Goal: Task Accomplishment & Management: Manage account settings

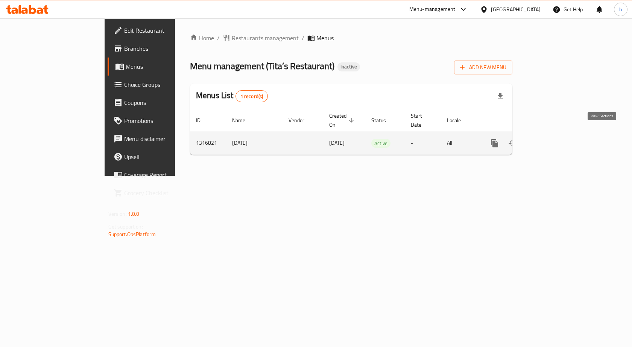
click at [553, 139] on icon "enhanced table" at bounding box center [548, 143] width 9 height 9
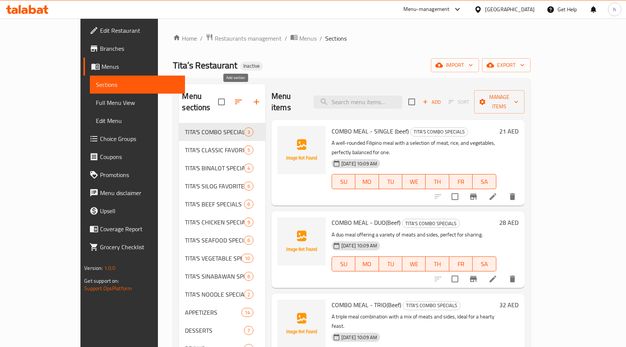
click at [252, 97] on icon "button" at bounding box center [256, 101] width 9 height 9
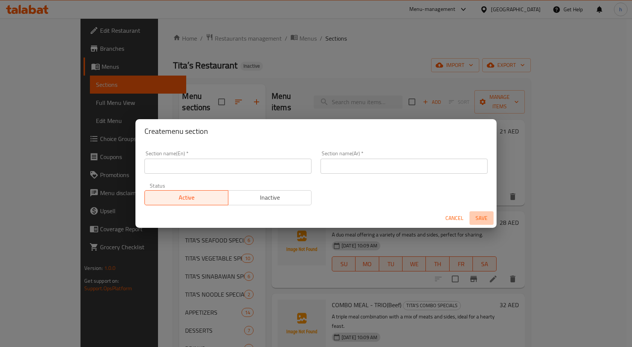
click at [477, 217] on span "Save" at bounding box center [481, 218] width 18 height 9
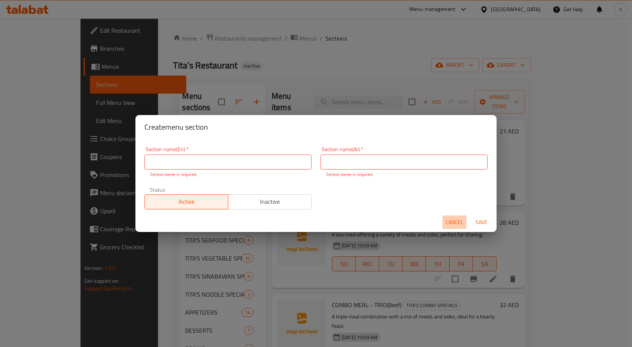
click at [456, 218] on span "Cancel" at bounding box center [454, 222] width 18 height 9
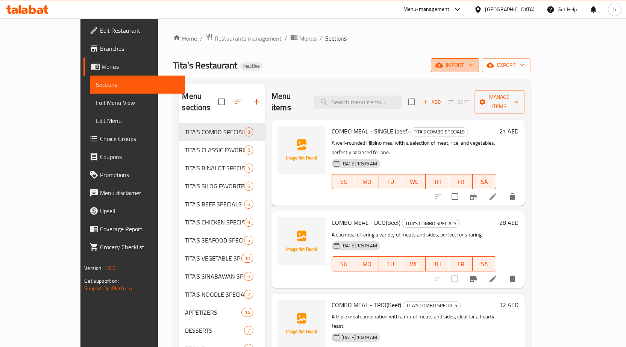
click at [479, 71] on button "import" at bounding box center [455, 65] width 48 height 14
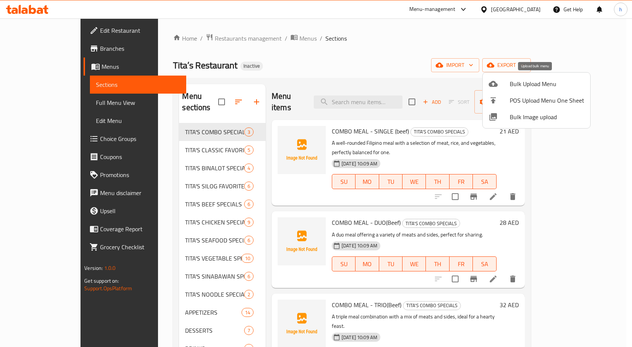
click at [531, 83] on span "Bulk Upload Menu" at bounding box center [547, 83] width 74 height 9
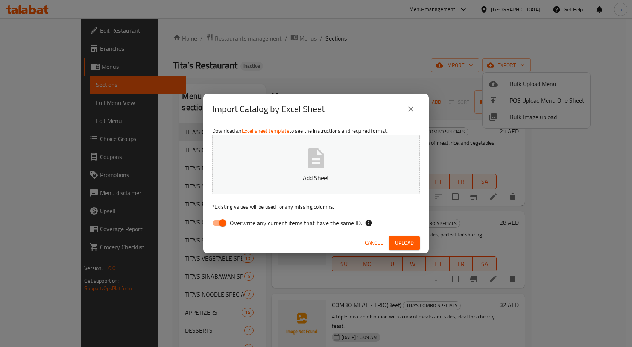
click at [227, 224] on input "Overwrite any current items that have the same ID." at bounding box center [222, 223] width 43 height 14
checkbox input "false"
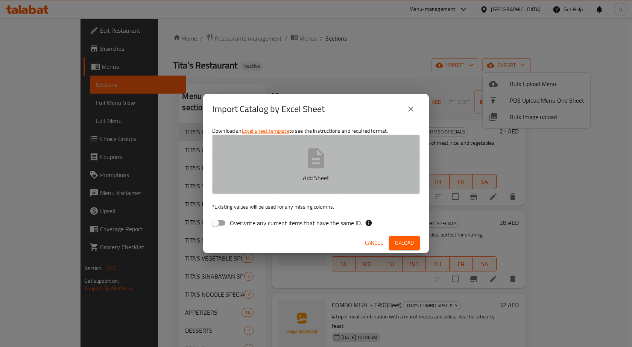
click at [344, 176] on p "Add Sheet" at bounding box center [316, 177] width 184 height 9
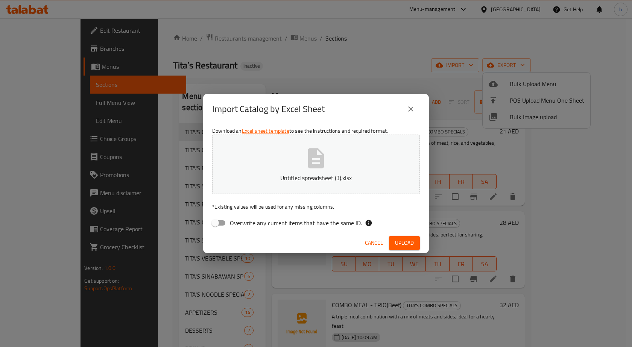
click at [404, 245] on span "Upload" at bounding box center [404, 242] width 19 height 9
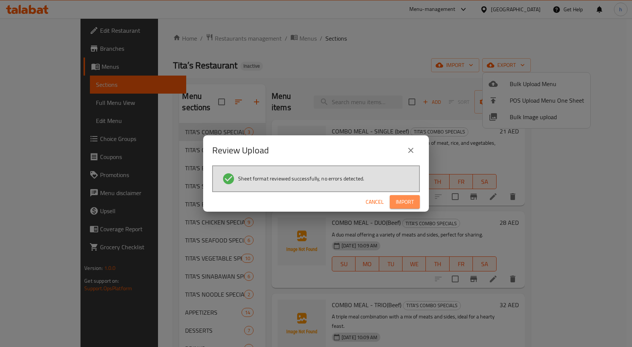
click at [405, 201] on span "Import" at bounding box center [405, 201] width 18 height 9
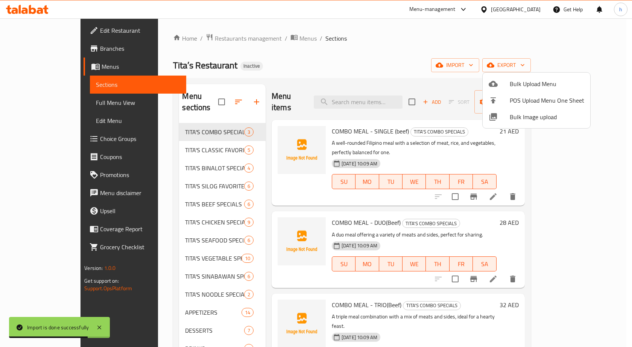
click at [289, 72] on div at bounding box center [316, 173] width 632 height 347
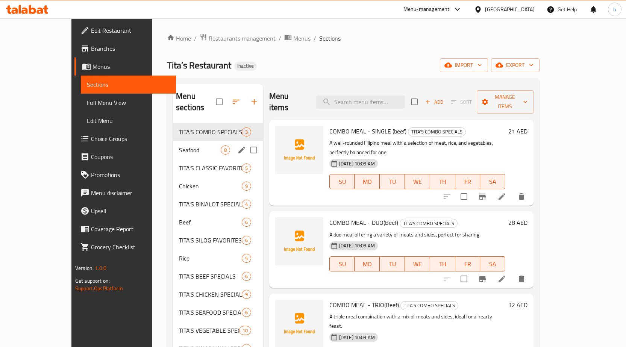
click at [179, 146] on span "Seafood" at bounding box center [200, 150] width 42 height 9
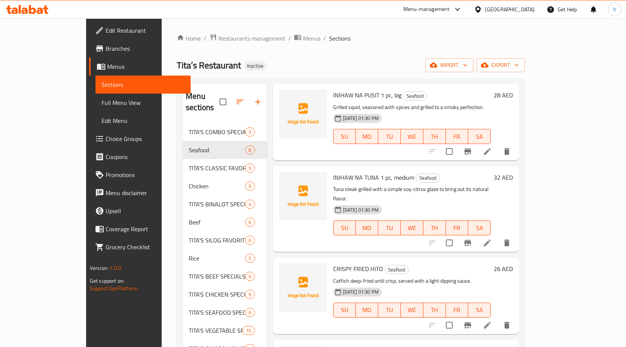
scroll to position [141, 0]
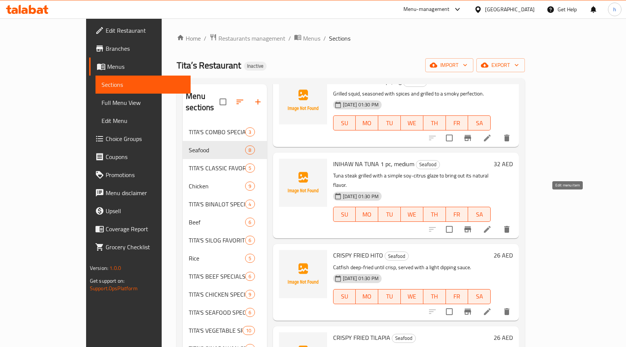
click at [492, 225] on icon at bounding box center [487, 229] width 9 height 9
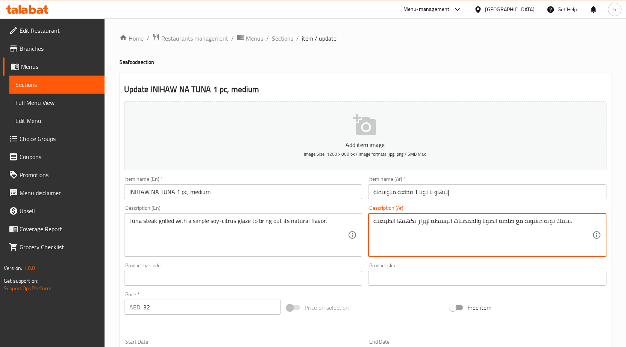
click at [511, 221] on textarea "ستيك تونة مشوية مع صلصة الصويا والحمضيات البسيطة لإبراز نكهتها الطبيعية." at bounding box center [482, 235] width 219 height 36
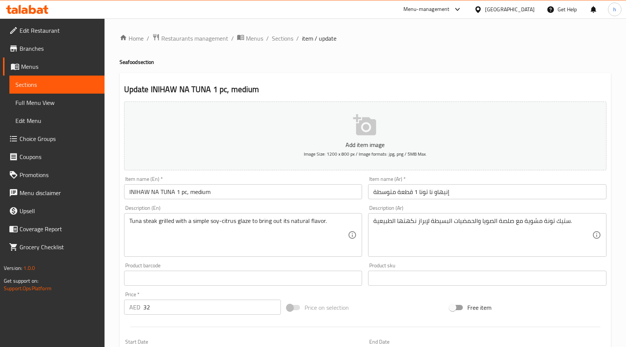
click at [502, 224] on textarea "ستيك تونة مشوية مع صلصة الصويا والحمضيات البسيطة لإبراز نكهتها الطبيعية." at bounding box center [482, 235] width 219 height 36
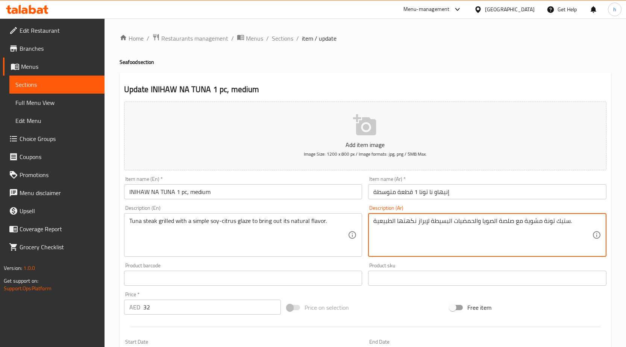
click at [502, 224] on textarea "ستيك تونة مشوية مع صلصة الصويا والحمضيات البسيطة لإبراز نكهتها الطبيعية." at bounding box center [482, 235] width 219 height 36
click at [502, 221] on textarea "ستيك تونة مشوية مع جلاز الصويا والحمضيات البسيطة لإبراز نكهتها الطبيعية." at bounding box center [482, 235] width 219 height 36
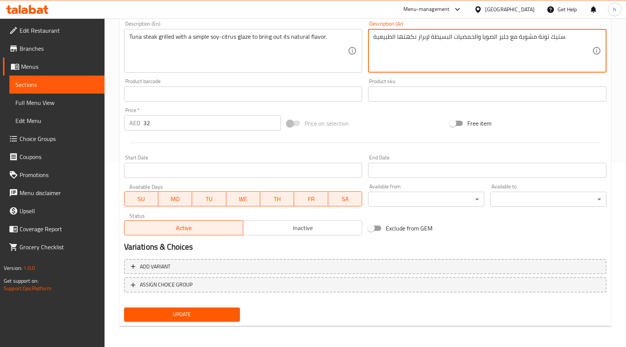
type textarea "ستيك تونة مشوية مع جليز الصويا والحمضيات البسيطة لإبراز نكهتها الطبيعية."
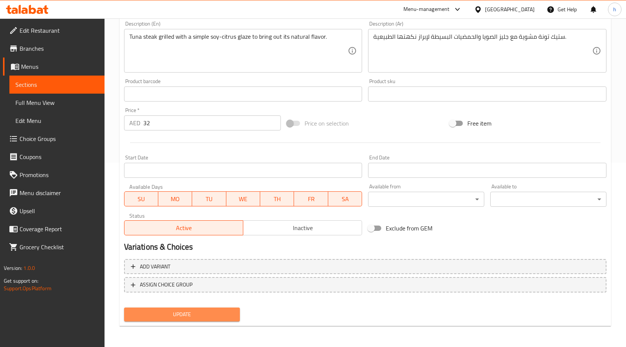
click at [214, 309] on button "Update" at bounding box center [182, 315] width 116 height 14
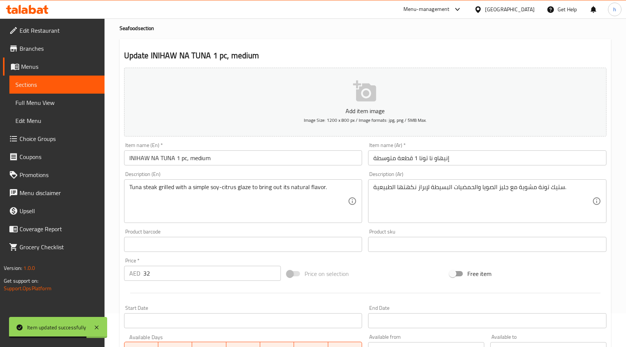
scroll to position [0, 0]
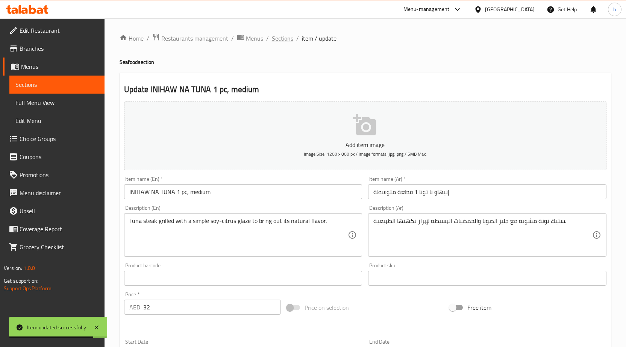
click at [282, 40] on span "Sections" at bounding box center [282, 38] width 21 height 9
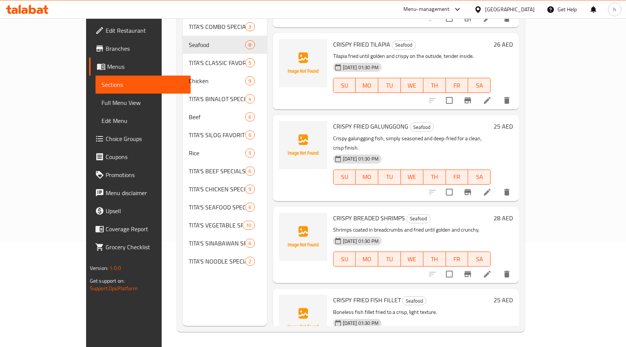
scroll to position [254, 0]
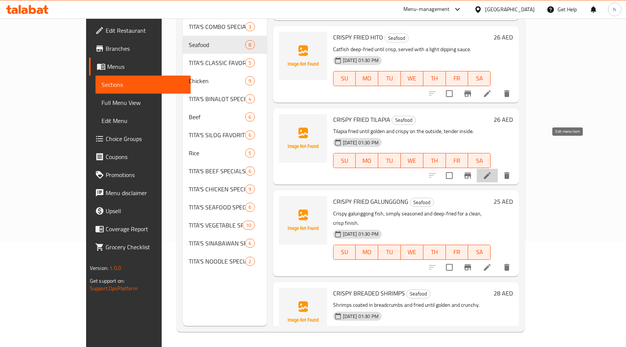
click at [492, 171] on icon at bounding box center [487, 175] width 9 height 9
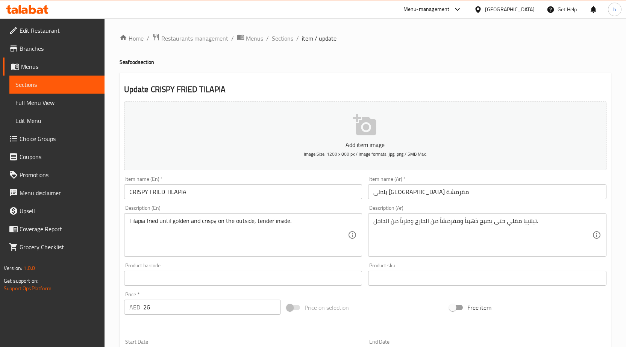
click at [424, 196] on input "بلطى [GEOGRAPHIC_DATA] مقرمشة" at bounding box center [487, 191] width 238 height 15
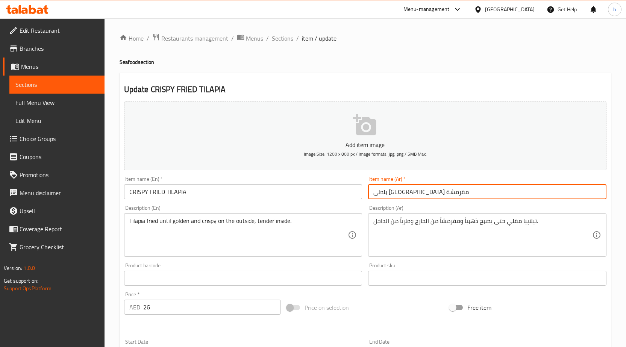
click at [424, 196] on input "بلطى [GEOGRAPHIC_DATA] مقرمشة" at bounding box center [487, 191] width 238 height 15
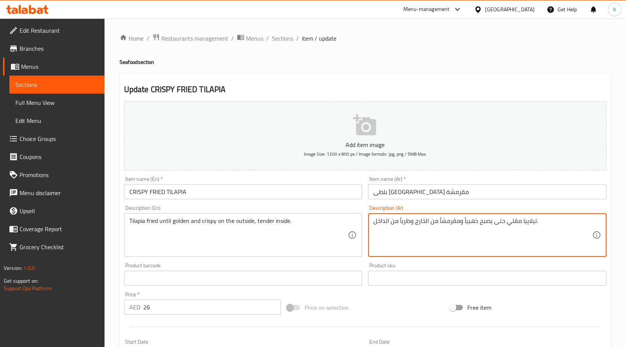
click at [528, 220] on textarea "تيلاپيا مقلي حتى يصبح ذهبياً ومقرمشاً من الخارج وطرياً من الداخل." at bounding box center [482, 235] width 219 height 36
paste textarea "لطى"
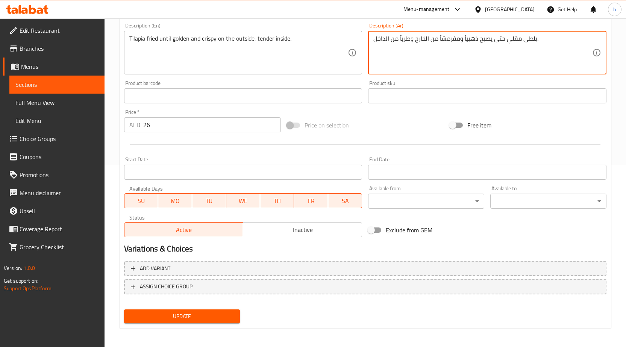
scroll to position [184, 0]
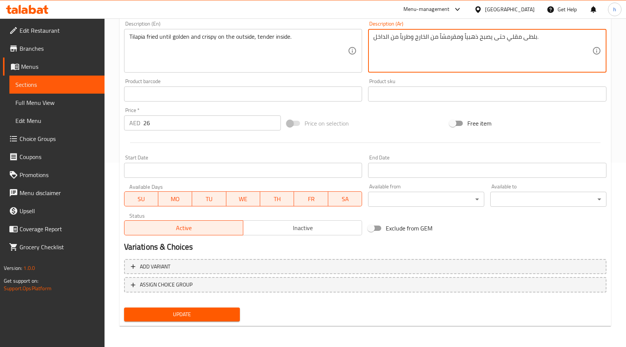
type textarea "بلطى مقلي حتى يصبح ذهبياً ومقرمشاً من الخارج وطرياً من الداخل."
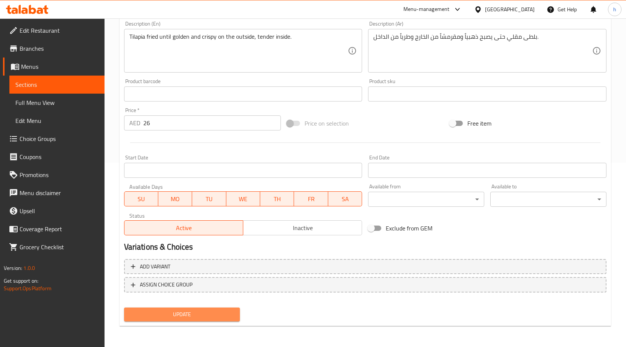
click at [227, 311] on span "Update" at bounding box center [182, 314] width 104 height 9
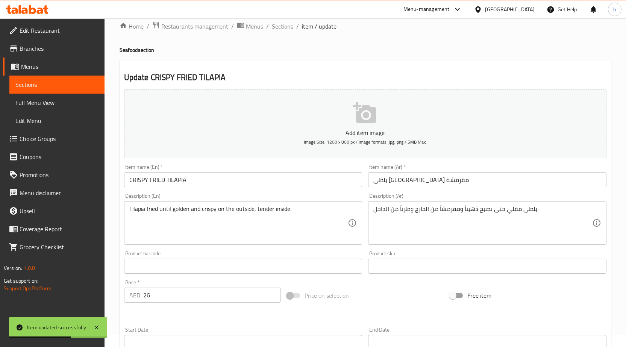
scroll to position [0, 0]
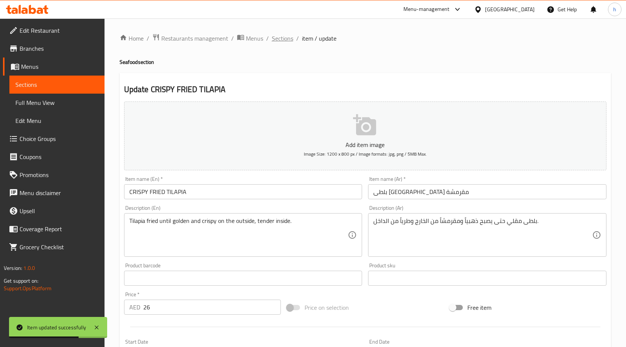
click at [282, 37] on span "Sections" at bounding box center [282, 38] width 21 height 9
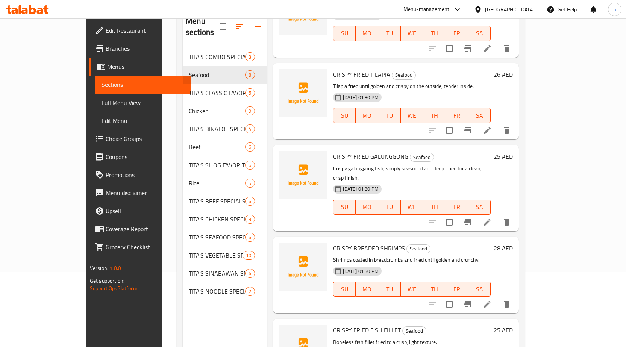
scroll to position [105, 0]
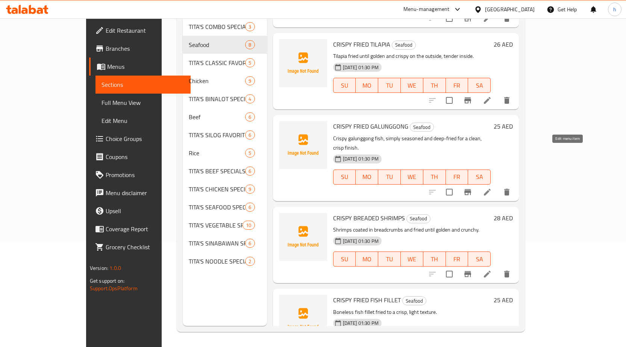
click at [492, 188] on icon at bounding box center [487, 192] width 9 height 9
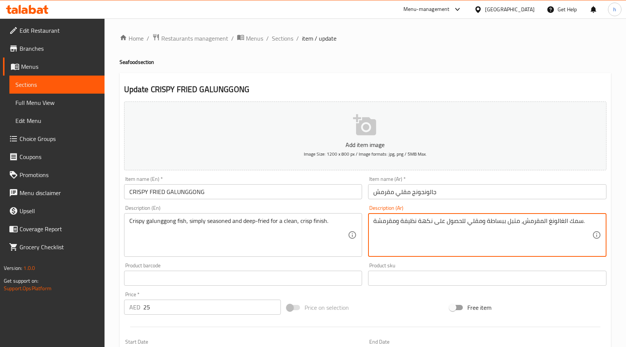
drag, startPoint x: 464, startPoint y: 219, endPoint x: 418, endPoint y: 218, distance: 45.9
click at [403, 220] on textarea "سمك الغالونغ المقرمش، متبل ببساطة ومقلي لفنيش نظيفة ومقرمشة." at bounding box center [482, 235] width 219 height 36
click at [376, 219] on textarea "سمك الغالونغ المقرمش، متبل ببساطة ومقلي لفنيش نظيف ومقرمشة." at bounding box center [482, 235] width 219 height 36
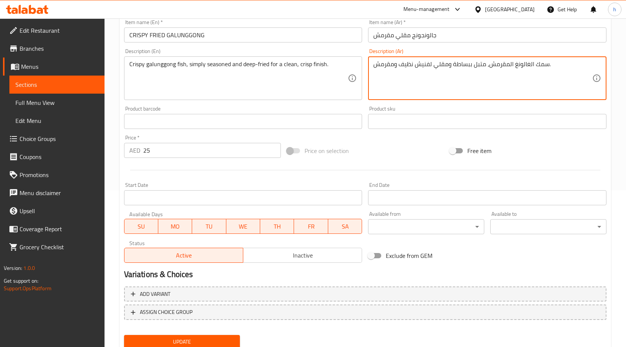
scroll to position [184, 0]
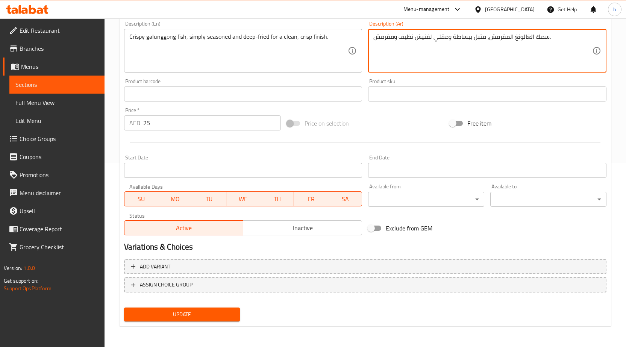
type textarea "سمك الغالونغ المقرمش، متبل ببساطة ومقلي لفنيش نظيف ومقرمش."
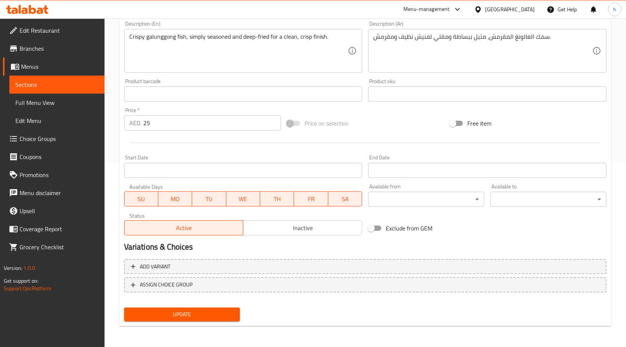
click at [206, 307] on div "Update" at bounding box center [182, 315] width 122 height 20
click at [223, 308] on button "Update" at bounding box center [182, 315] width 116 height 14
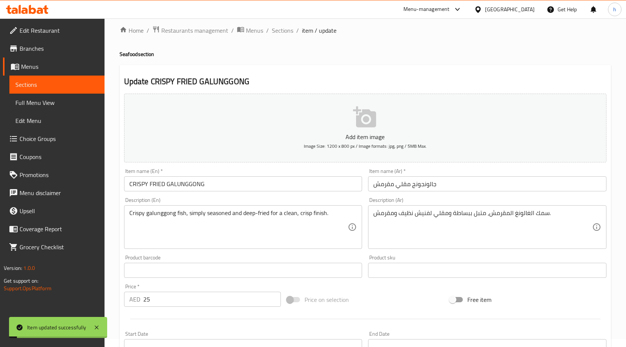
scroll to position [0, 0]
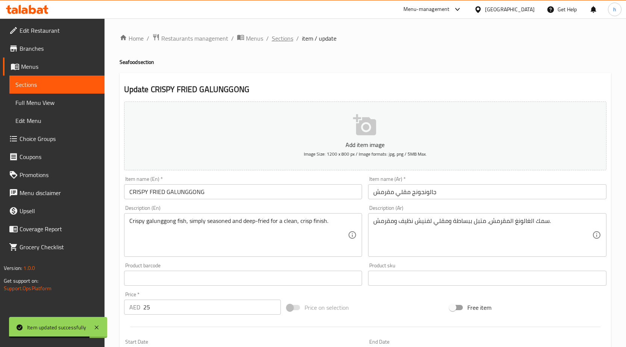
click at [279, 34] on span "Sections" at bounding box center [282, 38] width 21 height 9
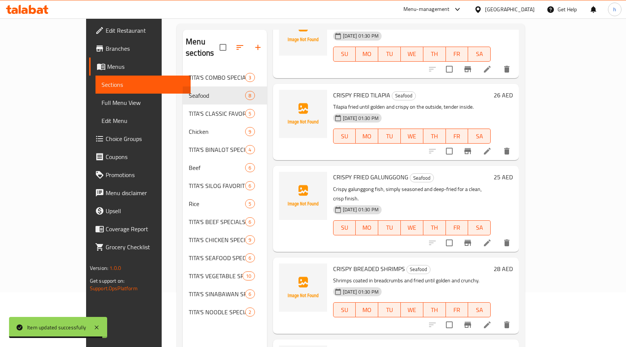
scroll to position [105, 0]
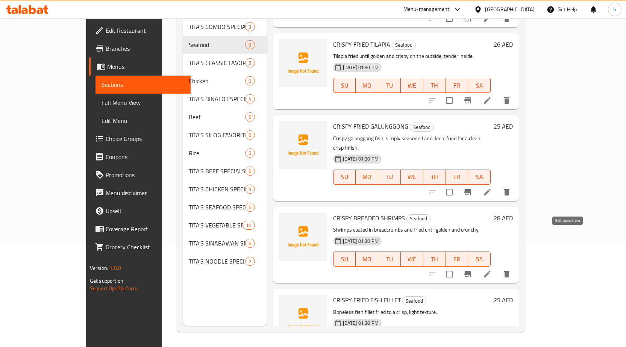
click at [492, 270] on icon at bounding box center [487, 274] width 9 height 9
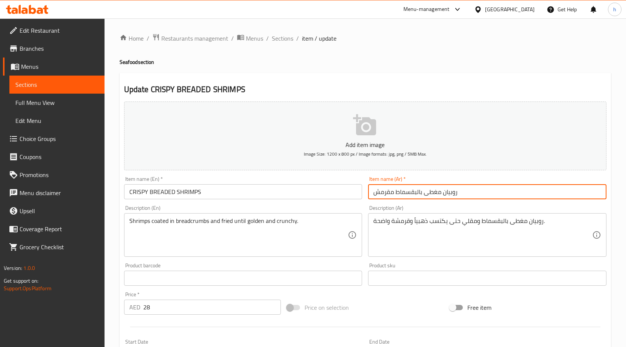
click at [437, 192] on input "روبيان مغطى بالبقسماط مقرمش" at bounding box center [487, 191] width 238 height 15
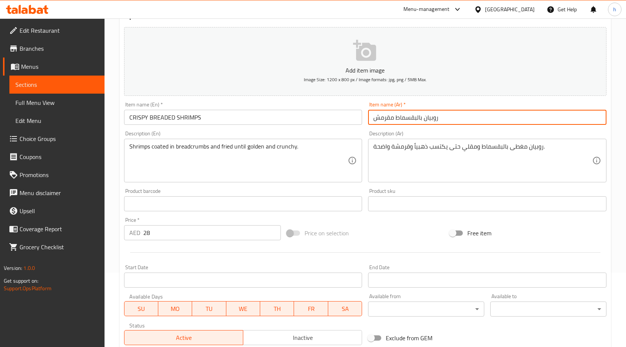
scroll to position [184, 0]
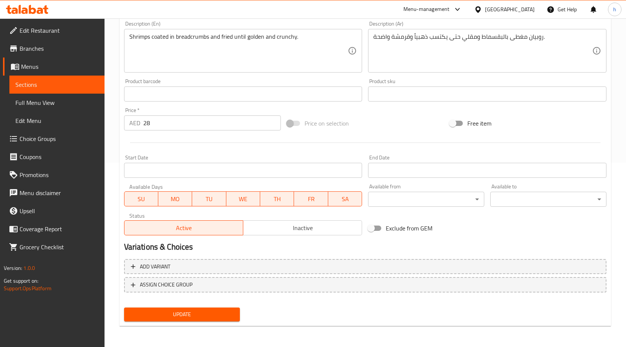
type input "روبيان بالبقسماط مقرمش"
click at [218, 317] on span "Update" at bounding box center [182, 314] width 104 height 9
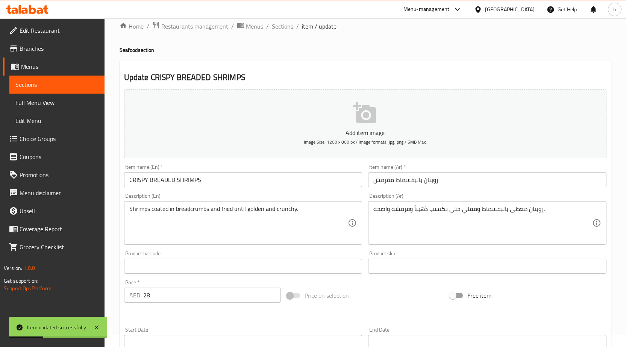
scroll to position [0, 0]
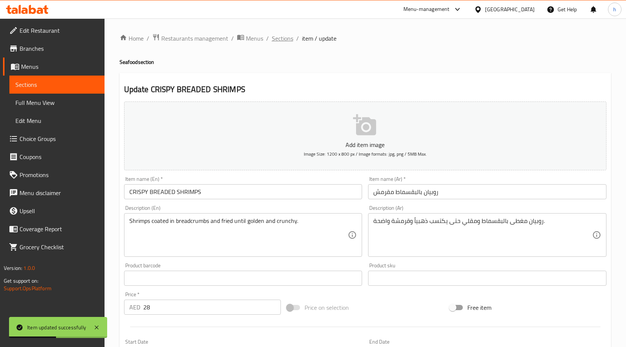
click at [280, 37] on span "Sections" at bounding box center [282, 38] width 21 height 9
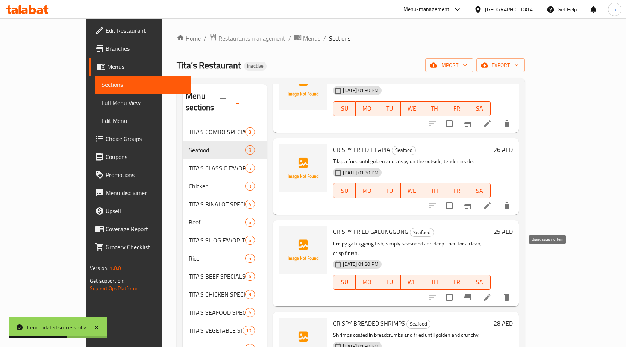
scroll to position [105, 0]
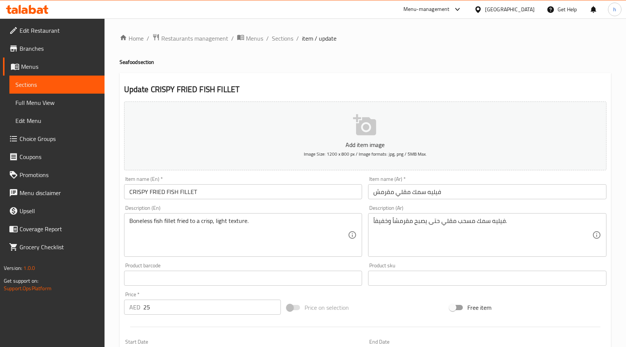
click at [286, 32] on div "Home / Restaurants management / Menus / Sections / item / update Seafood sectio…" at bounding box center [366, 274] width 522 height 513
click at [286, 37] on span "Sections" at bounding box center [282, 38] width 21 height 9
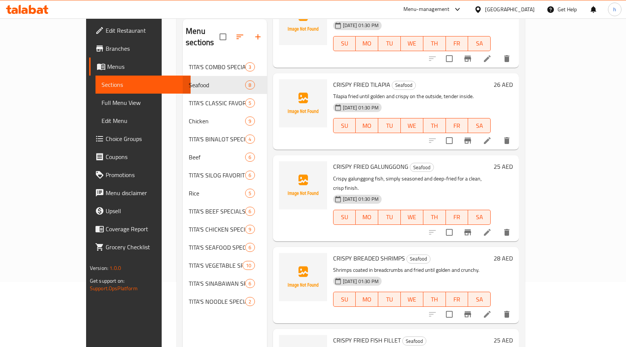
scroll to position [105, 0]
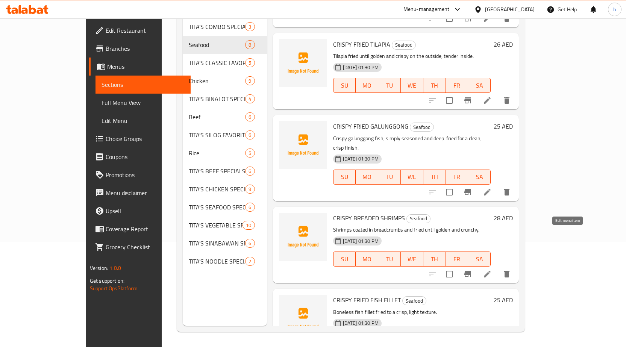
click at [492, 270] on icon at bounding box center [487, 274] width 9 height 9
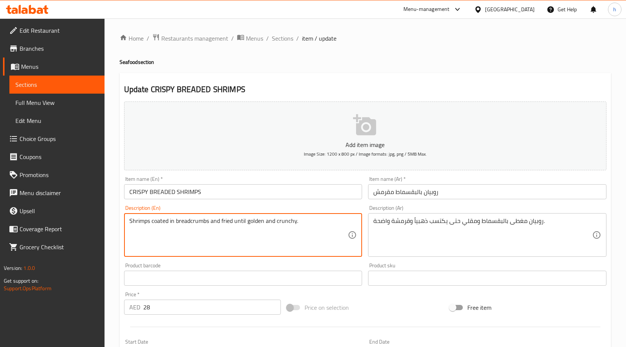
drag, startPoint x: 175, startPoint y: 219, endPoint x: 208, endPoint y: 216, distance: 32.8
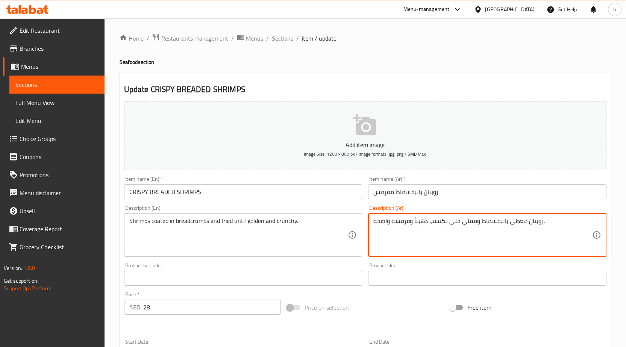
drag, startPoint x: 480, startPoint y: 219, endPoint x: 505, endPoint y: 216, distance: 25.4
paste textarea "فتات الخبز"
drag, startPoint x: 447, startPoint y: 220, endPoint x: 431, endPoint y: 218, distance: 17.0
click at [431, 218] on textarea "روبيان مغطى بفتات الخبز ومقلي حتى يكتسب ذهبياً وقرمشة واضحة." at bounding box center [482, 235] width 219 height 36
drag, startPoint x: 389, startPoint y: 221, endPoint x: 375, endPoint y: 219, distance: 14.4
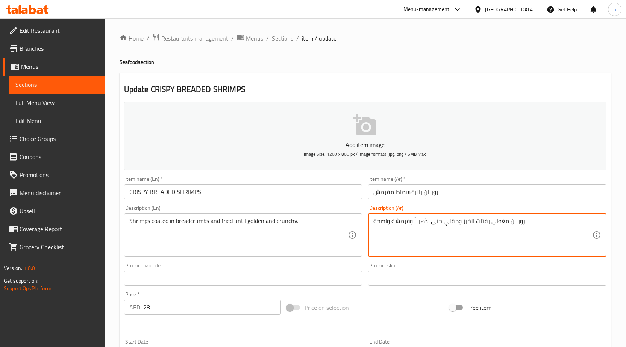
click at [375, 219] on textarea "روبيان مغطى بفتات الخبز ومقلي حتى ذهبياً وقرمشة واضحة." at bounding box center [482, 235] width 219 height 36
click at [413, 223] on textarea "روبيان مغطى بفتات الخبز ومقلي حتى ذهبياً وقرمشة ." at bounding box center [482, 235] width 219 height 36
click at [417, 222] on textarea "روبيان مغطى بفتات الخبز ومقلي حتى ذهبياً وقرمشة ." at bounding box center [482, 235] width 219 height 36
click at [417, 224] on textarea "روبيان مغطى بفتات الخبز ومقلي حتى ذهبياً وقرمشة ." at bounding box center [482, 235] width 219 height 36
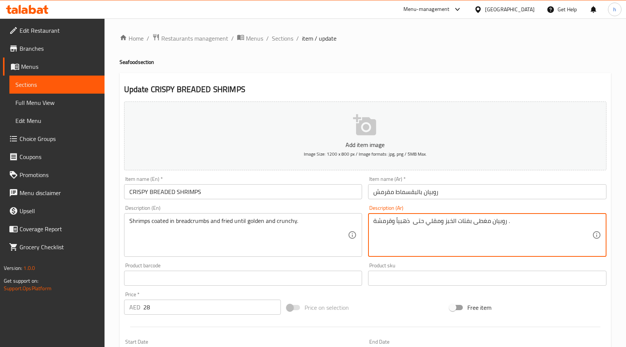
click at [413, 220] on textarea "روبيان مغطى بفتات الخبز ومقلي حتى ذهبياً وقرمشة ." at bounding box center [482, 235] width 219 height 36
click at [411, 220] on textarea "روبيان مغطى بفتات الخبز ومقلي حتى ذهبياً وقرمشة ." at bounding box center [482, 235] width 219 height 36
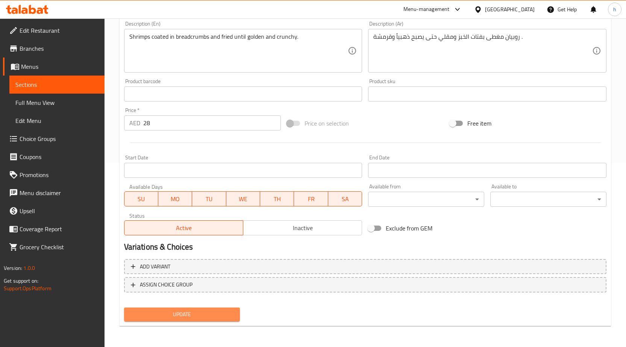
click at [227, 313] on span "Update" at bounding box center [182, 314] width 104 height 9
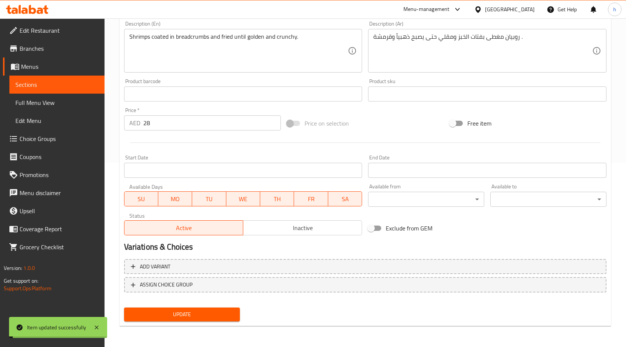
scroll to position [109, 0]
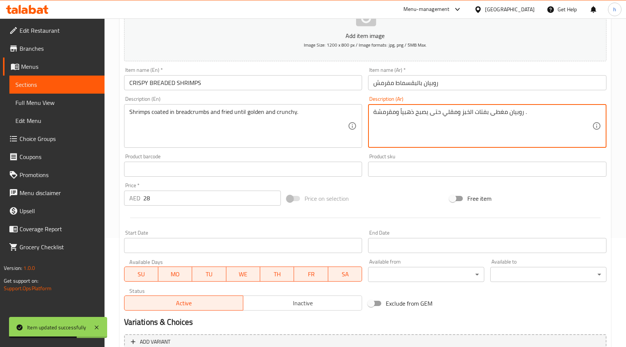
click at [374, 108] on textarea "روبيان مغطى بفتات الخبز ومقلي حتى يصبح ذهبياً ومقرمشة ." at bounding box center [482, 126] width 219 height 36
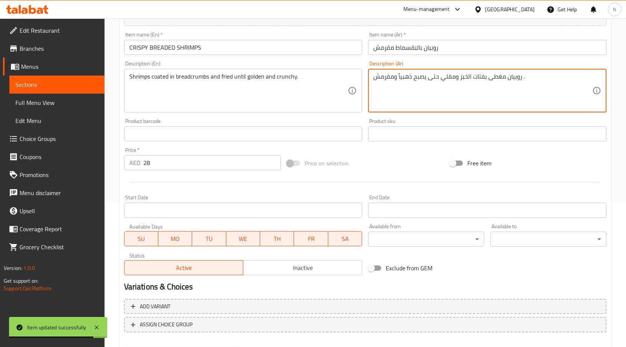
scroll to position [184, 0]
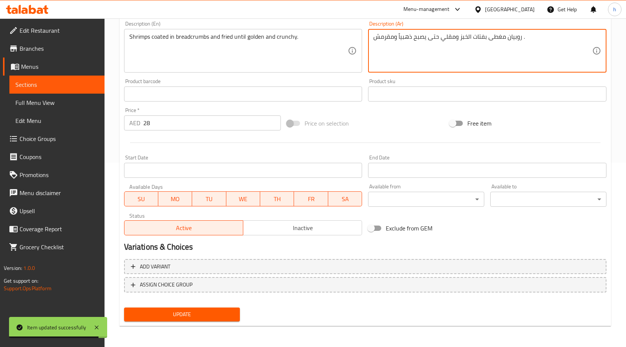
type textarea "روبيان مغطى بفتات الخبز ومقلي حتى يصبح ذهبياً ومقرمش ."
click at [209, 311] on span "Update" at bounding box center [182, 314] width 104 height 9
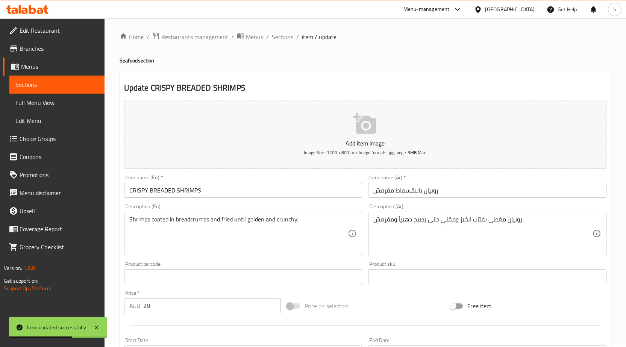
scroll to position [0, 0]
click at [284, 40] on span "Sections" at bounding box center [282, 38] width 21 height 9
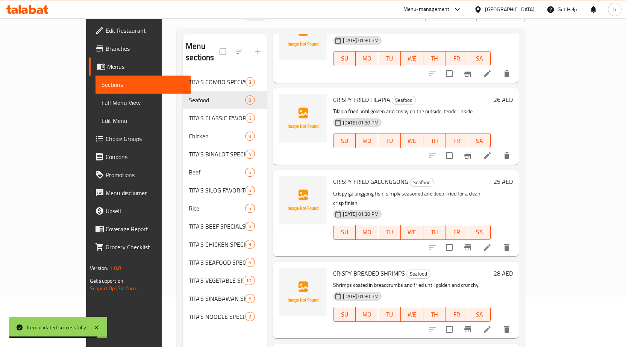
scroll to position [105, 0]
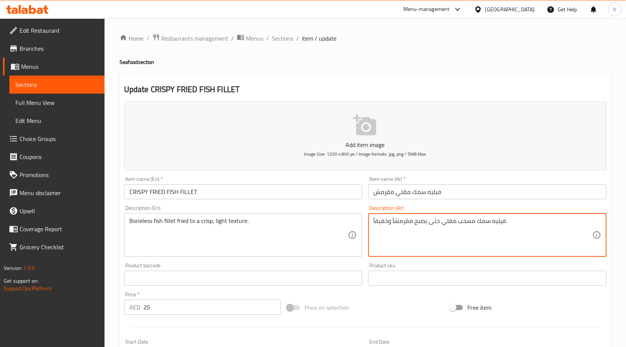
drag, startPoint x: 440, startPoint y: 220, endPoint x: 414, endPoint y: 221, distance: 26.0
click at [428, 220] on textarea "فيليه سمك مسحب مقليلتيكت مقرمشاً وخفيفاً." at bounding box center [482, 235] width 219 height 36
click at [429, 221] on textarea "فيليه سمك مسحب مقليلتيكت مقرمشاً وخفيفاً." at bounding box center [482, 235] width 219 height 36
click at [423, 220] on textarea "فيليه سمك مسحب مقلي لتيكت مقرمشاً وخفيفاً." at bounding box center [482, 235] width 219 height 36
click at [416, 220] on textarea "فيليه سمك مسحب مقلي لتيكت مقرمشاً وخفيفاً." at bounding box center [482, 235] width 219 height 36
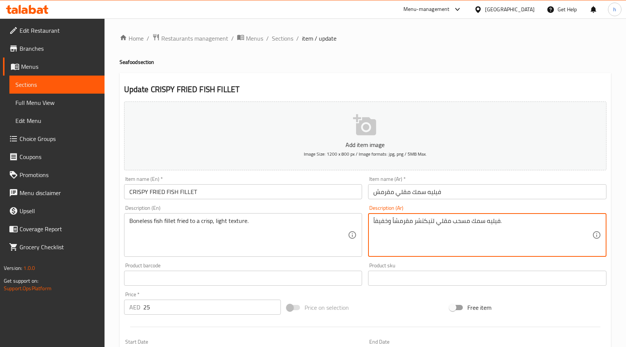
click at [423, 221] on textarea "فيليه سمك مسحب مقلي لتيكتشر مقرمشاً وخفيفاً." at bounding box center [482, 235] width 219 height 36
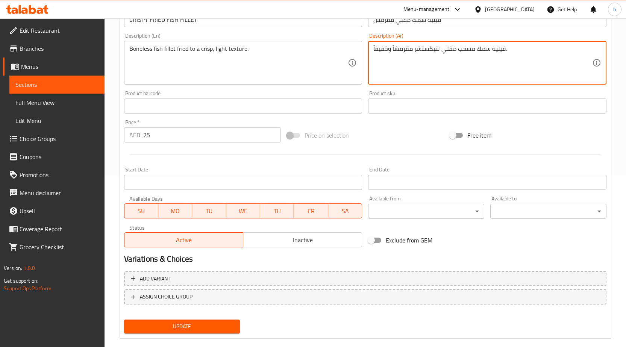
scroll to position [184, 0]
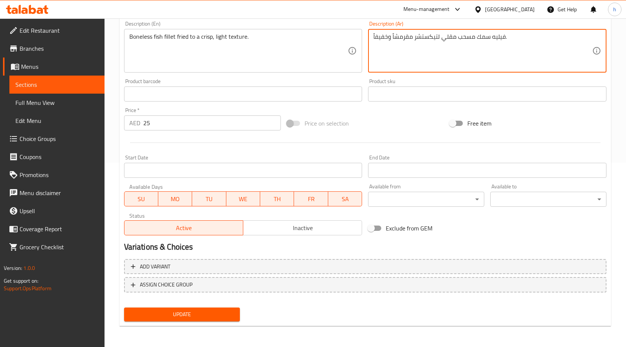
type textarea "فيليه سمك مسحب مقلي لتيكستشر مقرمشاً وخفيفاً."
click at [225, 312] on span "Update" at bounding box center [182, 314] width 104 height 9
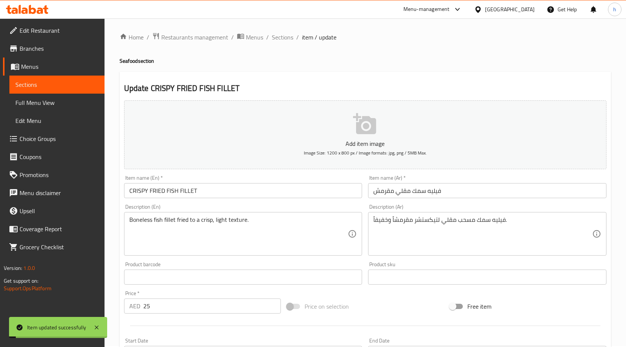
scroll to position [0, 0]
click at [288, 38] on span "Sections" at bounding box center [282, 38] width 21 height 9
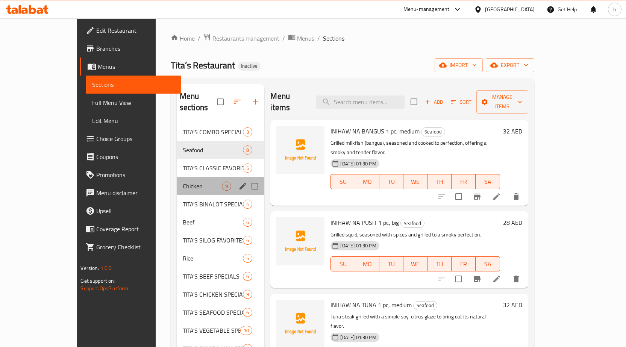
click at [177, 179] on div "Chicken 9" at bounding box center [221, 186] width 88 height 18
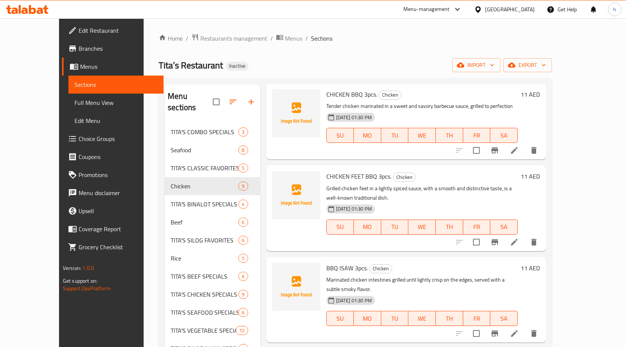
scroll to position [38, 0]
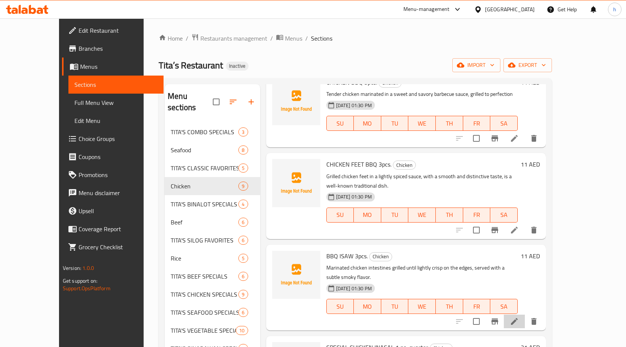
click at [525, 315] on li at bounding box center [514, 322] width 21 height 14
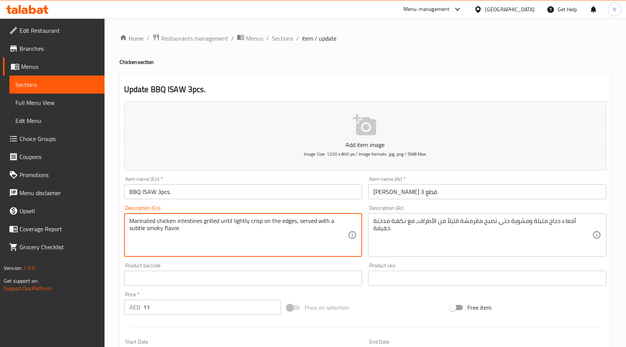
drag, startPoint x: 296, startPoint y: 221, endPoint x: 346, endPoint y: 235, distance: 51.9
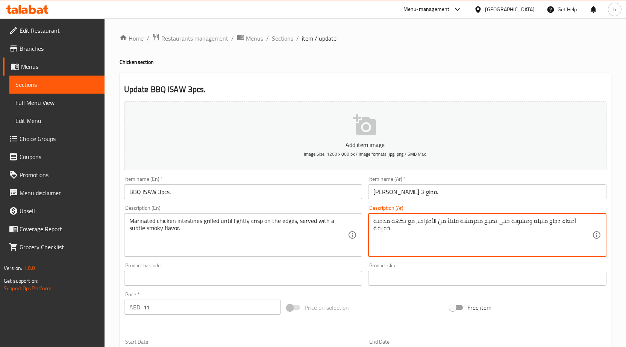
drag, startPoint x: 413, startPoint y: 222, endPoint x: 375, endPoint y: 234, distance: 39.8
click at [395, 221] on textarea "أمعاء دجاج متبلة ومشوية حتى تصبح مقرمشة قليلاً من الأطراف، مع نكهة مدخنة خفيفة." at bounding box center [482, 235] width 219 height 36
click at [410, 221] on textarea "أمعاء دجاج متبلة ومشوية حتى تصبح مقرمشة قليلاً من الأطراف، مع نكهة مدخنة خفيفة." at bounding box center [482, 235] width 219 height 36
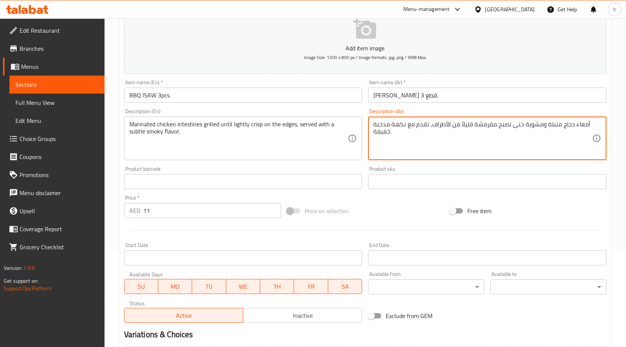
scroll to position [184, 0]
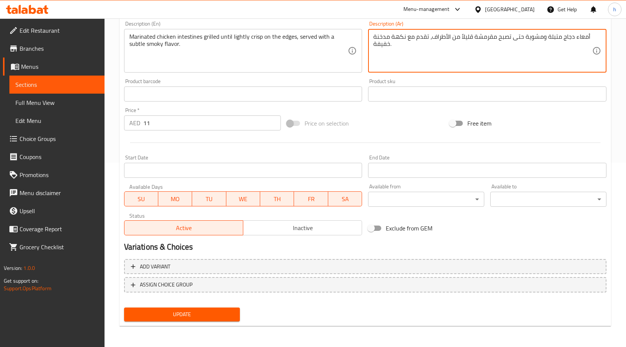
type textarea "أمعاء دجاج متبلة ومشوية حتى تصبح مقرمشة قليلاً من الأطراف، تقدم مع نكهة مدخنة خ…"
click at [209, 328] on div "Home / Restaurants management / Menus / Sections / item / update Chicken sectio…" at bounding box center [365, 90] width 491 height 483
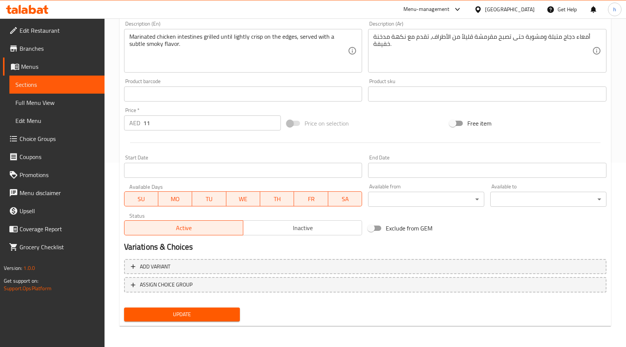
click at [211, 320] on button "Update" at bounding box center [182, 315] width 116 height 14
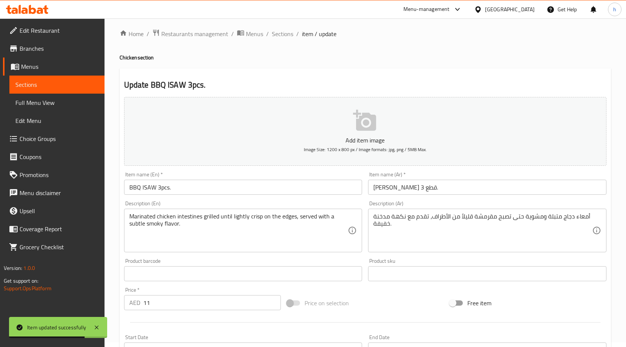
scroll to position [0, 0]
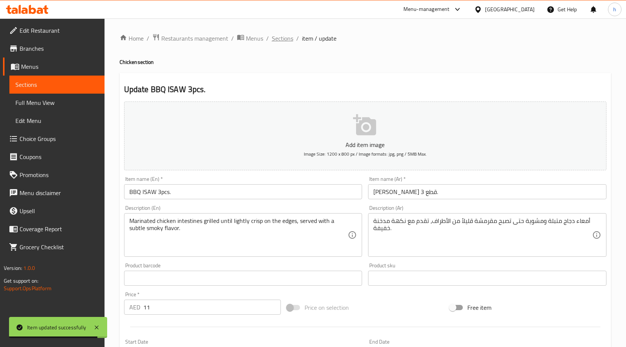
click at [282, 40] on span "Sections" at bounding box center [282, 38] width 21 height 9
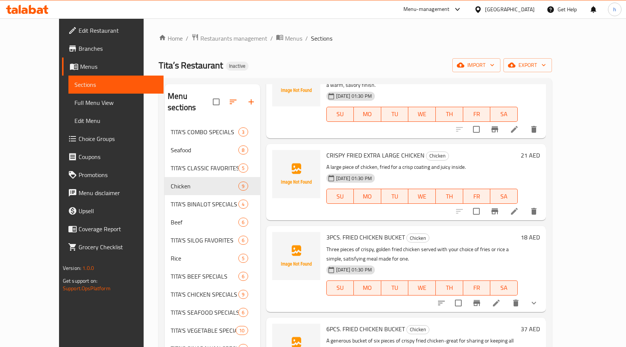
scroll to position [338, 0]
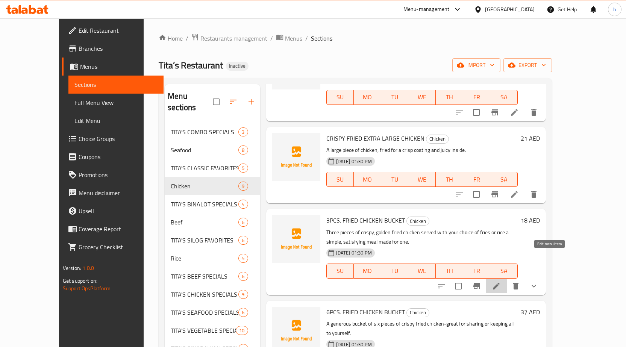
click at [501, 282] on icon at bounding box center [496, 286] width 9 height 9
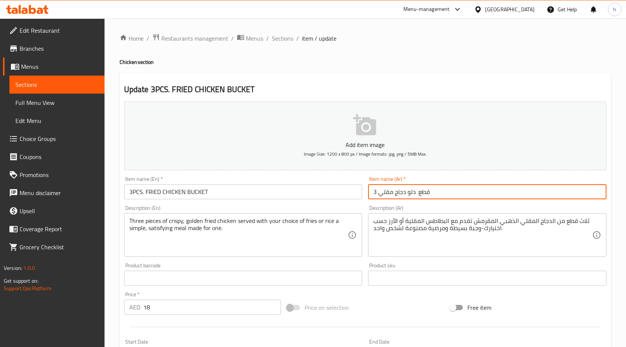
click at [411, 191] on input "3 قطع. دلو دجاج مقلي" at bounding box center [487, 191] width 238 height 15
paste input "اكيت"
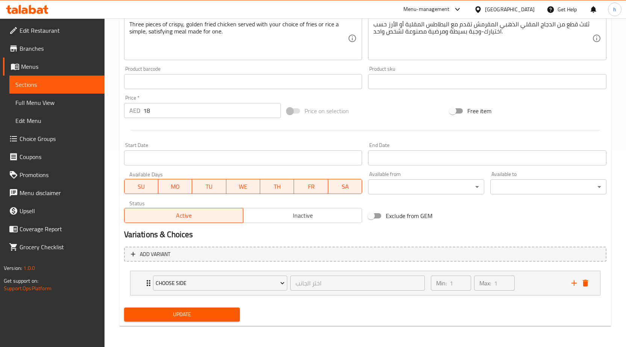
type input "3 قطع. باكيت دجاج مقلي"
click at [205, 315] on span "Update" at bounding box center [182, 314] width 104 height 9
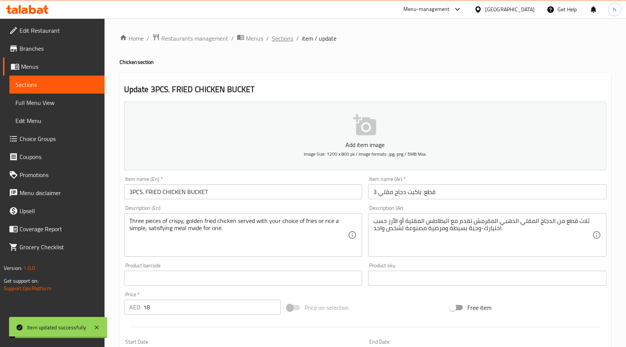
click at [287, 40] on span "Sections" at bounding box center [282, 38] width 21 height 9
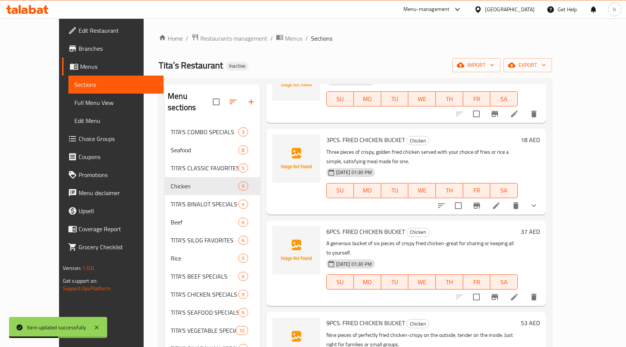
scroll to position [420, 0]
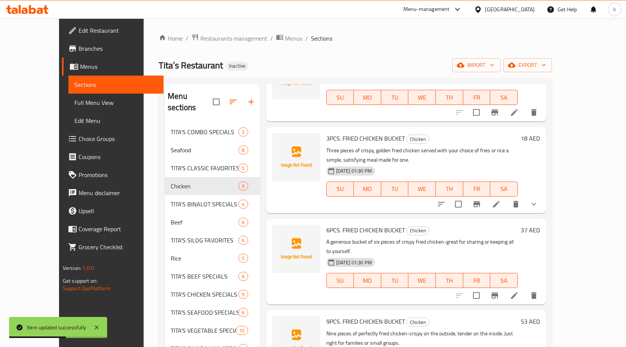
click at [519, 291] on icon at bounding box center [514, 295] width 9 height 9
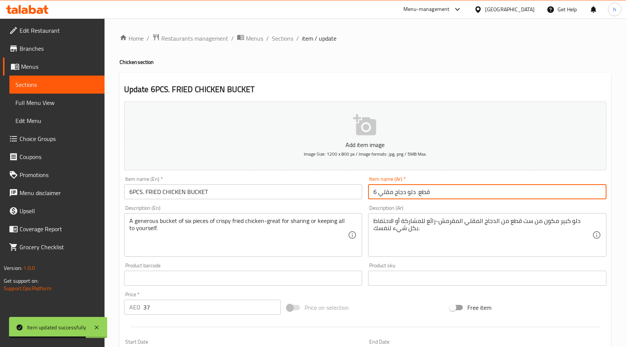
click at [409, 192] on input "6 قطع. دلو دجاج مقلي" at bounding box center [487, 191] width 238 height 15
paste input "اكيت"
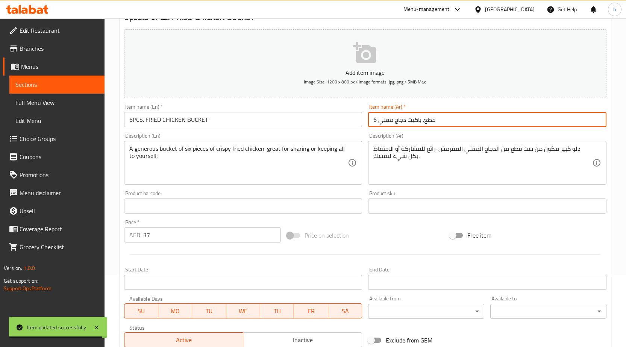
scroll to position [184, 0]
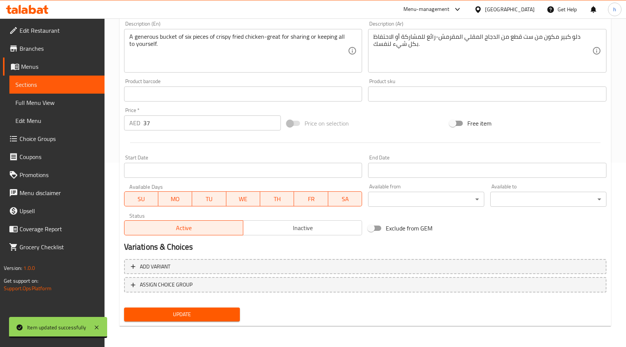
type input "6 قطع. باكيت دجاج مقلي"
click at [222, 313] on span "Update" at bounding box center [182, 314] width 104 height 9
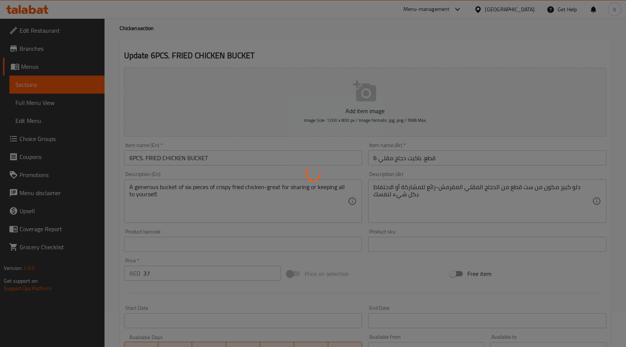
scroll to position [0, 0]
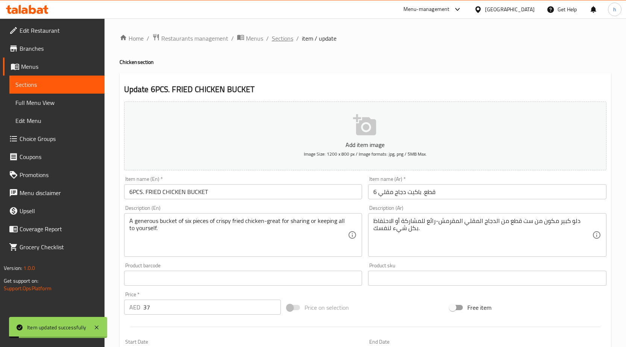
click at [282, 42] on span "Sections" at bounding box center [282, 38] width 21 height 9
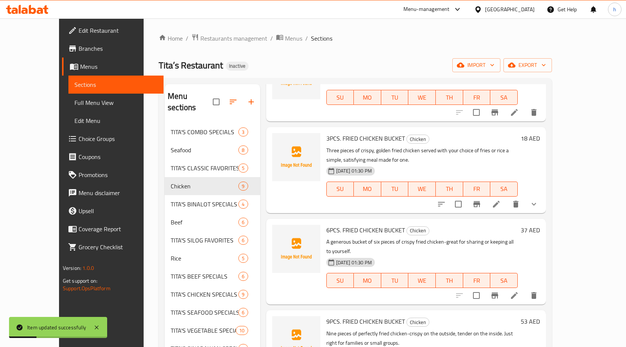
scroll to position [105, 0]
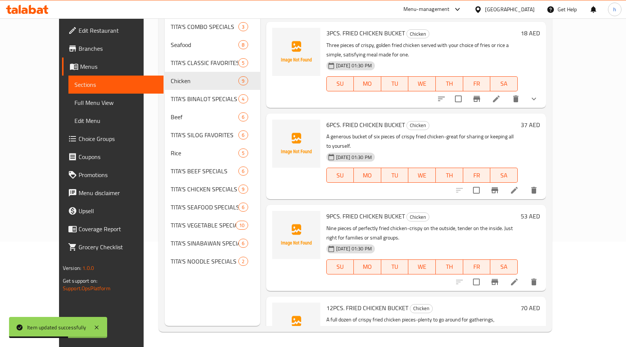
click at [519, 278] on icon at bounding box center [514, 282] width 9 height 9
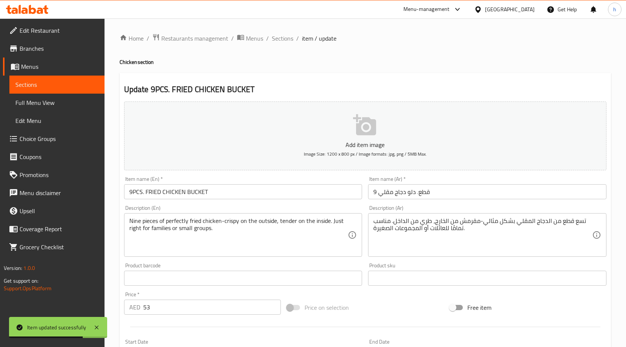
click at [410, 190] on input "9 قطع. دلو دجاج مقلي" at bounding box center [487, 191] width 238 height 15
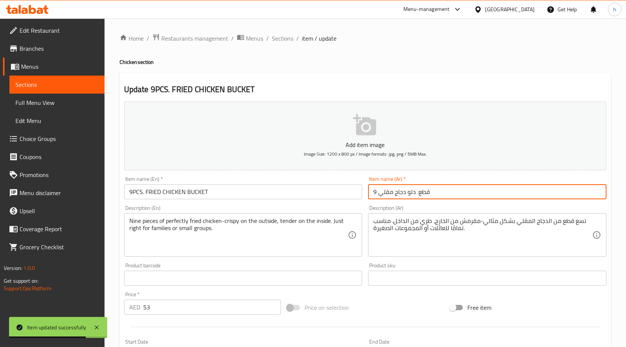
click at [410, 190] on input "9 قطع. دلو دجاج مقلي" at bounding box center [487, 191] width 238 height 15
paste input "اكيت"
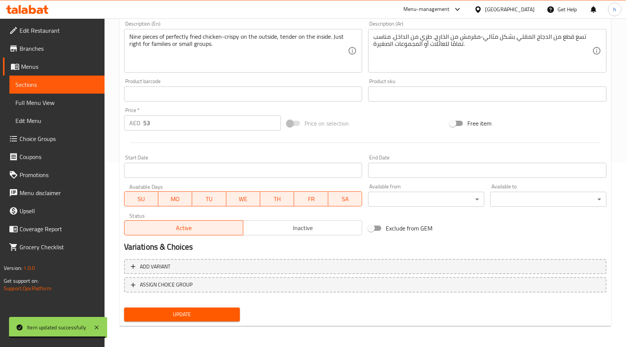
type input "9 قطع. باكيت دجاج مقلي"
click at [232, 318] on span "Update" at bounding box center [182, 314] width 104 height 9
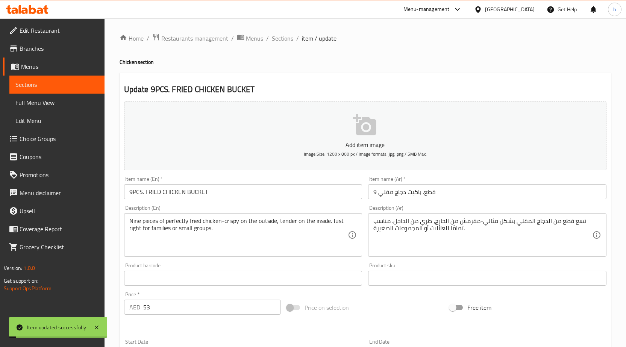
click at [295, 41] on ol "Home / Restaurants management / Menus / Sections / item / update" at bounding box center [365, 38] width 491 height 10
click at [288, 38] on span "Sections" at bounding box center [282, 38] width 21 height 9
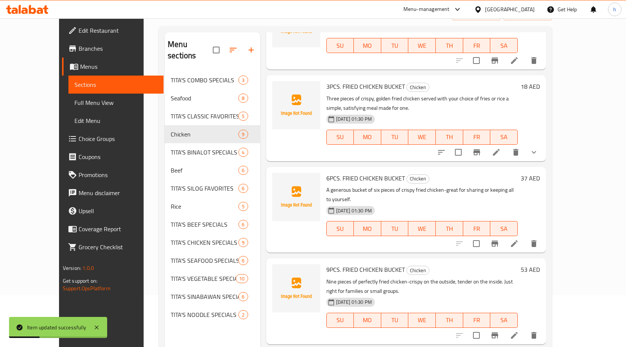
scroll to position [105, 0]
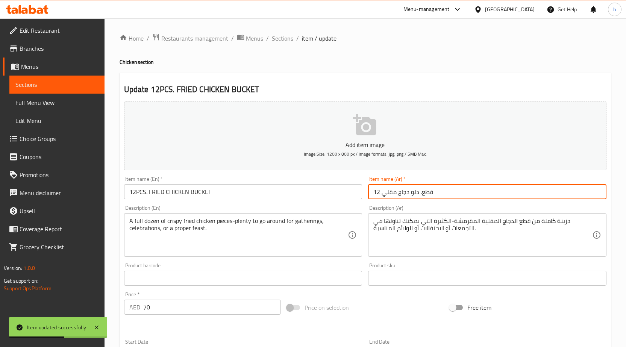
click at [412, 188] on input "12 قطع. دلو دجاج مقلي" at bounding box center [487, 191] width 238 height 15
click at [415, 192] on input "12 قطع. دلو دجاج مقلي" at bounding box center [487, 191] width 238 height 15
paste input "اكيت"
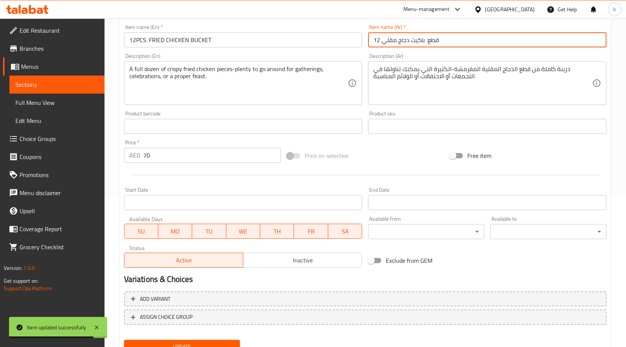
scroll to position [184, 0]
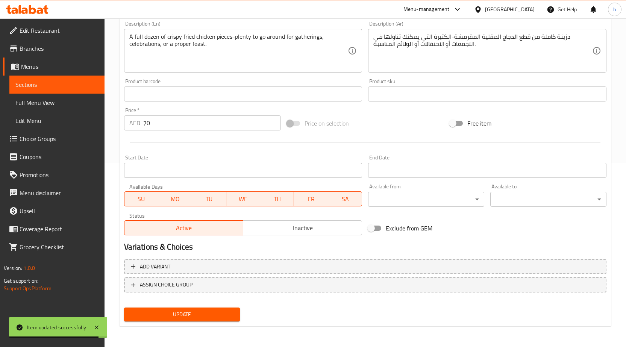
type input "12 قطع. باكيت دجاج مقلي"
click at [211, 313] on span "Update" at bounding box center [182, 314] width 104 height 9
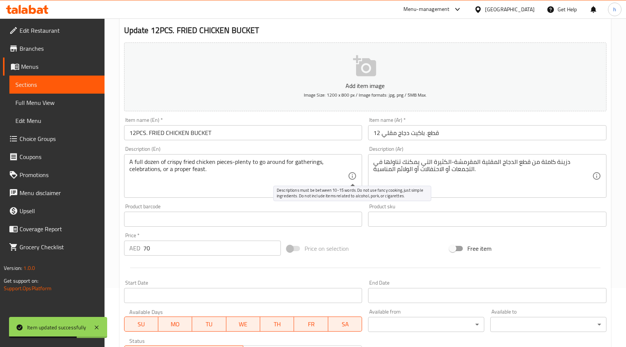
scroll to position [0, 0]
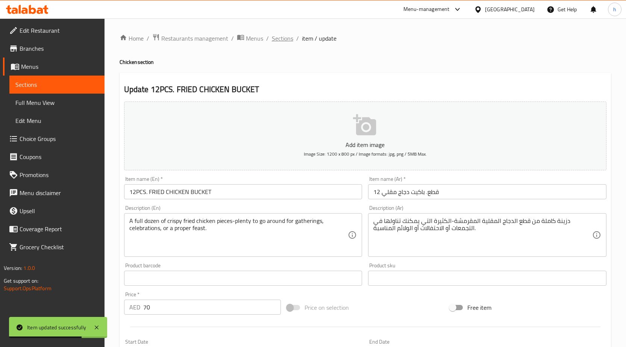
click at [280, 39] on span "Sections" at bounding box center [282, 38] width 21 height 9
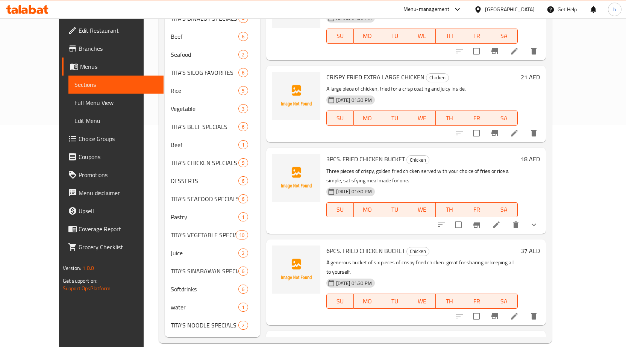
scroll to position [191, 0]
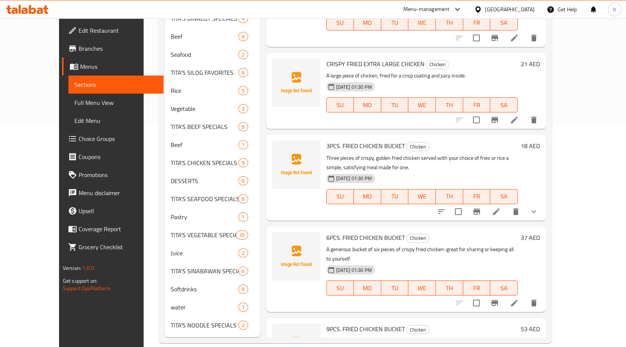
click at [518, 300] on icon at bounding box center [514, 303] width 7 height 7
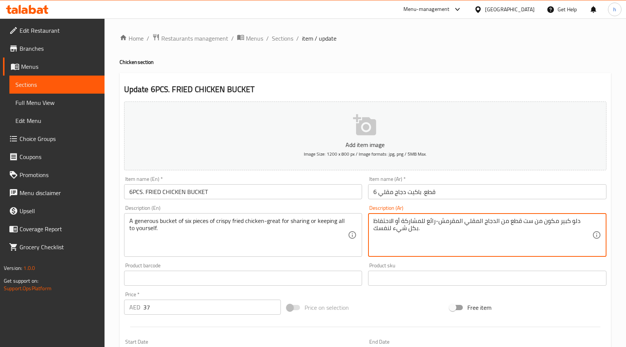
click at [587, 220] on textarea "دلو كبير مكون من ست قطع من الدجاج المقلي المقرمش-رائع للمشاركة أو الاحتفاظ بكل …" at bounding box center [482, 235] width 219 height 36
paste textarea "اكيت"
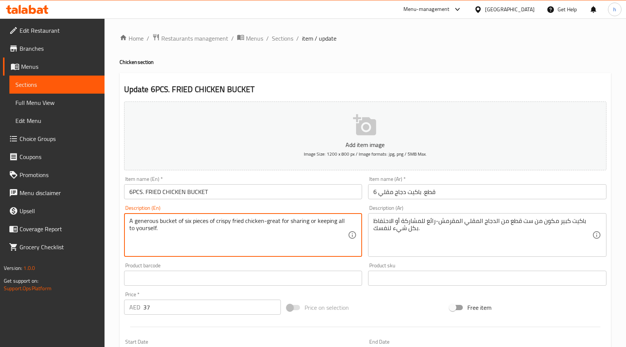
click at [149, 221] on textarea "A generous bucket of six pieces of crispy fried chicken-great for sharing or ke…" at bounding box center [238, 235] width 219 height 36
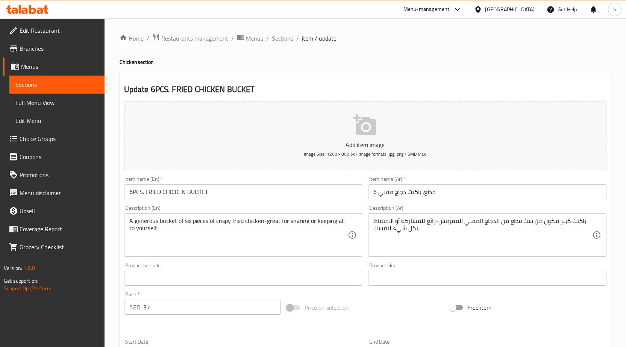
drag, startPoint x: 127, startPoint y: 219, endPoint x: 155, endPoint y: 217, distance: 27.1
click at [155, 217] on div "A generous bucket of six pieces of crispy fried chicken-great for sharing or ke…" at bounding box center [243, 235] width 238 height 44
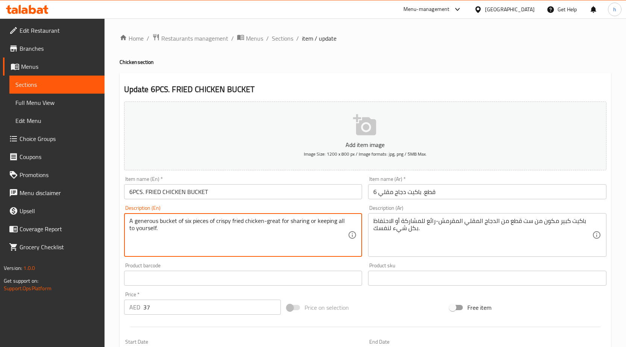
click at [156, 219] on textarea "A generous bucket of six pieces of crispy fried chicken-great for sharing or ke…" at bounding box center [238, 235] width 219 height 36
click at [150, 220] on textarea "A generous bucket of six pieces of crispy fried chicken-great for sharing or ke…" at bounding box center [238, 235] width 219 height 36
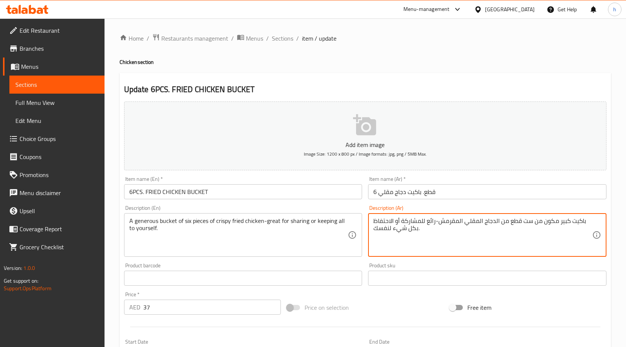
click at [565, 220] on textarea "باكيت كبير مكون من ست قطع من الدجاج المقلي المقرمش-رائع للمشاركة أو الاحتفاظ بك…" at bounding box center [482, 235] width 219 height 36
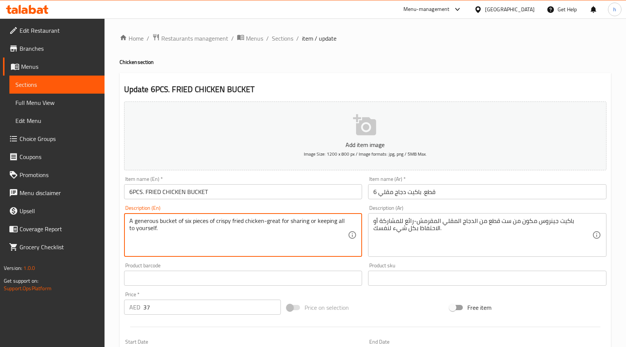
drag, startPoint x: 178, startPoint y: 220, endPoint x: 229, endPoint y: 218, distance: 51.2
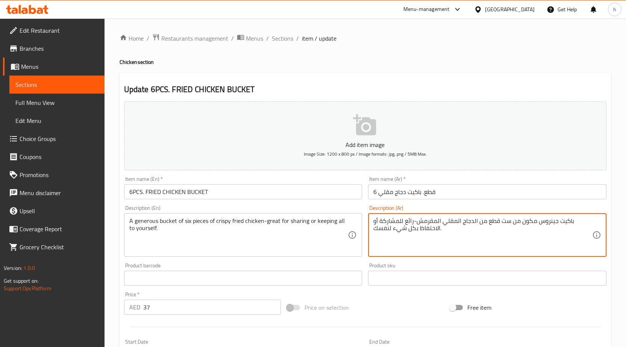
click at [533, 222] on textarea "باكيت جينروس مكون من ست قطع من الدجاج المقلي المقرمش-رائع للمشاركة أو الاحتفاظ …" at bounding box center [482, 235] width 219 height 36
click at [535, 219] on textarea "باكيت جينروس من ست قطع من الدجاج المقلي المقرمش-رائع للمشاركة أو الاحتفاظ بكل ش…" at bounding box center [482, 235] width 219 height 36
type textarea "باكيت جينروس من ستة قطع من الدجاج المقلي المقرمش-رائع للمشاركة أو الاحتفاظ بكل …"
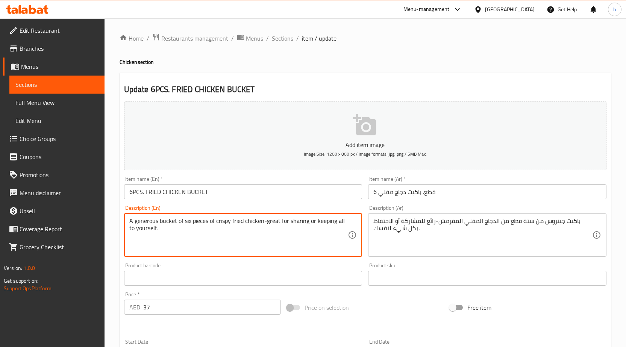
drag, startPoint x: 265, startPoint y: 223, endPoint x: 341, endPoint y: 240, distance: 78.7
type textarea "A generous bucket of six pieces of crispy fried chicken"
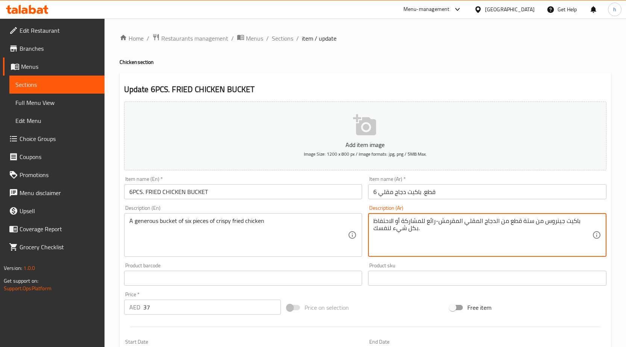
drag, startPoint x: 447, startPoint y: 218, endPoint x: 375, endPoint y: 234, distance: 74.1
drag, startPoint x: 406, startPoint y: 220, endPoint x: 374, endPoint y: 218, distance: 32.0
click at [374, 218] on textarea "باكيت جينروس من ستة قطع من الدجاج المقلي المقرمش-شيء لنفسك." at bounding box center [482, 235] width 219 height 36
click at [515, 220] on textarea "باكيت جينروس من ستة قطع من الدجاج المقلي المقرمش-." at bounding box center [482, 235] width 219 height 36
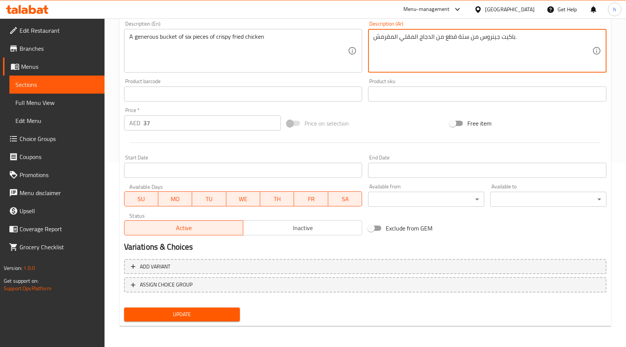
type textarea "باكيت جينروس من ستة قطع من الدجاج المقلي المقرمش."
click at [208, 308] on button "Update" at bounding box center [182, 315] width 116 height 14
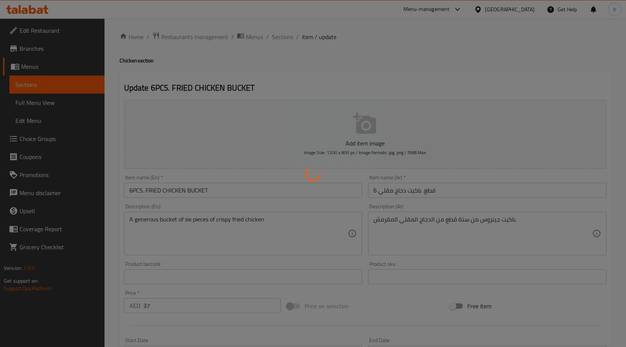
scroll to position [0, 0]
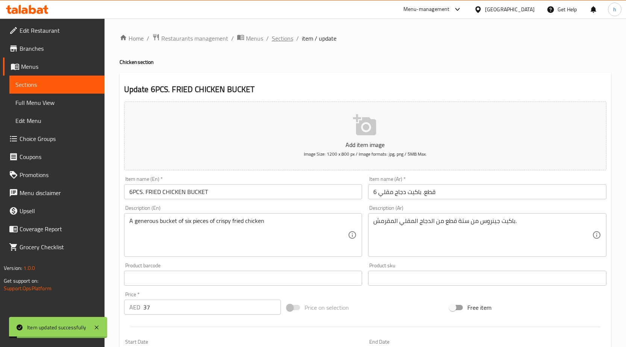
click at [286, 37] on span "Sections" at bounding box center [282, 38] width 21 height 9
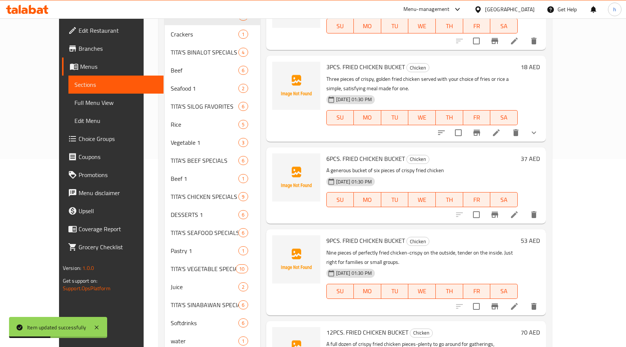
scroll to position [222, 0]
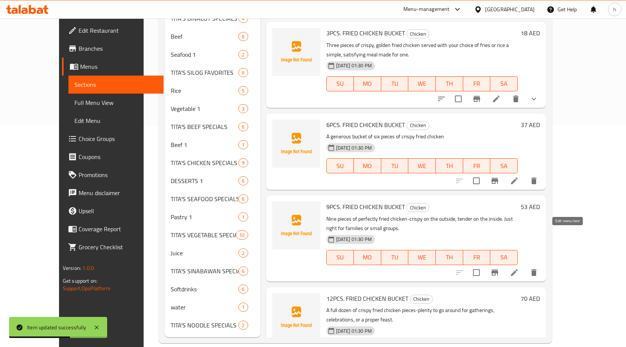
click at [519, 268] on icon at bounding box center [514, 272] width 9 height 9
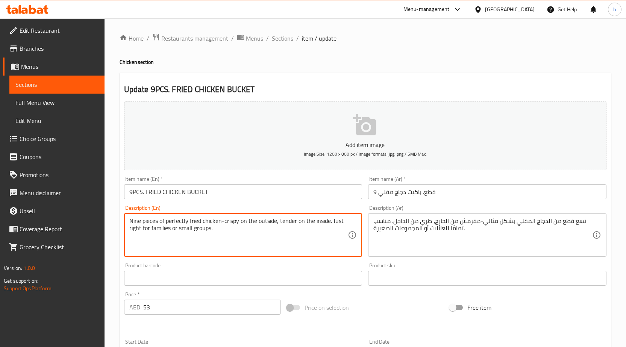
drag, startPoint x: 332, startPoint y: 221, endPoint x: 346, endPoint y: 238, distance: 22.5
type textarea "Nine pieces of perfectly fried chicken-crispy on the outside, tender on the ins…"
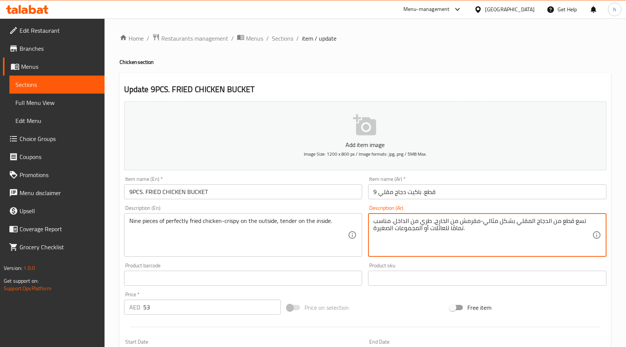
drag, startPoint x: 393, startPoint y: 221, endPoint x: 376, endPoint y: 233, distance: 20.2
click at [379, 232] on textarea "تسع قطع من الدجاج المقلي بشكل مثالي-مقرمش من الخارج، طري من الداخل. مناسب تمامً…" at bounding box center [482, 235] width 219 height 36
drag, startPoint x: 391, startPoint y: 220, endPoint x: 376, endPoint y: 232, distance: 19.6
click at [376, 232] on textarea "تسع قطع من الدجاج المقلي بشكل مثالي-مقرمش من الخارج، طري من الداخل. مناسب تمامً…" at bounding box center [482, 235] width 219 height 36
click at [374, 222] on textarea "تسع قطع من الدجاج المقلي بشكل مثالي-مقرمش من الخارج، طري من الداخل. ة." at bounding box center [482, 235] width 219 height 36
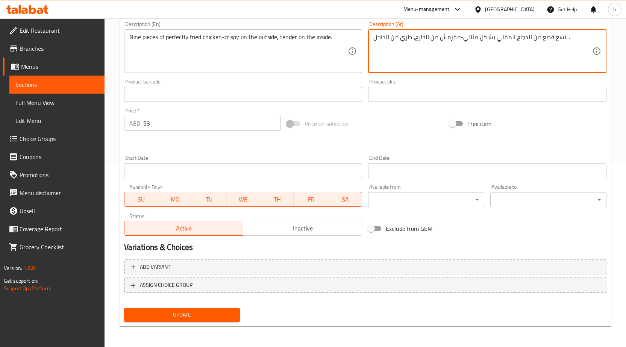
scroll to position [184, 0]
type textarea "تسع قطع من الدجاج المقلي بشكل مثالي-مقرمش من الخارج، طري من الداخل. ."
click at [235, 311] on button "Update" at bounding box center [182, 315] width 116 height 14
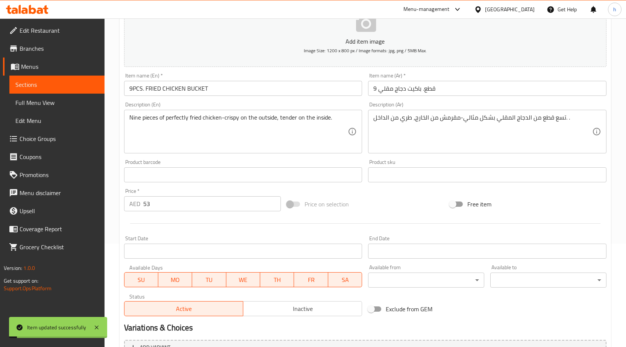
scroll to position [0, 0]
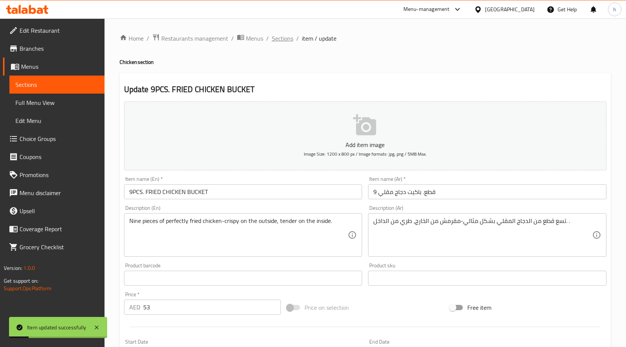
click at [291, 38] on span "Sections" at bounding box center [282, 38] width 21 height 9
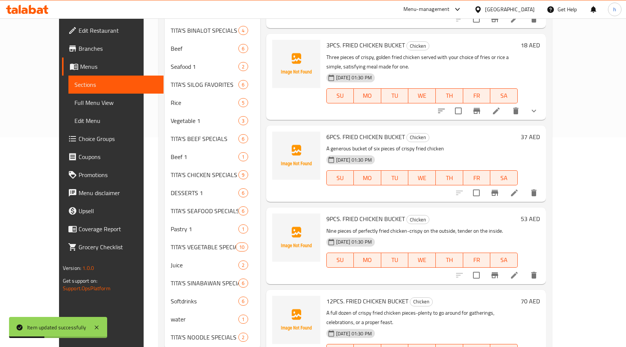
scroll to position [222, 0]
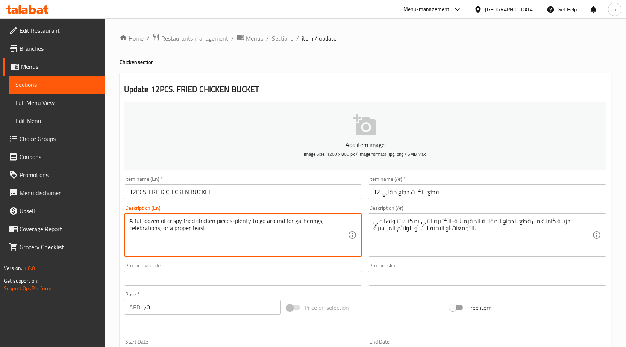
click at [149, 220] on textarea "A full dozen of crispy fried chicken pieces-plenty to go around for gatherings,…" at bounding box center [238, 235] width 219 height 36
click at [152, 220] on textarea "A full dozen of crispy fried chicken pieces-plenty to go around for gatherings,…" at bounding box center [238, 235] width 219 height 36
drag, startPoint x: 129, startPoint y: 221, endPoint x: 159, endPoint y: 220, distance: 29.7
click at [159, 220] on textarea "A full dozen of crispy fried chicken pieces-plenty to go around for gatherings,…" at bounding box center [238, 235] width 219 height 36
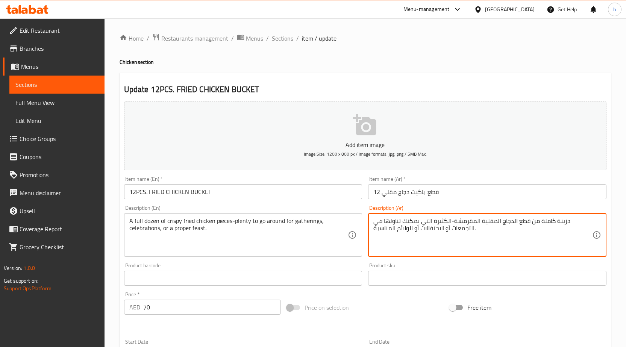
click at [560, 221] on textarea "دزينة كاملة من قطع الدجاج المقلية المقرمشة-الكثيرة التي يمكنك تناولها في التجمع…" at bounding box center [482, 235] width 219 height 36
drag, startPoint x: 539, startPoint y: 221, endPoint x: 567, endPoint y: 222, distance: 28.6
click at [567, 222] on textarea "دزينة كاملة من قطع الدجاج المقلية المقرمشة-الكثيرة التي يمكنك تناولها في التجمع…" at bounding box center [482, 235] width 219 height 36
paste textarea "ثني عشر"
drag, startPoint x: 454, startPoint y: 219, endPoint x: 376, endPoint y: 234, distance: 79.1
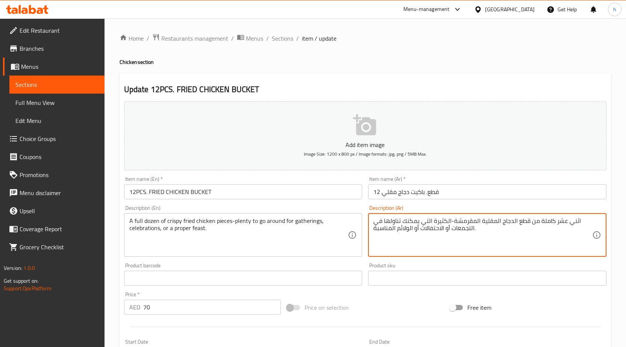
click at [376, 234] on textarea "اثني عشر كاملة من قطع الدجاج المقلية المقرمشة-الكثيرة التي يمكنك تناولها في الت…" at bounding box center [482, 235] width 219 height 36
drag, startPoint x: 376, startPoint y: 221, endPoint x: 372, endPoint y: 220, distance: 4.6
click at [372, 220] on div "اثني عشر كاملة من قطع الدجاج المقلية المقرمشةة. Description (Ar)" at bounding box center [487, 235] width 238 height 44
type textarea "اثني عشر كاملة من قطع الدجاج المقلية المقرمشة."
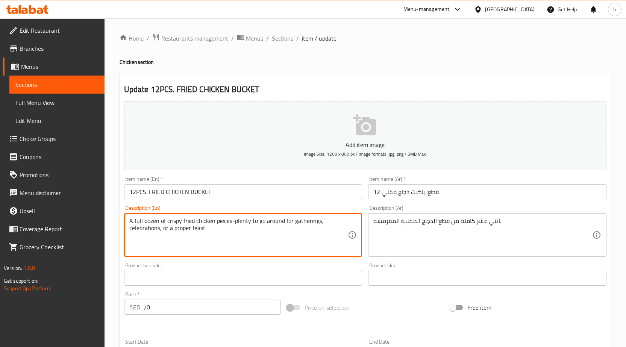
drag, startPoint x: 284, startPoint y: 220, endPoint x: 338, endPoint y: 244, distance: 59.1
drag, startPoint x: 132, startPoint y: 222, endPoint x: 214, endPoint y: 223, distance: 81.6
click at [214, 223] on textarea "A full dozen of crispy fried chicken pieces-plenty to go around" at bounding box center [238, 235] width 219 height 36
drag, startPoint x: 236, startPoint y: 223, endPoint x: 289, endPoint y: 223, distance: 53.4
click at [289, 223] on textarea "A full dozen of crispy fried chicken pieces-plenty to go around" at bounding box center [238, 235] width 219 height 36
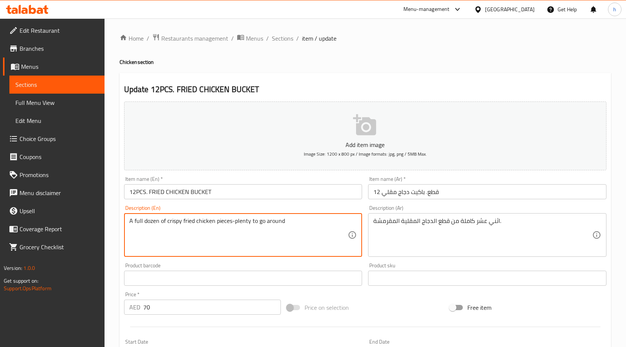
click at [259, 230] on textarea "A full dozen of crispy fried chicken pieces-plenty to go around" at bounding box center [238, 235] width 219 height 36
click at [248, 232] on textarea "A full dozen of crispy fried chicken pieces-plenty to go around" at bounding box center [238, 235] width 219 height 36
drag, startPoint x: 233, startPoint y: 222, endPoint x: 288, endPoint y: 221, distance: 55.3
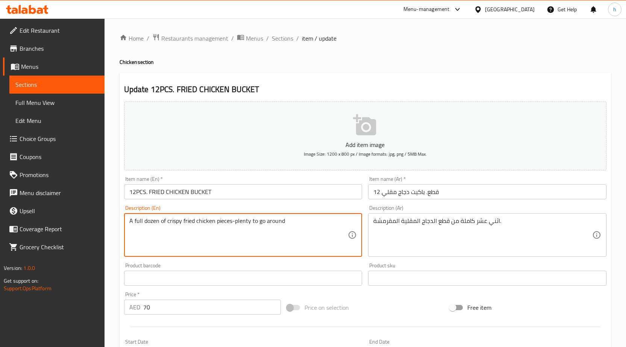
click at [288, 221] on textarea "A full dozen of crispy fried chicken pieces-plenty to go around" at bounding box center [238, 235] width 219 height 36
click at [258, 220] on textarea "A full dozen of crispy fried chicken pieces-" at bounding box center [238, 235] width 219 height 36
type textarea "A full dozen of crispy fried chicken pieces-"
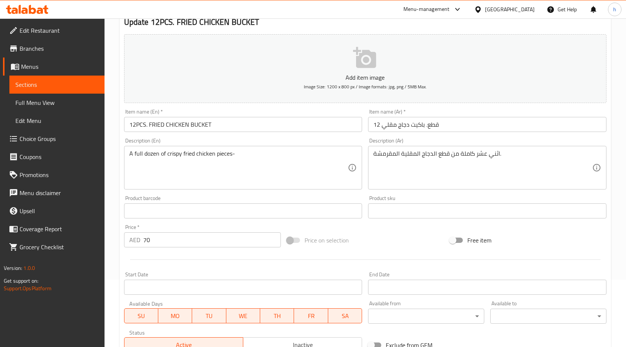
scroll to position [184, 0]
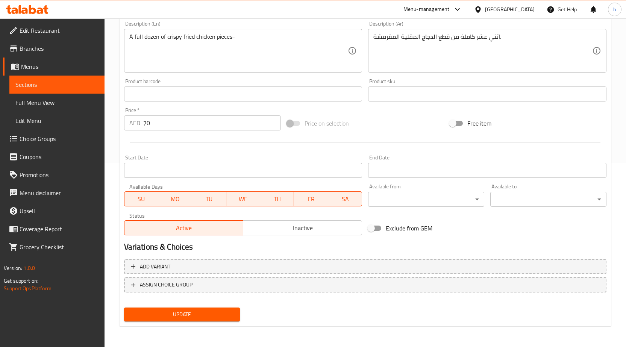
click at [228, 319] on span "Update" at bounding box center [182, 314] width 104 height 9
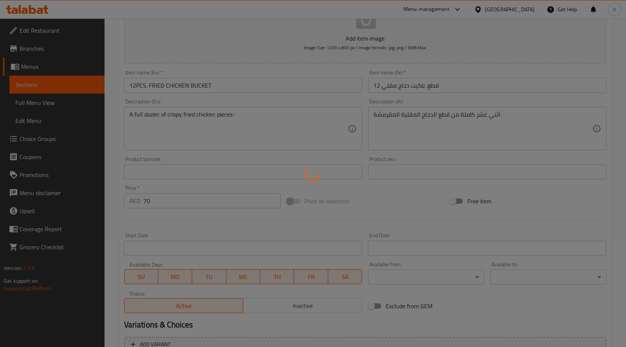
scroll to position [0, 0]
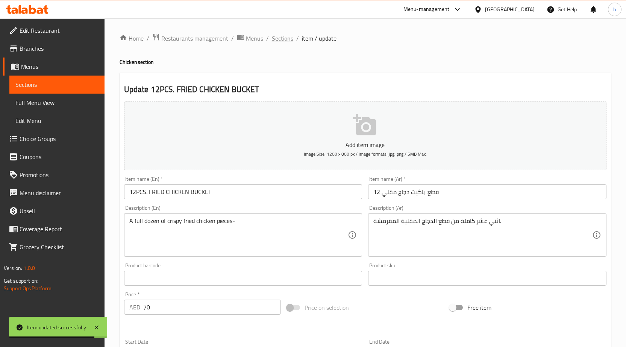
click at [285, 35] on span "Sections" at bounding box center [282, 38] width 21 height 9
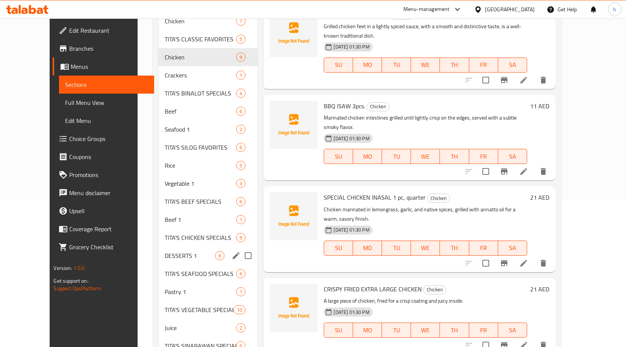
scroll to position [147, 0]
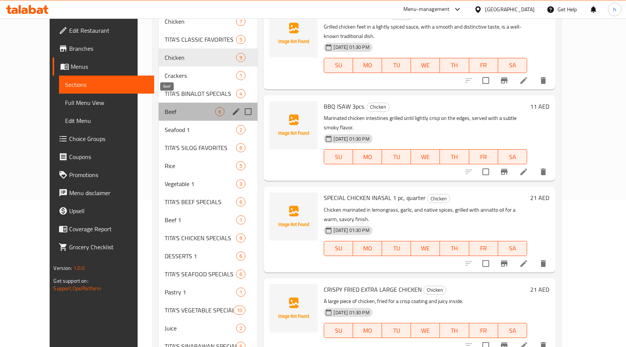
click at [165, 107] on span "Beef" at bounding box center [190, 111] width 51 height 9
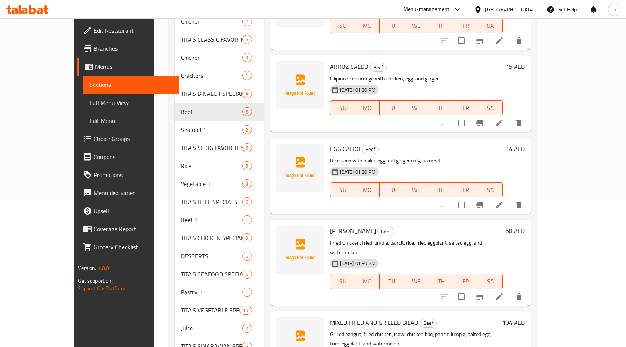
scroll to position [34, 0]
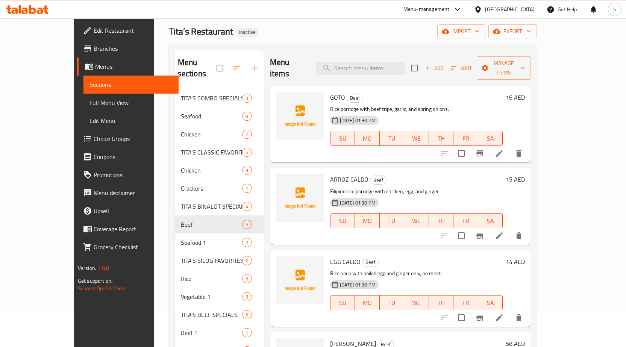
click at [503, 150] on icon at bounding box center [499, 153] width 7 height 7
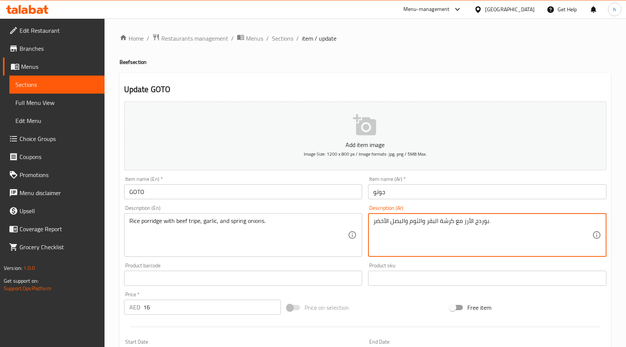
click at [434, 222] on textarea "بوردج الأرز مع كرشة البقر والثوم والبصل الأخضر." at bounding box center [482, 235] width 219 height 36
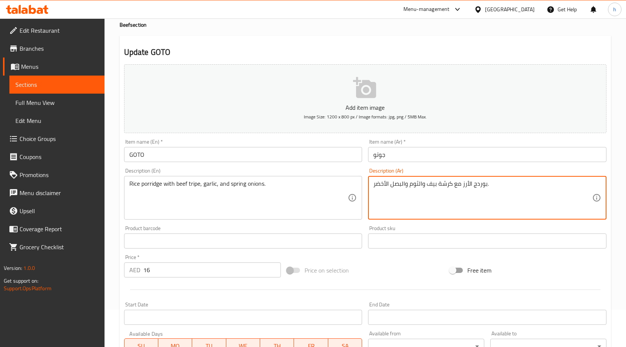
scroll to position [184, 0]
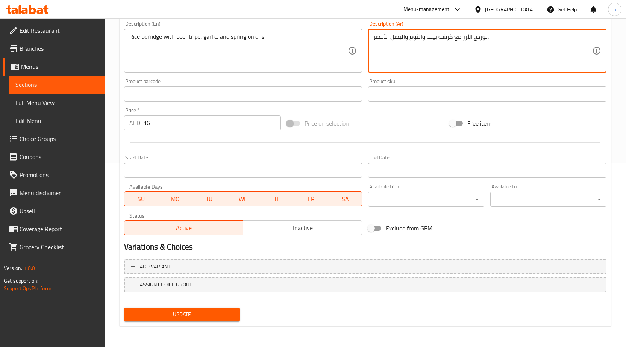
type textarea "بوردج الأرز مع كرشة بيف والثوم والبصل الأخضر."
click at [195, 312] on span "Update" at bounding box center [182, 314] width 104 height 9
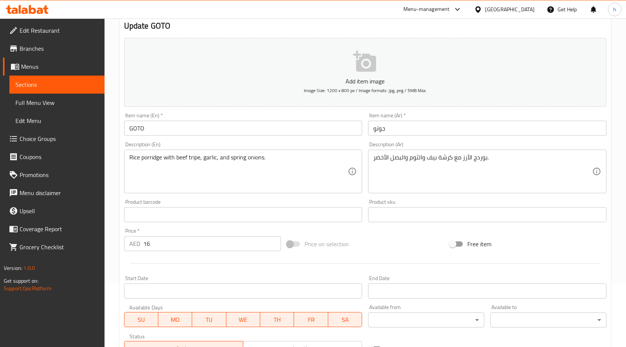
scroll to position [0, 0]
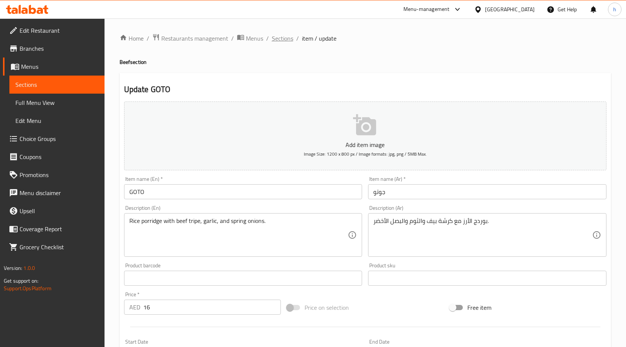
click at [287, 35] on span "Sections" at bounding box center [282, 38] width 21 height 9
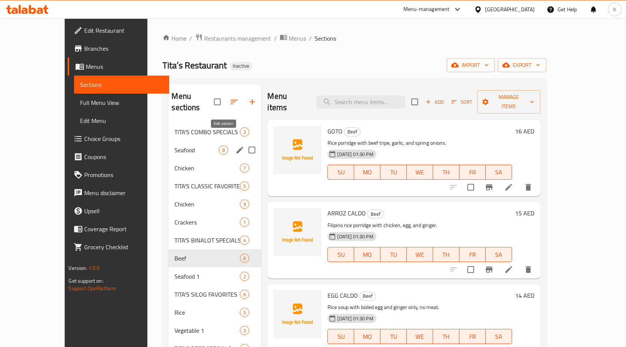
click at [235, 146] on icon "edit" at bounding box center [239, 150] width 9 height 9
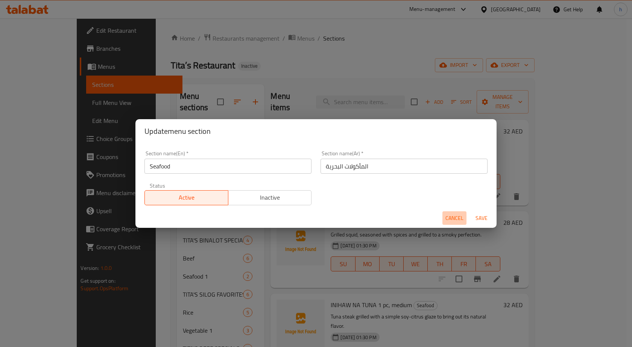
click at [458, 215] on span "Cancel" at bounding box center [454, 218] width 18 height 9
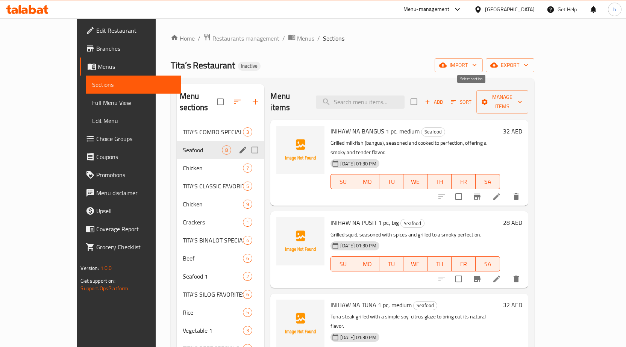
click at [422, 96] on input "checkbox" at bounding box center [414, 102] width 16 height 16
checkbox input "true"
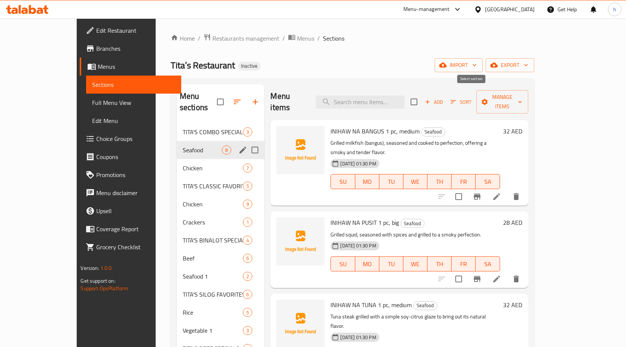
checkbox input "true"
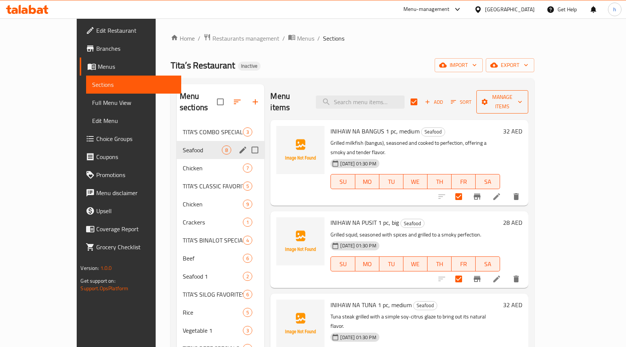
click at [524, 99] on icon "button" at bounding box center [520, 102] width 8 height 8
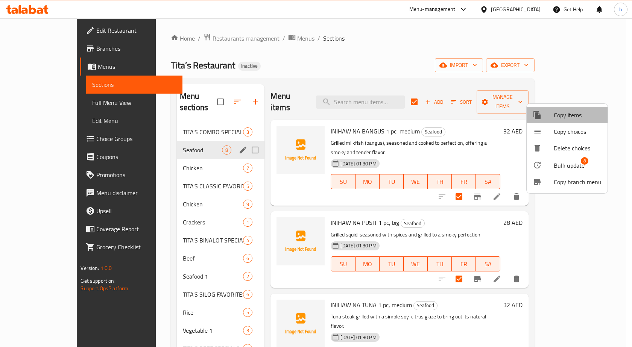
click at [574, 116] on span "Copy items" at bounding box center [578, 115] width 48 height 9
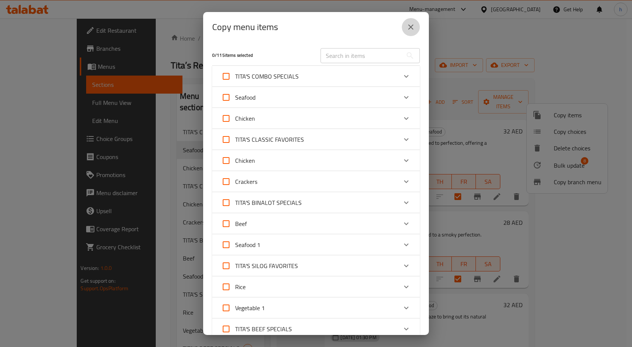
click at [413, 29] on icon "close" at bounding box center [410, 27] width 9 height 9
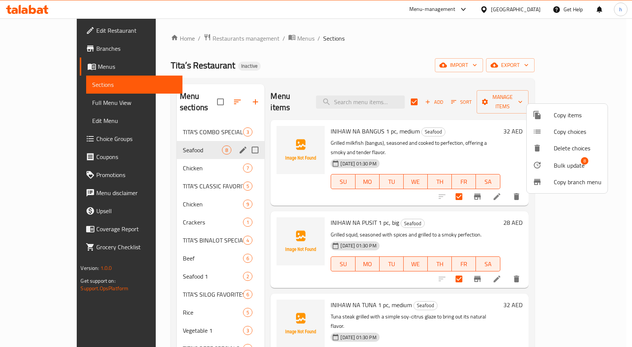
click at [459, 51] on div at bounding box center [316, 173] width 632 height 347
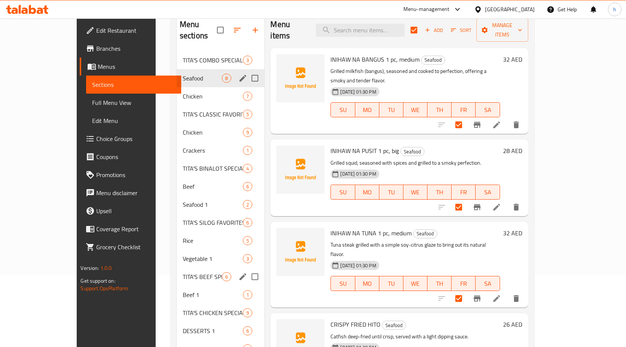
scroll to position [75, 0]
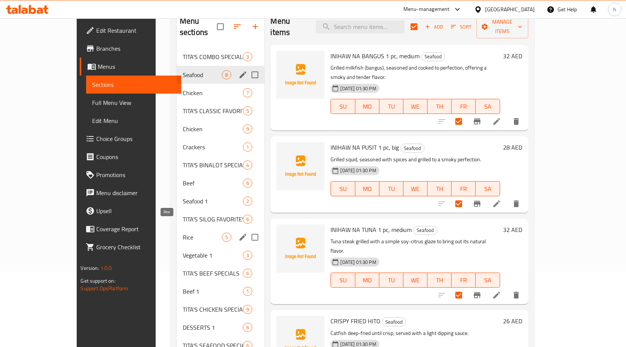
click at [183, 233] on span "Rice" at bounding box center [202, 237] width 39 height 9
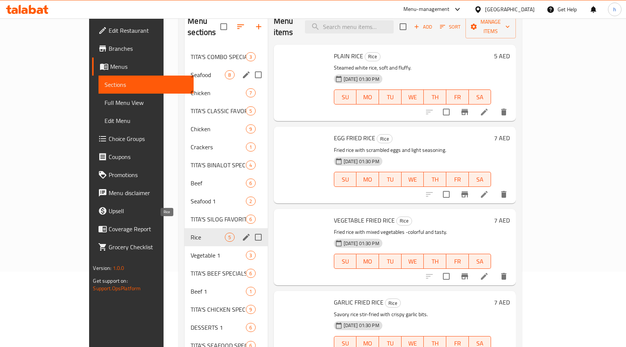
checkbox input "false"
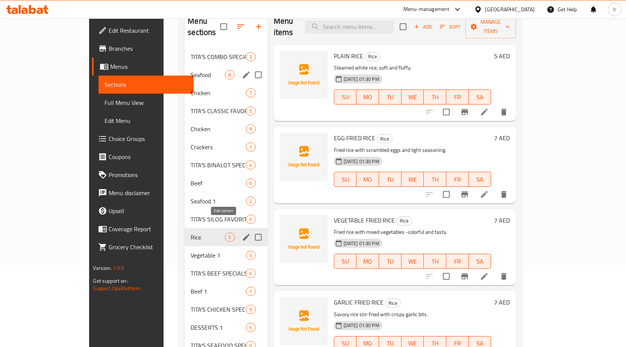
click at [242, 233] on icon "edit" at bounding box center [246, 237] width 9 height 9
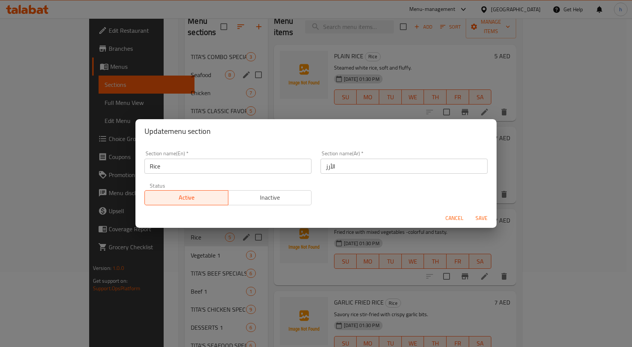
click at [464, 220] on button "Cancel" at bounding box center [454, 218] width 24 height 14
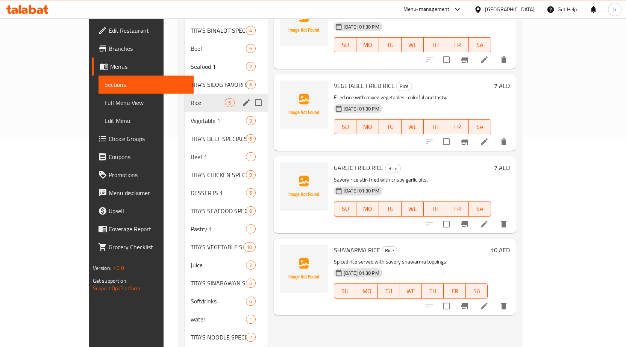
scroll to position [222, 0]
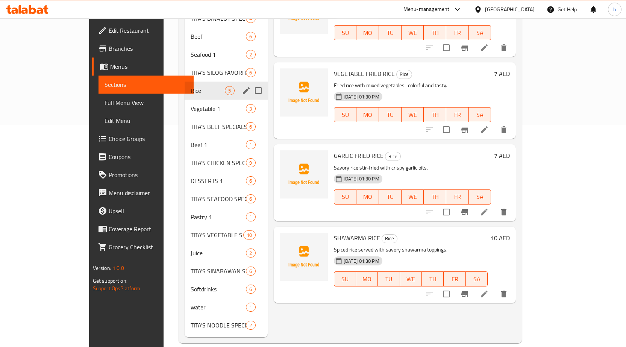
click at [489, 208] on icon at bounding box center [484, 212] width 9 height 9
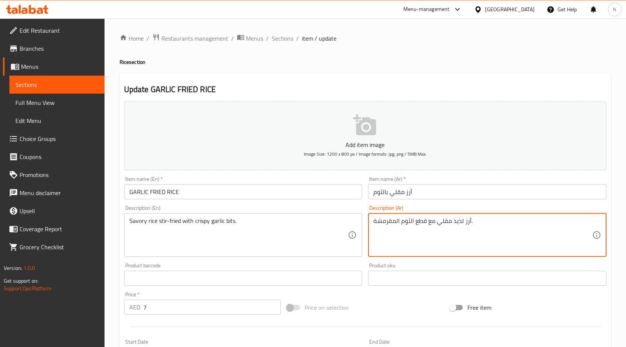
click at [455, 220] on textarea "أرز لذيذ مقلي مع قطع الثوم المقرمشة." at bounding box center [482, 235] width 219 height 36
click at [424, 223] on textarea "أرز مالح مقلي مع قطع الثوم المقرمشة." at bounding box center [482, 235] width 219 height 36
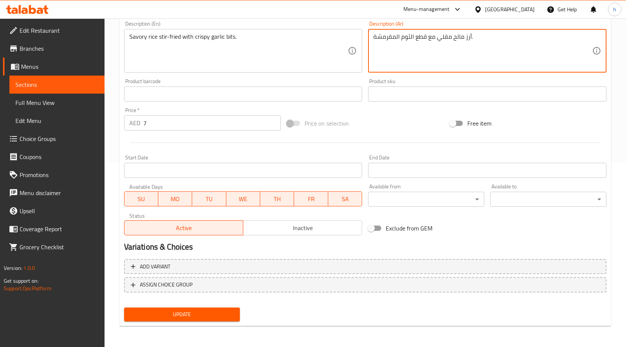
type textarea "أرز مالح مقلي مع قطع الثوم المقرمشة."
click at [203, 315] on span "Update" at bounding box center [182, 314] width 104 height 9
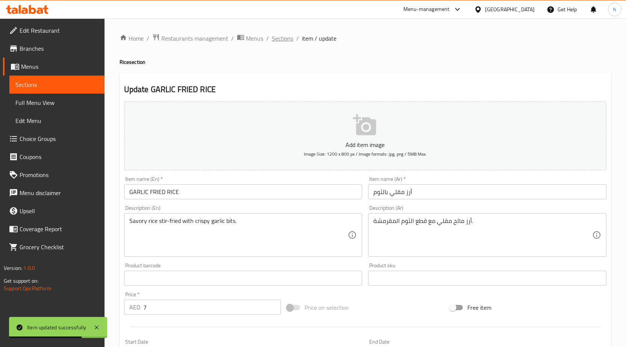
click at [288, 37] on span "Sections" at bounding box center [282, 38] width 21 height 9
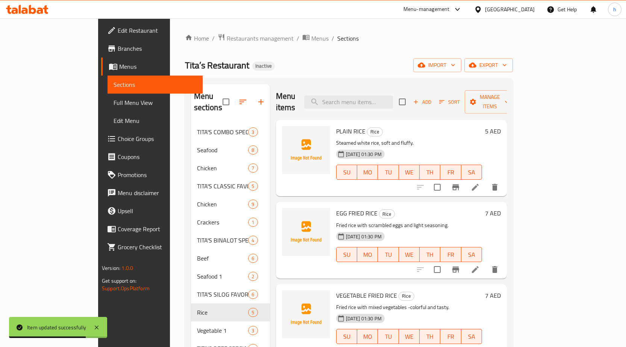
scroll to position [222, 0]
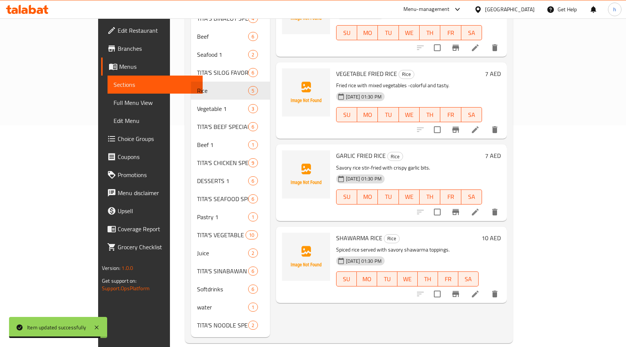
click at [480, 290] on icon at bounding box center [475, 294] width 9 height 9
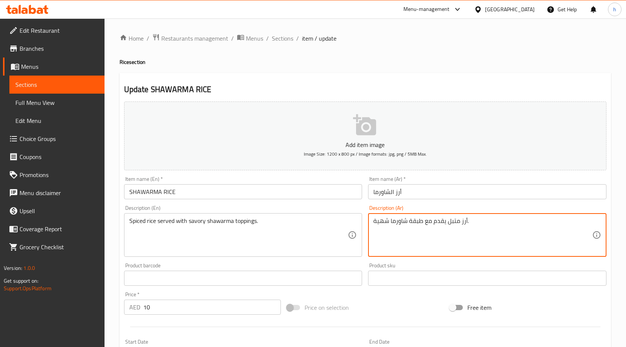
click at [384, 220] on textarea "أرز متبل يقدم مع طبقة شاورما شهية." at bounding box center [482, 235] width 219 height 36
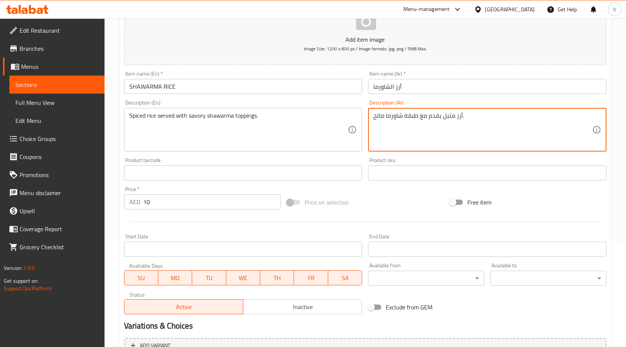
scroll to position [184, 0]
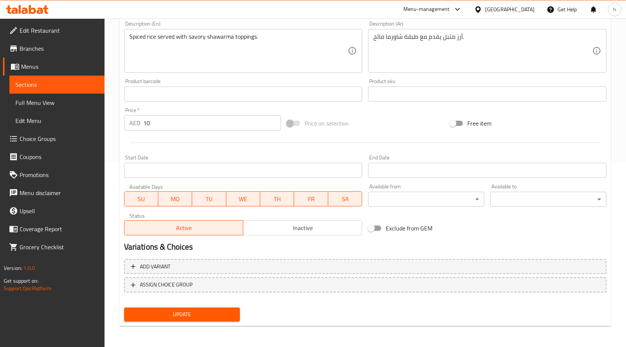
drag, startPoint x: 373, startPoint y: 35, endPoint x: 381, endPoint y: 43, distance: 10.9
click at [374, 36] on div "أرز متبل يقدم مع طبقة شاورما مالح. Description (Ar)" at bounding box center [487, 51] width 238 height 44
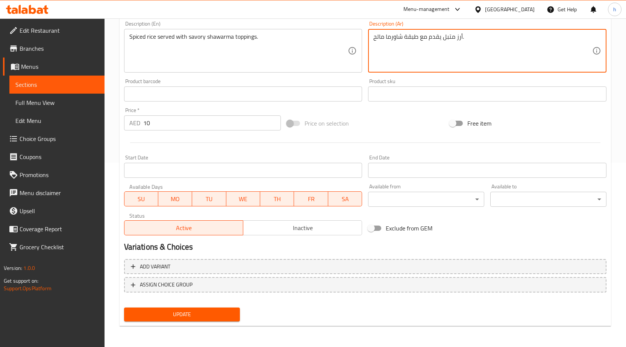
click at [376, 37] on textarea "أرز متبل يقدم مع طبقة شاورما مالح." at bounding box center [482, 51] width 219 height 36
click at [374, 37] on textarea "أرز متبل يقدم مع طبقة شاورما مالح." at bounding box center [482, 51] width 219 height 36
click at [487, 37] on textarea "أرز متبل يقدم مع طبقة شاورما مالح." at bounding box center [482, 51] width 219 height 36
click at [375, 33] on textarea "أرز متبل يقدم مع طبقة شاورما مالح" at bounding box center [482, 51] width 219 height 36
click at [377, 35] on textarea "أرز متبل يقدم مع طبقة شاورما مالح" at bounding box center [482, 51] width 219 height 36
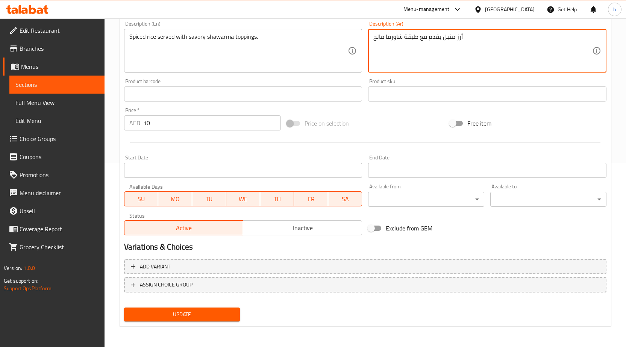
click at [377, 35] on textarea "أرز متبل يقدم مع طبقة شاورما مالح" at bounding box center [482, 51] width 219 height 36
type textarea "أرز متبل يقدم مع طبقة شاورما مالحه"
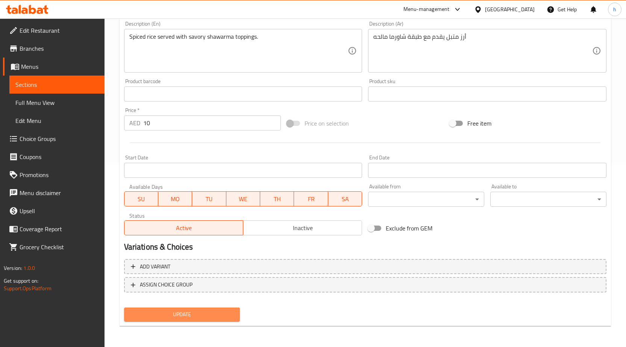
click at [193, 318] on span "Update" at bounding box center [182, 314] width 104 height 9
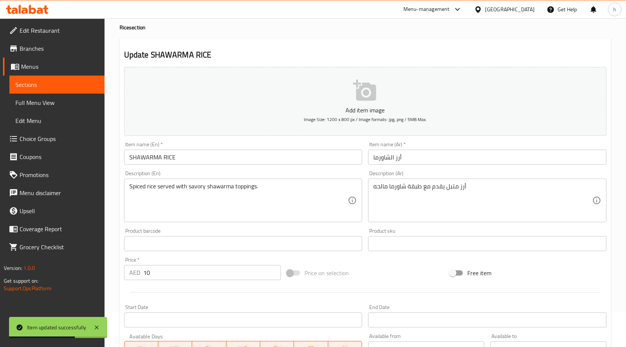
scroll to position [0, 0]
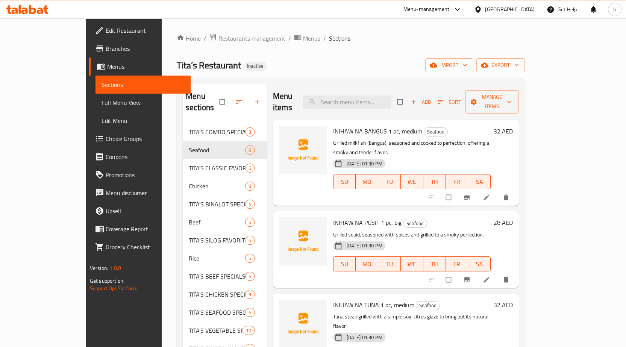
click at [102, 104] on span "Full Menu View" at bounding box center [143, 102] width 83 height 9
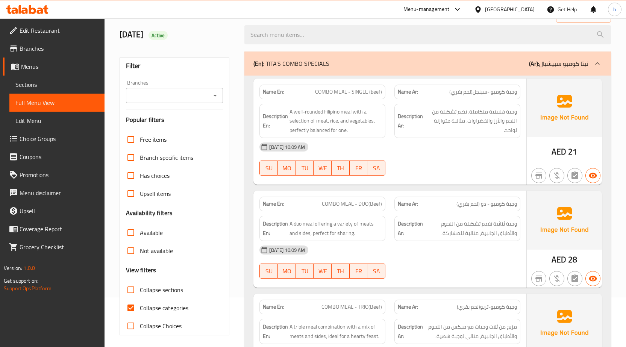
scroll to position [75, 0]
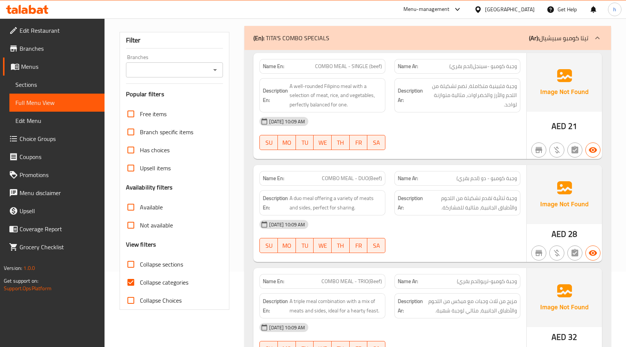
click at [131, 283] on input "Collapse categories" at bounding box center [131, 282] width 18 height 18
checkbox input "false"
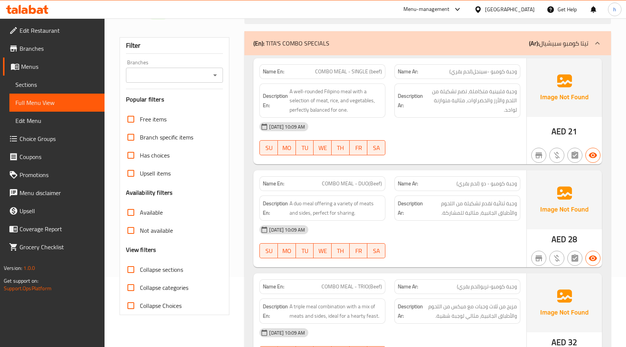
scroll to position [113, 0]
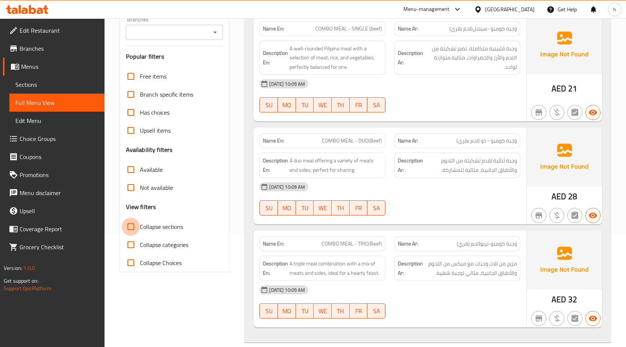
click at [132, 231] on input "Collapse sections" at bounding box center [131, 227] width 18 height 18
checkbox input "true"
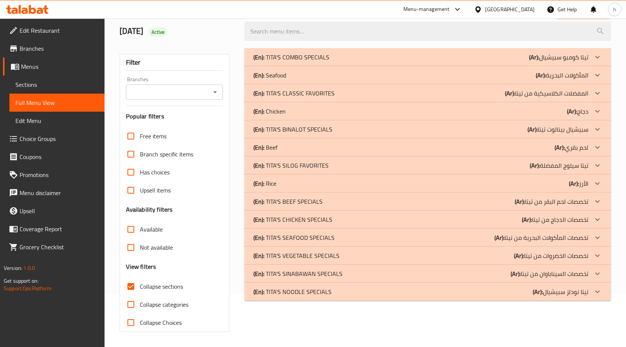
scroll to position [53, 0]
click at [591, 115] on div at bounding box center [598, 111] width 18 height 18
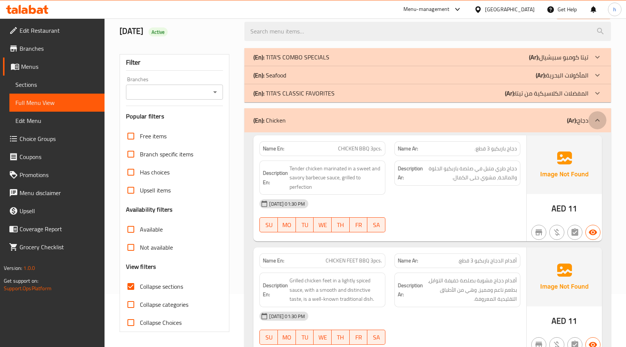
click at [594, 123] on icon at bounding box center [597, 120] width 9 height 9
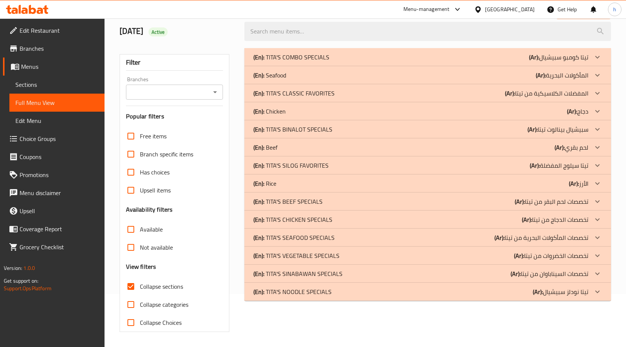
click at [586, 184] on p "(Ar): الأرز" at bounding box center [579, 183] width 20 height 9
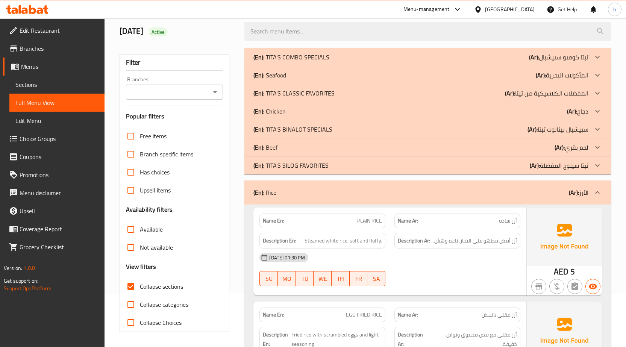
click at [588, 145] on p "(Ar): لحم بقري" at bounding box center [572, 147] width 34 height 9
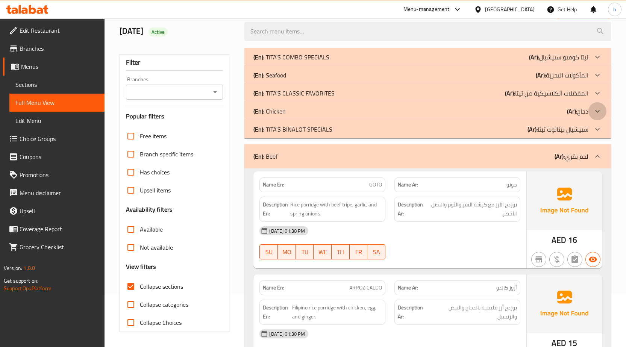
click at [597, 112] on icon at bounding box center [597, 111] width 5 height 3
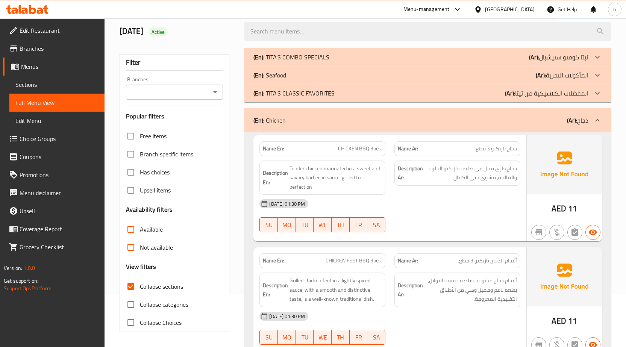
click at [578, 76] on p "(Ar): المأكولات البحرية" at bounding box center [562, 75] width 53 height 9
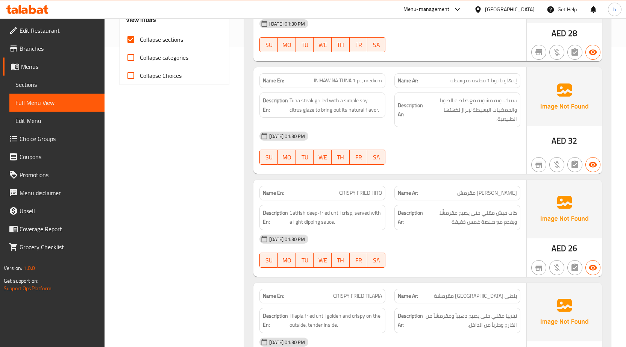
scroll to position [316, 0]
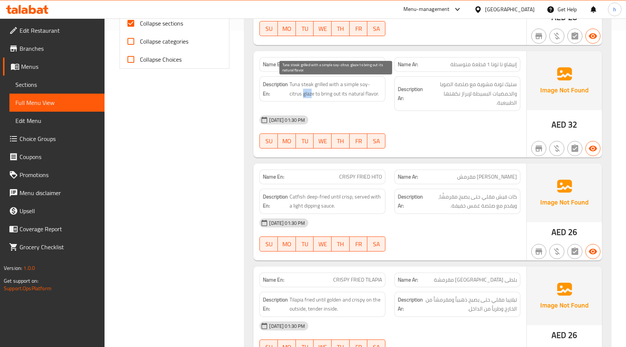
drag, startPoint x: 290, startPoint y: 92, endPoint x: 298, endPoint y: 94, distance: 8.0
click at [298, 94] on span "Tuna steak grilled with a simple soy-citrus glaze to bring out its natural flav…" at bounding box center [336, 89] width 93 height 18
click at [296, 96] on span "Tuna steak grilled with a simple soy-citrus glaze to bring out its natural flav…" at bounding box center [336, 89] width 93 height 18
drag, startPoint x: 290, startPoint y: 91, endPoint x: 300, endPoint y: 94, distance: 10.8
click at [300, 94] on span "Tuna steak grilled with a simple soy-citrus glaze to bring out its natural flav…" at bounding box center [336, 89] width 93 height 18
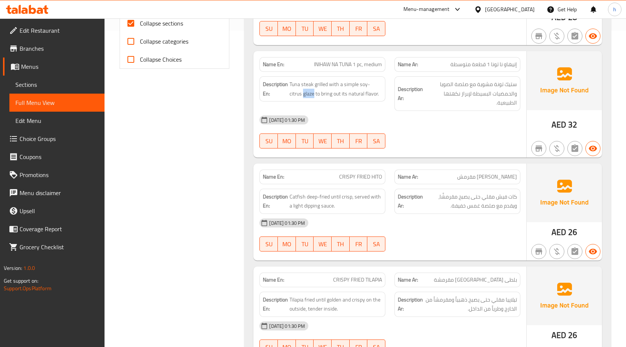
copy span "glaze"
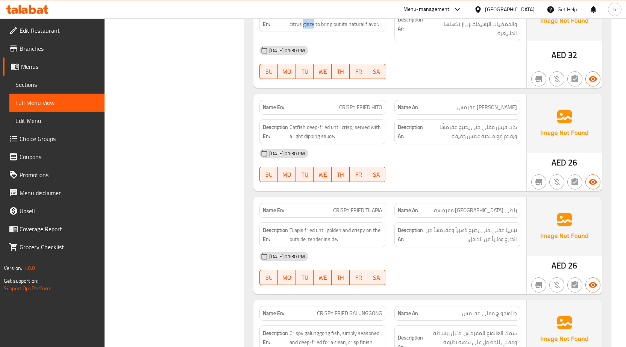
scroll to position [391, 0]
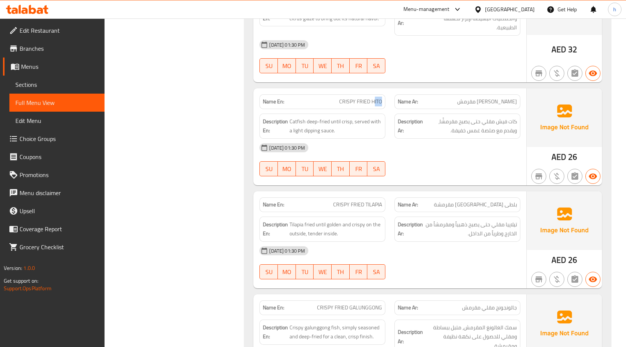
drag, startPoint x: 374, startPoint y: 100, endPoint x: 382, endPoint y: 101, distance: 7.6
click at [382, 101] on span "CRISPY FRIED HITO" at bounding box center [360, 102] width 43 height 8
drag, startPoint x: 354, startPoint y: 103, endPoint x: 358, endPoint y: 103, distance: 4.5
click at [358, 103] on span "CRISPY FRIED HITO" at bounding box center [360, 102] width 43 height 8
drag, startPoint x: 330, startPoint y: 99, endPoint x: 340, endPoint y: 99, distance: 10.2
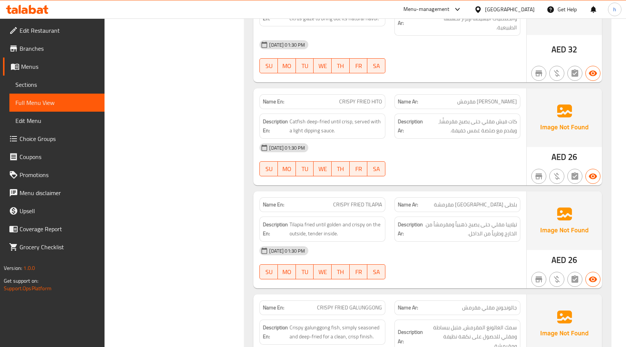
click at [340, 99] on p "Name En: CRISPY FRIED HITO" at bounding box center [322, 102] width 119 height 8
drag, startPoint x: 304, startPoint y: 120, endPoint x: 285, endPoint y: 123, distance: 19.0
click at [281, 122] on h6 "Description En: Catfish deep-fried until crisp, served with a light dipping sau…" at bounding box center [322, 126] width 119 height 18
drag, startPoint x: 309, startPoint y: 120, endPoint x: 326, endPoint y: 118, distance: 17.4
click at [326, 118] on span "Catfish deep-fried until crisp, served with a light dipping sauce." at bounding box center [336, 126] width 93 height 18
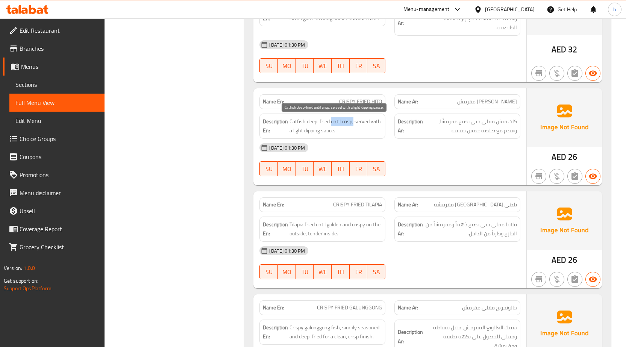
drag, startPoint x: 333, startPoint y: 119, endPoint x: 353, endPoint y: 120, distance: 19.9
click at [353, 120] on span "Catfish deep-fried until crisp, served with a light dipping sauce." at bounding box center [336, 126] width 93 height 18
drag, startPoint x: 362, startPoint y: 120, endPoint x: 381, endPoint y: 127, distance: 20.1
click at [381, 127] on span "Catfish deep-fried until crisp, served with a light dipping sauce." at bounding box center [336, 126] width 93 height 18
click at [328, 132] on span "Catfish deep-fried until crisp, served with a light dipping sauce." at bounding box center [336, 126] width 93 height 18
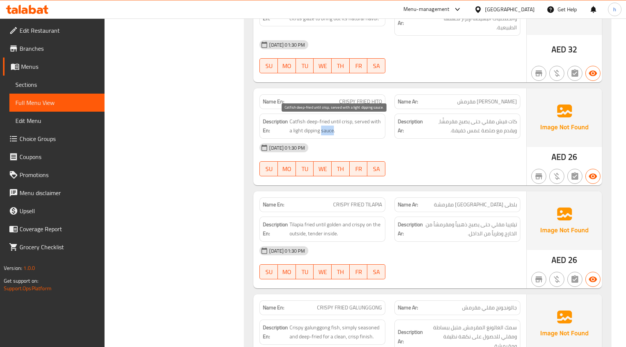
click at [328, 132] on span "Catfish deep-fried until crisp, served with a light dipping sauce." at bounding box center [336, 126] width 93 height 18
click at [311, 132] on span "Catfish deep-fried until crisp, served with a light dipping sauce." at bounding box center [336, 126] width 93 height 18
click at [298, 132] on span "Catfish deep-fried until crisp, served with a light dipping sauce." at bounding box center [336, 126] width 93 height 18
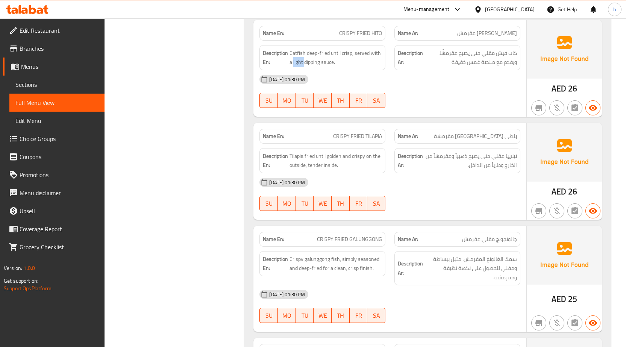
scroll to position [467, 0]
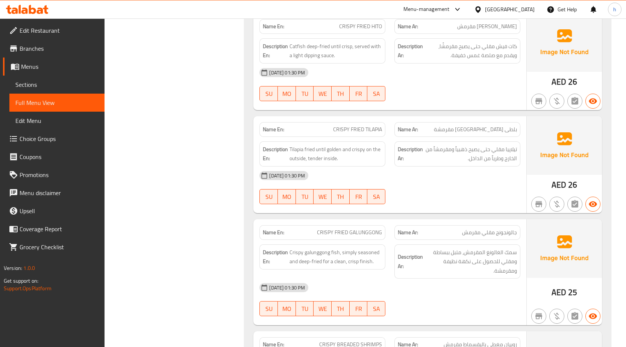
click at [343, 130] on span "CRISPY FRIED TILAPIA" at bounding box center [357, 130] width 49 height 8
click at [376, 135] on div "Name En: CRISPY FRIED TILAPIA" at bounding box center [322, 129] width 126 height 15
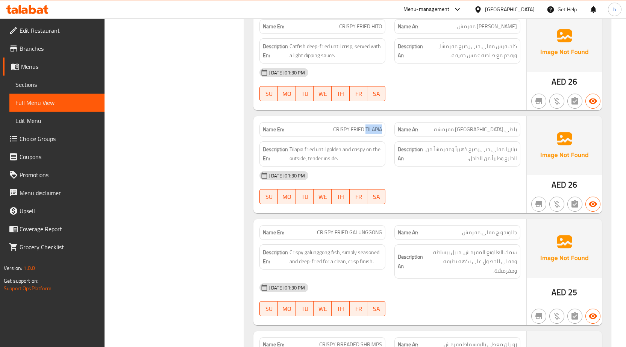
click at [354, 130] on span "CRISPY FRIED TILAPIA" at bounding box center [357, 130] width 49 height 8
click at [338, 124] on div "Name En: CRISPY FRIED TILAPIA" at bounding box center [322, 129] width 126 height 15
drag, startPoint x: 292, startPoint y: 150, endPoint x: 304, endPoint y: 149, distance: 11.8
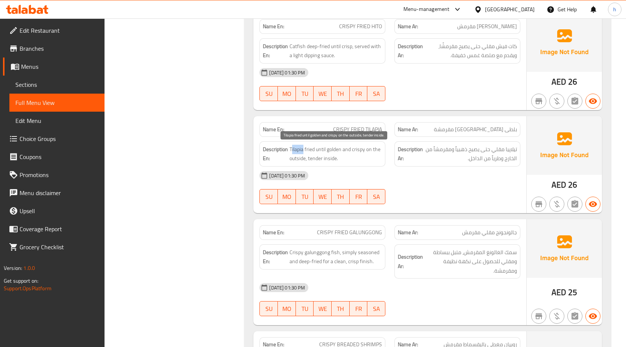
click at [304, 149] on span "Tilapia fried until golden and crispy on the outside, tender inside." at bounding box center [336, 154] width 93 height 18
click at [305, 150] on span "Tilapia fried until golden and crispy on the outside, tender inside." at bounding box center [336, 154] width 93 height 18
click at [333, 148] on span "Tilapia fried until golden and crispy on the outside, tender inside." at bounding box center [336, 154] width 93 height 18
click at [337, 154] on span "Tilapia fried until golden and crispy on the outside, tender inside." at bounding box center [336, 154] width 93 height 18
click at [376, 128] on span "CRISPY FRIED TILAPIA" at bounding box center [357, 130] width 49 height 8
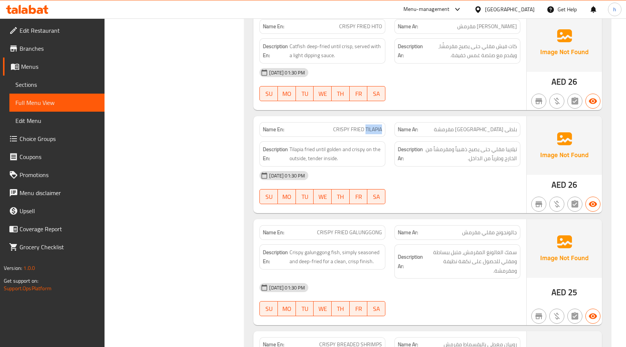
click at [376, 128] on span "CRISPY FRIED TILAPIA" at bounding box center [357, 130] width 49 height 8
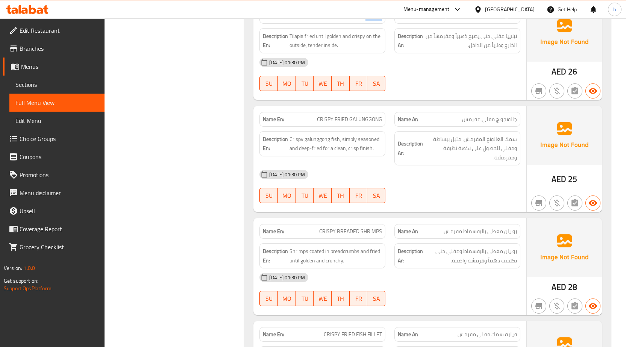
scroll to position [579, 0]
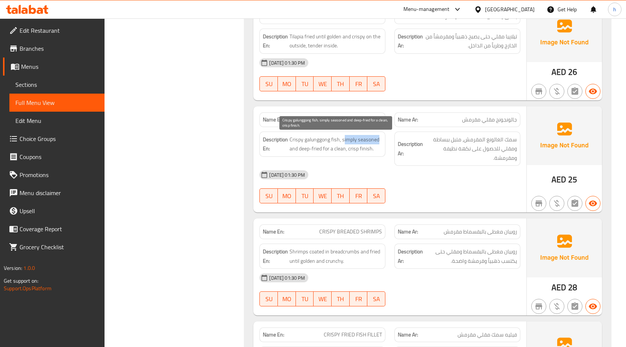
drag, startPoint x: 344, startPoint y: 140, endPoint x: 379, endPoint y: 137, distance: 35.1
click at [379, 137] on span "Crispy galunggong fish, simply seasoned and deep-fried for a clean, crisp finis…" at bounding box center [336, 144] width 93 height 18
drag, startPoint x: 293, startPoint y: 150, endPoint x: 320, endPoint y: 147, distance: 27.2
click at [320, 147] on span "Crispy galunggong fish, simply seasoned and deep-fried for a clean, crisp finis…" at bounding box center [336, 144] width 93 height 18
drag, startPoint x: 324, startPoint y: 147, endPoint x: 342, endPoint y: 147, distance: 18.0
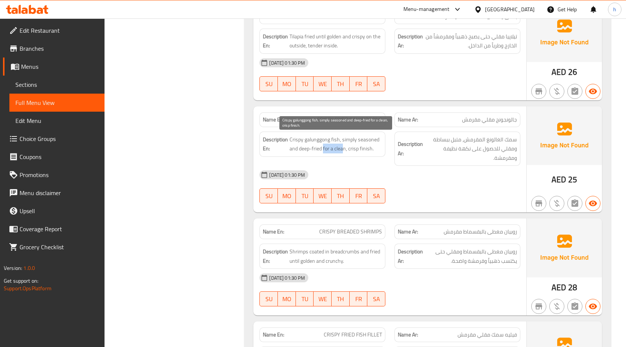
click at [342, 147] on span "Crispy galunggong fish, simply seasoned and deep-fried for a clean, crisp finis…" at bounding box center [336, 144] width 93 height 18
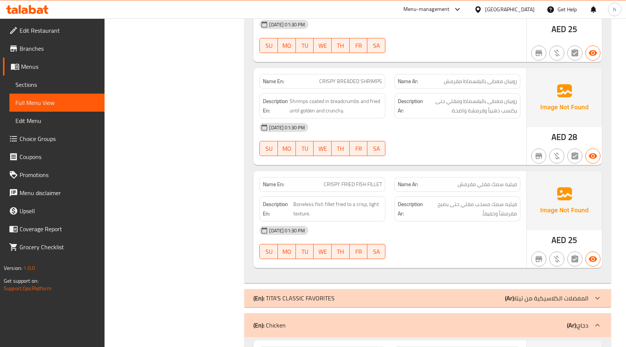
scroll to position [692, 0]
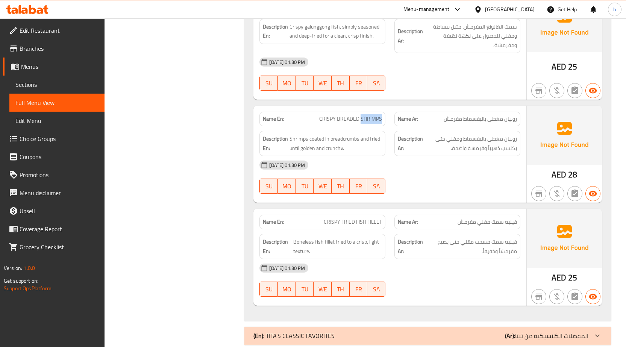
drag, startPoint x: 362, startPoint y: 117, endPoint x: 384, endPoint y: 118, distance: 22.2
click at [384, 118] on div "Name En: CRISPY BREADED SHRIMPS" at bounding box center [322, 119] width 126 height 15
drag, startPoint x: 338, startPoint y: 117, endPoint x: 358, endPoint y: 115, distance: 20.0
click at [358, 115] on span "CRISPY BREADED SHRIMPS" at bounding box center [350, 119] width 63 height 8
copy span "BREADED"
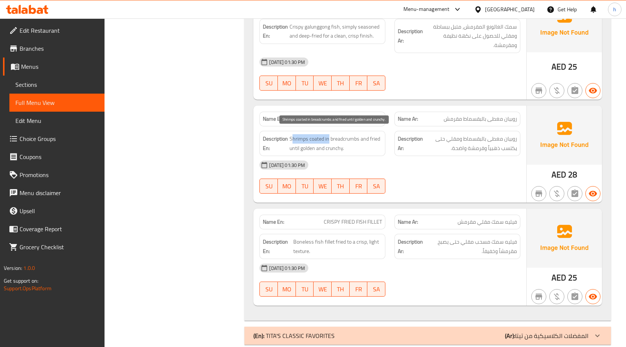
drag, startPoint x: 293, startPoint y: 137, endPoint x: 329, endPoint y: 135, distance: 35.7
click at [329, 135] on span "Shrimps coated in breadcrumbs and fried until golden and crunchy." at bounding box center [336, 143] width 93 height 18
drag, startPoint x: 335, startPoint y: 137, endPoint x: 350, endPoint y: 137, distance: 15.0
click at [350, 137] on span "Shrimps coated in breadcrumbs and fried until golden and crunchy." at bounding box center [336, 143] width 93 height 18
drag, startPoint x: 371, startPoint y: 139, endPoint x: 383, endPoint y: 141, distance: 12.0
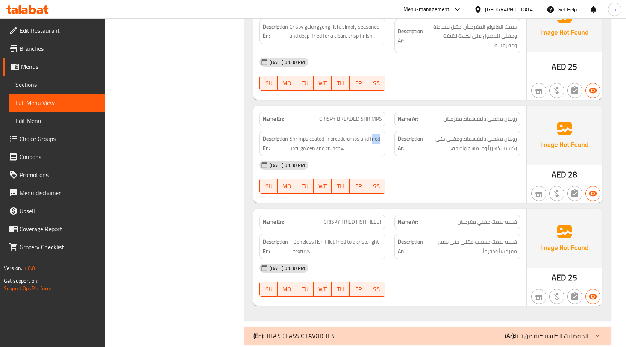
click at [383, 141] on div "Description En: Shrimps coated in breadcrumbs and fried until golden and crunch…" at bounding box center [322, 143] width 126 height 25
drag, startPoint x: 297, startPoint y: 148, endPoint x: 307, endPoint y: 148, distance: 9.4
click at [307, 148] on span "Shrimps coated in breadcrumbs and fried until golden and crunchy." at bounding box center [336, 143] width 93 height 18
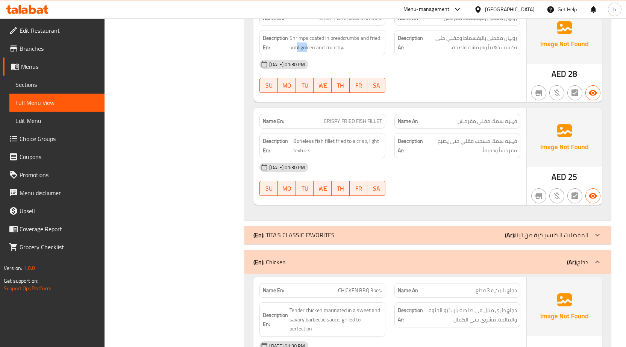
scroll to position [805, 0]
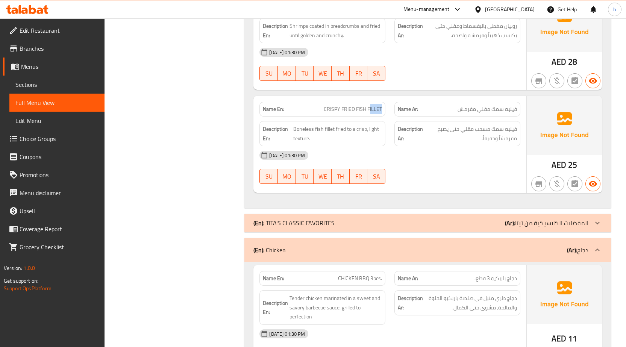
drag, startPoint x: 370, startPoint y: 108, endPoint x: 384, endPoint y: 108, distance: 14.3
click at [384, 108] on div "Name En: CRISPY FRIED FISH FILLET" at bounding box center [322, 109] width 126 height 15
click at [366, 110] on span "CRISPY FRIED FISH FILLET" at bounding box center [353, 109] width 58 height 8
drag, startPoint x: 369, startPoint y: 108, endPoint x: 382, endPoint y: 109, distance: 13.2
click at [382, 109] on span "CRISPY FRIED FISH FILLET" at bounding box center [353, 109] width 58 height 8
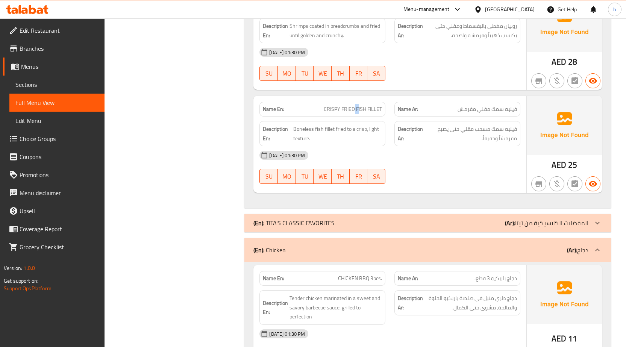
drag, startPoint x: 359, startPoint y: 109, endPoint x: 354, endPoint y: 108, distance: 4.9
click at [354, 108] on span "CRISPY FRIED FISH FILLET" at bounding box center [353, 109] width 58 height 8
drag, startPoint x: 350, startPoint y: 107, endPoint x: 332, endPoint y: 107, distance: 18.4
click at [332, 107] on span "CRISPY FRIED FISH FILLET" at bounding box center [353, 109] width 58 height 8
drag, startPoint x: 320, startPoint y: 129, endPoint x: 311, endPoint y: 129, distance: 9.4
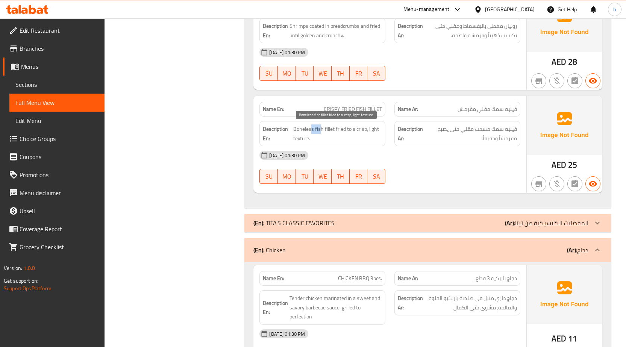
click at [311, 129] on span "Boneless fish fillet fried to a crisp, light texture." at bounding box center [337, 133] width 89 height 18
drag, startPoint x: 334, startPoint y: 129, endPoint x: 327, endPoint y: 128, distance: 7.2
click at [327, 128] on span "Boneless fish fillet fried to a crisp, light texture." at bounding box center [337, 133] width 89 height 18
drag, startPoint x: 317, startPoint y: 128, endPoint x: 313, endPoint y: 127, distance: 3.8
click at [313, 127] on span "Boneless fish fillet fried to a crisp, light texture." at bounding box center [337, 133] width 89 height 18
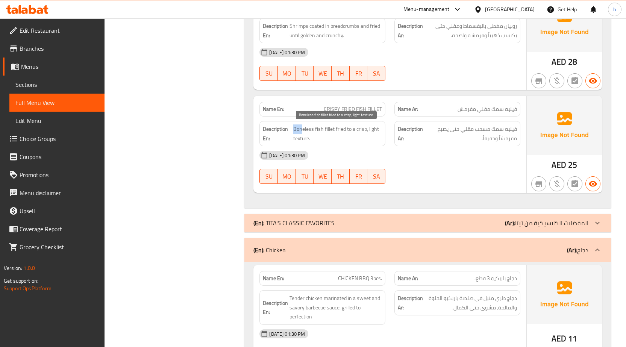
drag, startPoint x: 296, startPoint y: 127, endPoint x: 291, endPoint y: 126, distance: 4.9
click at [291, 126] on h6 "Description En: Boneless fish fillet fried to a crisp, light texture." at bounding box center [322, 133] width 119 height 18
drag, startPoint x: 331, startPoint y: 127, endPoint x: 344, endPoint y: 124, distance: 13.6
click at [344, 124] on div "Description En: Boneless fish fillet fried to a crisp, light texture." at bounding box center [322, 133] width 126 height 25
click at [354, 130] on span "Boneless fish fillet fried to a crisp, light texture." at bounding box center [337, 133] width 89 height 18
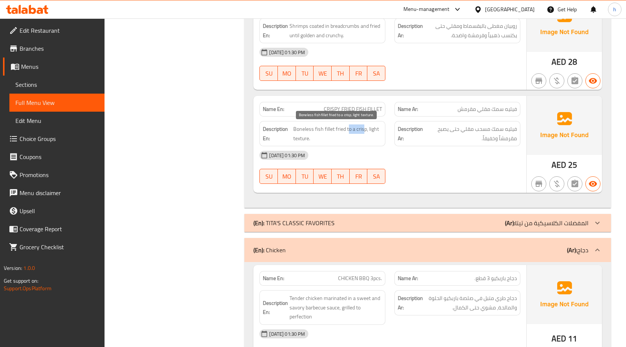
drag, startPoint x: 347, startPoint y: 130, endPoint x: 364, endPoint y: 127, distance: 17.1
click at [364, 127] on span "Boneless fish fillet fried to a crisp, light texture." at bounding box center [337, 133] width 89 height 18
click at [374, 130] on span "Boneless fish fillet fried to a crisp, light texture." at bounding box center [337, 133] width 89 height 18
click at [304, 137] on span "Boneless fish fillet fried to a crisp, light texture." at bounding box center [337, 133] width 89 height 18
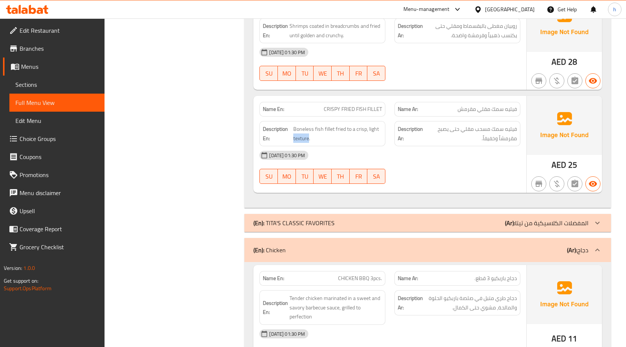
copy span "texture"
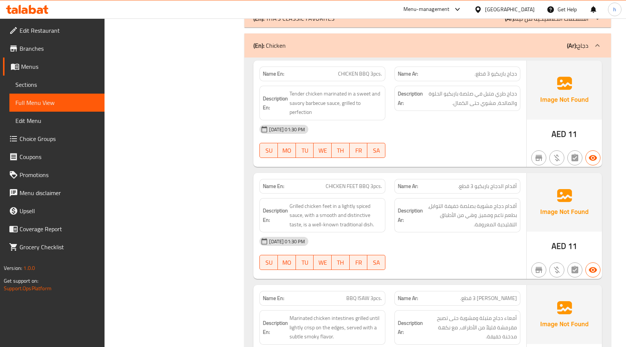
scroll to position [1031, 0]
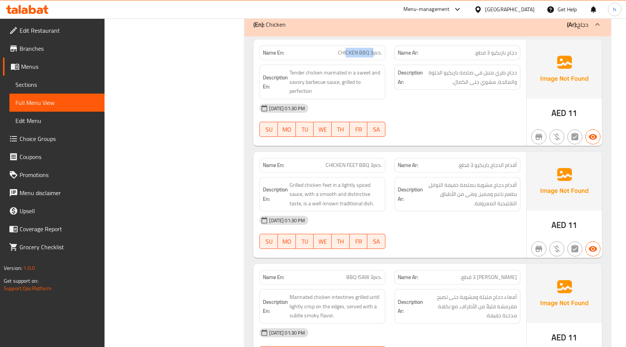
drag, startPoint x: 346, startPoint y: 52, endPoint x: 372, endPoint y: 52, distance: 26.3
click at [372, 52] on span "CHICKEN BBQ 3pcs." at bounding box center [360, 53] width 44 height 8
drag, startPoint x: 319, startPoint y: 72, endPoint x: 293, endPoint y: 68, distance: 26.2
click at [293, 68] on span "Tender chicken marinated in a sweet and savory barbecue sauce, grilled to perfe…" at bounding box center [336, 82] width 93 height 28
drag, startPoint x: 331, startPoint y: 68, endPoint x: 345, endPoint y: 69, distance: 13.9
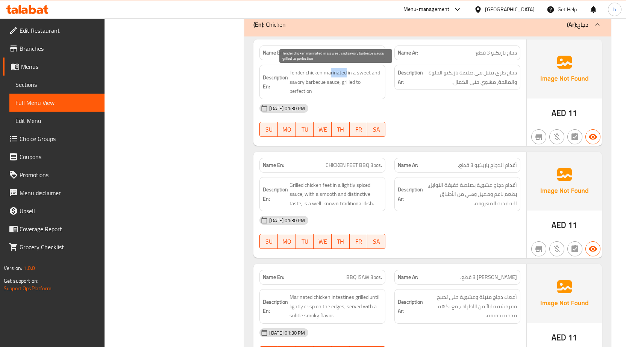
click at [345, 69] on span "Tender chicken marinated in a sweet and savory barbecue sauce, grilled to perfe…" at bounding box center [336, 82] width 93 height 28
drag, startPoint x: 358, startPoint y: 71, endPoint x: 339, endPoint y: 84, distance: 23.0
click at [339, 84] on span "Tender chicken marinated in a sweet and savory barbecue sauce, grilled to perfe…" at bounding box center [336, 82] width 93 height 28
drag, startPoint x: 344, startPoint y: 84, endPoint x: 359, endPoint y: 89, distance: 15.6
click at [359, 89] on span "Tender chicken marinated in a sweet and savory barbecue sauce, grilled to perfe…" at bounding box center [336, 82] width 93 height 28
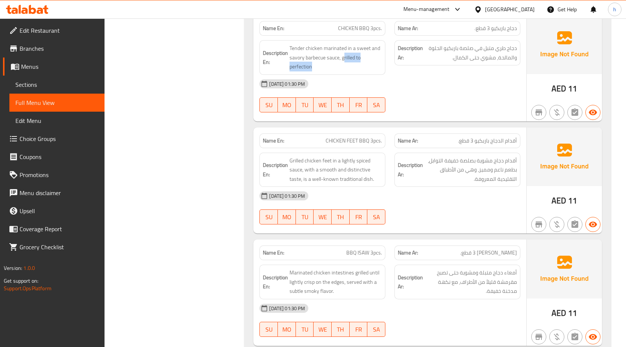
scroll to position [1068, 0]
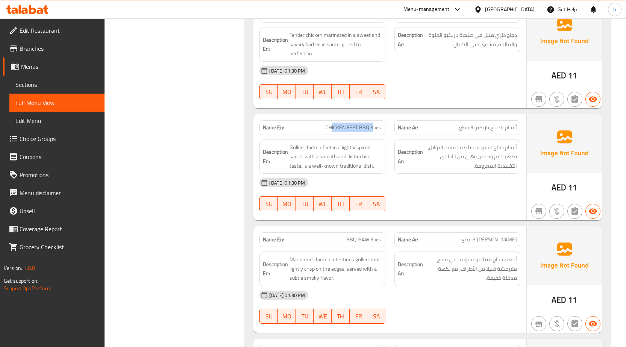
drag, startPoint x: 332, startPoint y: 129, endPoint x: 373, endPoint y: 128, distance: 41.8
click at [373, 128] on span "CHICKEN FEET BBQ 3pcs." at bounding box center [354, 128] width 56 height 8
click at [352, 149] on span "Grilled chicken feet in a lightly spiced sauce, with a smooth and distinctive t…" at bounding box center [336, 157] width 93 height 28
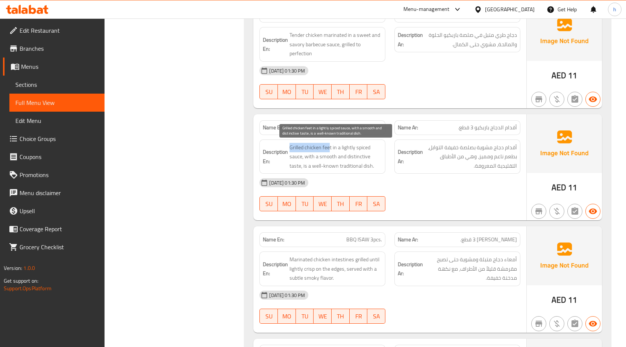
drag, startPoint x: 329, startPoint y: 147, endPoint x: 290, endPoint y: 146, distance: 38.8
click at [290, 146] on span "Grilled chicken feet in a lightly spiced sauce, with a smooth and distinctive t…" at bounding box center [336, 157] width 93 height 28
drag, startPoint x: 348, startPoint y: 146, endPoint x: 305, endPoint y: 158, distance: 44.4
click at [305, 158] on span "Grilled chicken feet in a lightly spiced sauce, with a smooth and distinctive t…" at bounding box center [336, 157] width 93 height 28
drag, startPoint x: 311, startPoint y: 157, endPoint x: 342, endPoint y: 154, distance: 31.0
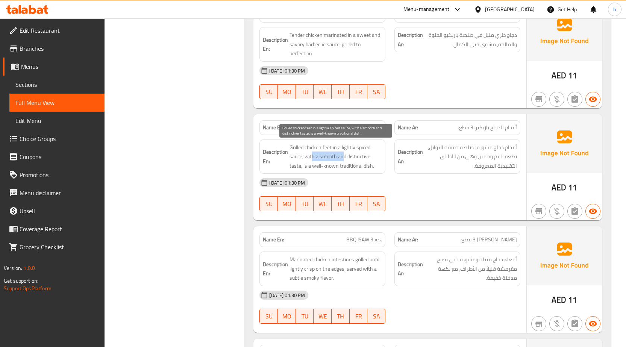
click at [342, 154] on span "Grilled chicken feet in a lightly spiced sauce, with a smooth and distinctive t…" at bounding box center [336, 157] width 93 height 28
drag, startPoint x: 358, startPoint y: 157, endPoint x: 371, endPoint y: 160, distance: 13.2
click at [371, 160] on span "Grilled chicken feet in a lightly spiced sauce, with a smooth and distinctive t…" at bounding box center [336, 157] width 93 height 28
drag, startPoint x: 298, startPoint y: 168, endPoint x: 306, endPoint y: 167, distance: 7.6
click at [306, 167] on span "Grilled chicken feet in a lightly spiced sauce, with a smooth and distinctive t…" at bounding box center [336, 157] width 93 height 28
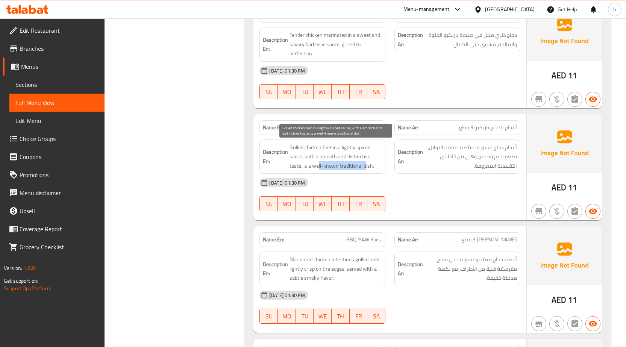
drag, startPoint x: 318, startPoint y: 167, endPoint x: 393, endPoint y: 167, distance: 74.8
click at [369, 167] on span "Grilled chicken feet in a lightly spiced sauce, with a smooth and distinctive t…" at bounding box center [336, 157] width 93 height 28
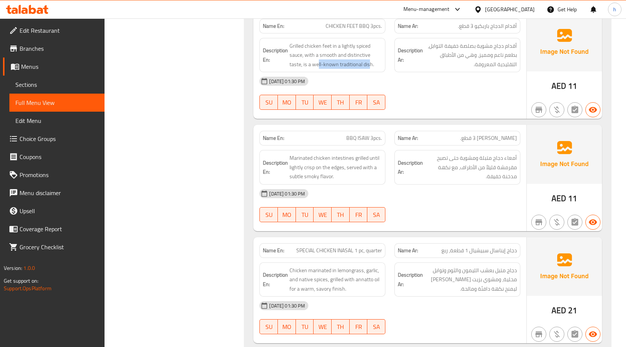
scroll to position [1181, 0]
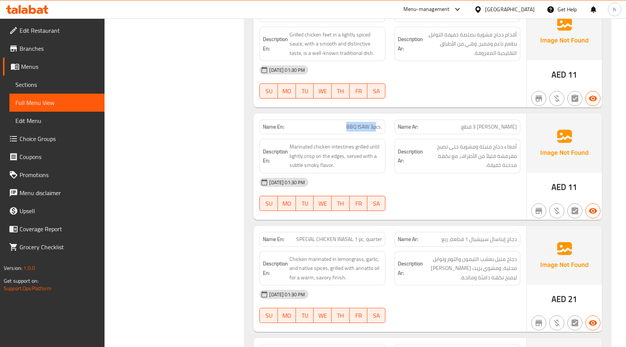
drag, startPoint x: 343, startPoint y: 129, endPoint x: 377, endPoint y: 129, distance: 34.2
click at [377, 129] on p "Name En: BBQ ISAW 3pcs." at bounding box center [322, 127] width 119 height 8
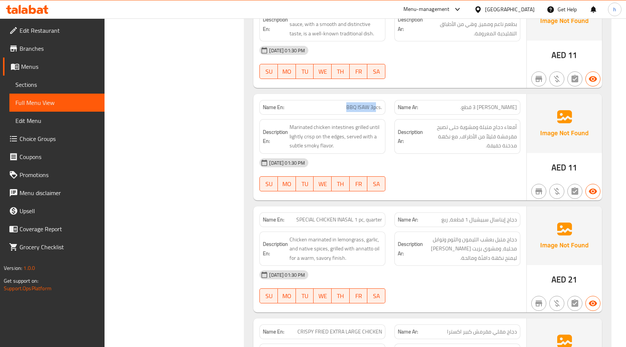
scroll to position [1219, 0]
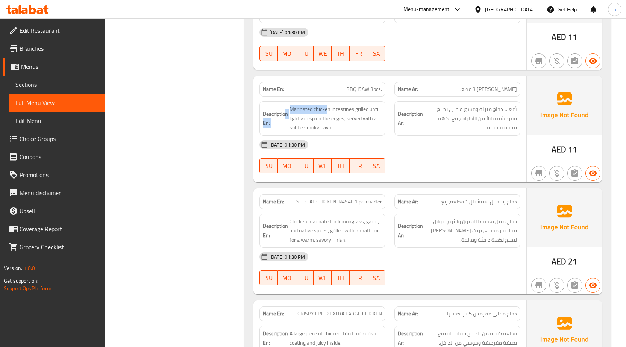
drag, startPoint x: 326, startPoint y: 108, endPoint x: 286, endPoint y: 107, distance: 39.9
click at [286, 107] on h6 "Description En: Marinated chicken intestines grilled until lightly crisp on the…" at bounding box center [322, 119] width 119 height 28
drag, startPoint x: 349, startPoint y: 108, endPoint x: 288, endPoint y: 105, distance: 61.7
click at [288, 105] on h6 "Description En: Marinated chicken intestines grilled until lightly crisp on the…" at bounding box center [322, 119] width 119 height 28
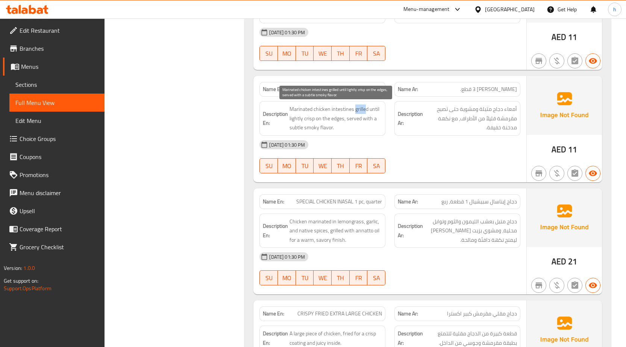
drag, startPoint x: 355, startPoint y: 111, endPoint x: 366, endPoint y: 111, distance: 10.9
click at [366, 111] on span "Marinated chicken intestines grilled until lightly crisp on the edges, served w…" at bounding box center [336, 119] width 93 height 28
drag, startPoint x: 374, startPoint y: 110, endPoint x: 343, endPoint y: 120, distance: 32.3
click at [343, 120] on span "Marinated chicken intestines grilled until lightly crisp on the edges, served w…" at bounding box center [336, 119] width 93 height 28
drag, startPoint x: 351, startPoint y: 117, endPoint x: 376, endPoint y: 128, distance: 27.8
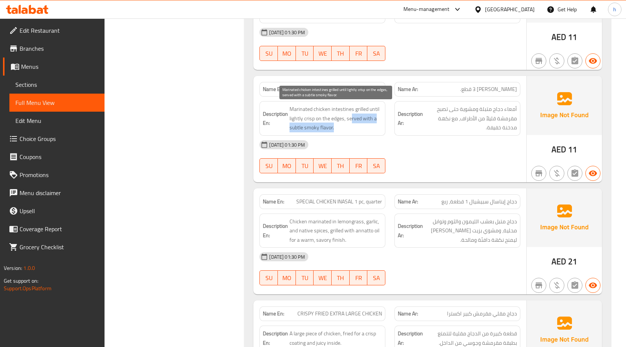
click at [376, 128] on span "Marinated chicken intestines grilled until lightly crisp on the edges, served w…" at bounding box center [336, 119] width 93 height 28
click at [372, 122] on span "Marinated chicken intestines grilled until lightly crisp on the edges, served w…" at bounding box center [336, 119] width 93 height 28
click at [371, 122] on span "Marinated chicken intestines grilled until lightly crisp on the edges, served w…" at bounding box center [336, 119] width 93 height 28
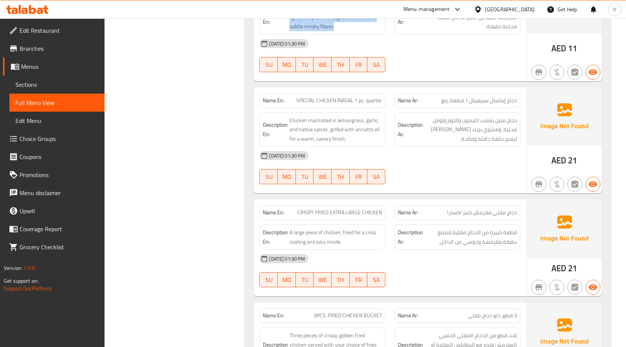
scroll to position [1332, 0]
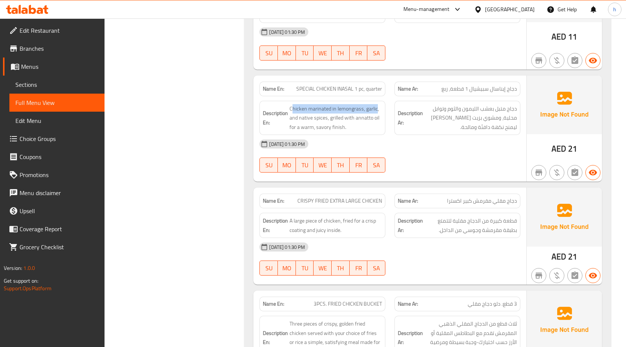
drag, startPoint x: 293, startPoint y: 107, endPoint x: 376, endPoint y: 98, distance: 84.0
click at [376, 98] on div "Description En: Chicken marinated in lemongrass, garlic, and native spices, gri…" at bounding box center [322, 118] width 135 height 44
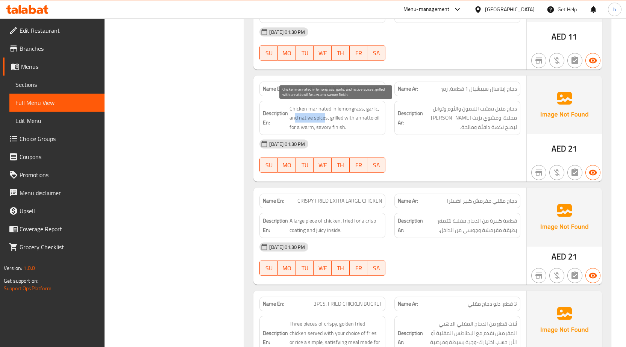
drag, startPoint x: 296, startPoint y: 118, endPoint x: 324, endPoint y: 116, distance: 28.3
click at [324, 116] on span "Chicken marinated in lemongrass, garlic, and native spices, grilled with annatt…" at bounding box center [336, 118] width 93 height 28
click at [312, 119] on span "Chicken marinated in lemongrass, garlic, and native spices, grilled with annatt…" at bounding box center [336, 118] width 93 height 28
drag, startPoint x: 331, startPoint y: 115, endPoint x: 379, endPoint y: 123, distance: 48.3
click at [379, 123] on span "Chicken marinated in lemongrass, garlic, and native spices, grilled with annatt…" at bounding box center [336, 118] width 93 height 28
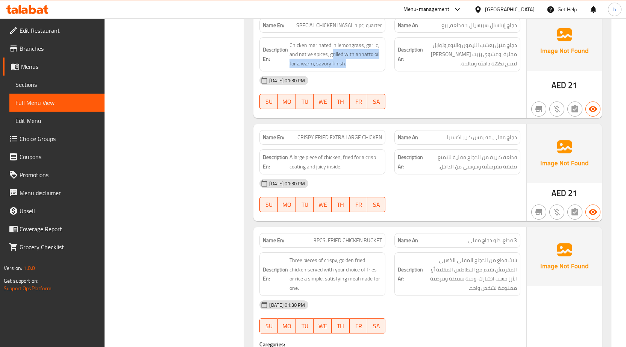
scroll to position [1407, 0]
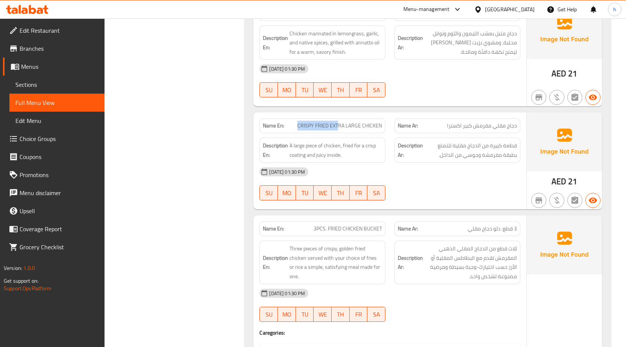
drag, startPoint x: 291, startPoint y: 122, endPoint x: 340, endPoint y: 123, distance: 48.2
click at [340, 123] on p "Name En: CRISPY FRIED EXTRA LARGE CHICKEN" at bounding box center [322, 126] width 119 height 8
click at [376, 125] on span "CRISPY FRIED EXTRA LARGE CHICKEN" at bounding box center [339, 126] width 85 height 8
click at [353, 124] on span "CRISPY FRIED EXTRA LARGE CHICKEN" at bounding box center [339, 126] width 85 height 8
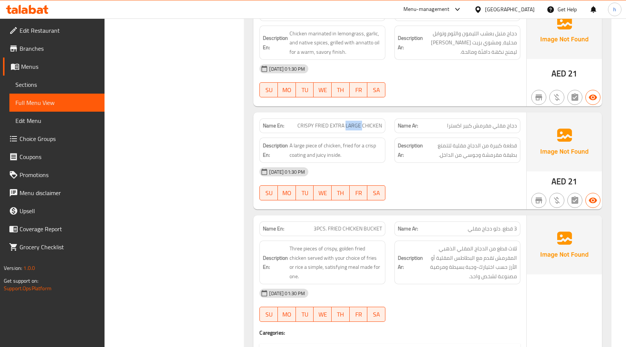
click at [353, 124] on span "CRISPY FRIED EXTRA LARGE CHICKEN" at bounding box center [339, 126] width 85 height 8
drag, startPoint x: 288, startPoint y: 145, endPoint x: 338, endPoint y: 143, distance: 50.0
click at [338, 143] on h6 "Description En: A large piece of chicken, fried for a crisp coating and juicy i…" at bounding box center [322, 150] width 119 height 18
drag, startPoint x: 353, startPoint y: 144, endPoint x: 377, endPoint y: 154, distance: 25.8
click at [377, 154] on span "A large piece of chicken, fried for a crisp coating and juicy inside." at bounding box center [336, 150] width 93 height 18
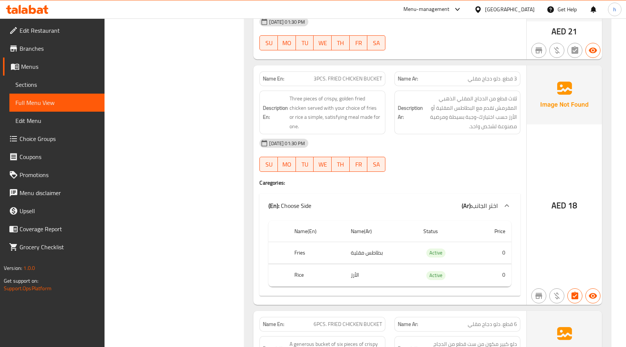
scroll to position [1557, 0]
drag, startPoint x: 331, startPoint y: 77, endPoint x: 391, endPoint y: 78, distance: 59.8
click at [388, 78] on div "Name En: 3PCS. FRIED CHICKEN BUCKET" at bounding box center [322, 79] width 135 height 24
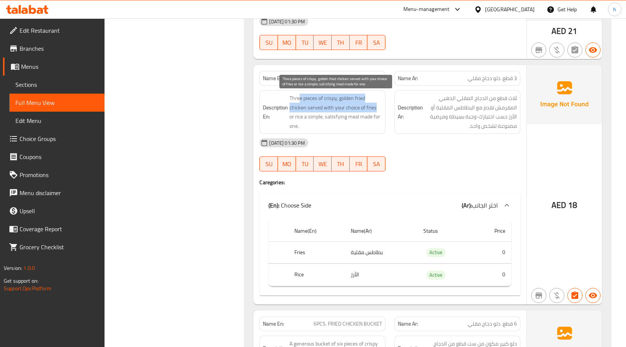
drag, startPoint x: 300, startPoint y: 100, endPoint x: 375, endPoint y: 111, distance: 75.2
click at [375, 111] on span "Three pieces of crispy, golden fried chicken served with your choice of fries o…" at bounding box center [336, 112] width 93 height 37
click at [302, 102] on span "Three pieces of crispy, golden fried chicken served with your choice of fries o…" at bounding box center [336, 112] width 93 height 37
drag, startPoint x: 299, startPoint y: 96, endPoint x: 370, endPoint y: 97, distance: 70.3
click at [370, 97] on span "Three pieces of crispy, golden fried chicken served with your choice of fries o…" at bounding box center [336, 112] width 93 height 37
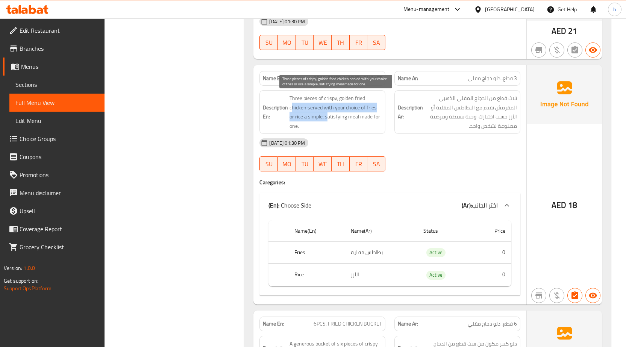
drag, startPoint x: 291, startPoint y: 108, endPoint x: 321, endPoint y: 117, distance: 30.7
click at [321, 117] on span "Three pieces of crispy, golden fried chicken served with your choice of fries o…" at bounding box center [336, 112] width 93 height 37
click at [339, 115] on span "Three pieces of crispy, golden fried chicken served with your choice of fries o…" at bounding box center [336, 112] width 93 height 37
click at [292, 97] on span "Three pieces of crispy, golden fried chicken served with your choice of fries o…" at bounding box center [336, 112] width 93 height 37
drag, startPoint x: 293, startPoint y: 99, endPoint x: 318, endPoint y: 99, distance: 24.8
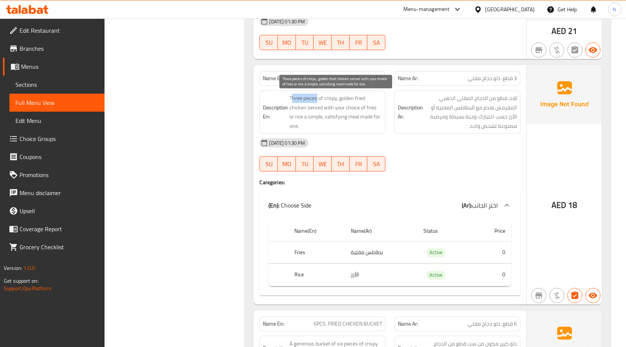
click at [318, 99] on span "Three pieces of crispy, golden fried chicken served with your choice of fries o…" at bounding box center [336, 112] width 93 height 37
drag, startPoint x: 324, startPoint y: 97, endPoint x: 364, endPoint y: 97, distance: 39.9
click at [364, 97] on span "Three pieces of crispy, golden fried chicken served with your choice of fries o…" at bounding box center [336, 112] width 93 height 37
drag, startPoint x: 306, startPoint y: 108, endPoint x: 315, endPoint y: 115, distance: 11.3
click at [315, 115] on span "Three pieces of crispy, golden fried chicken served with your choice of fries o…" at bounding box center [336, 112] width 93 height 37
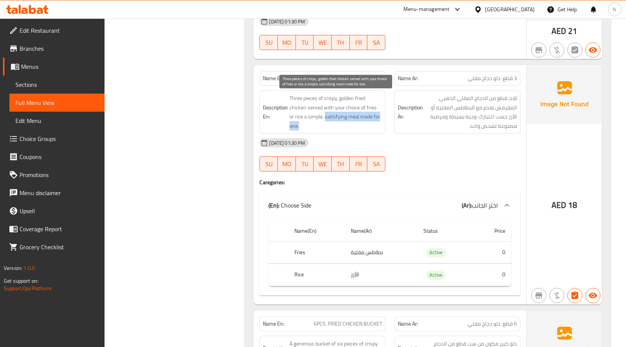
drag, startPoint x: 320, startPoint y: 116, endPoint x: 373, endPoint y: 126, distance: 53.9
click at [373, 126] on span "Three pieces of crispy, golden fried chicken served with your choice of fries o…" at bounding box center [336, 112] width 93 height 37
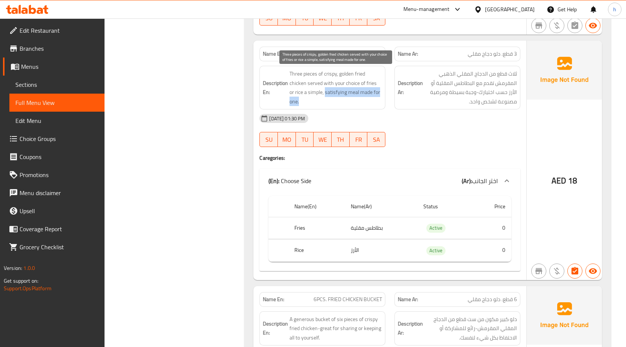
scroll to position [1595, 0]
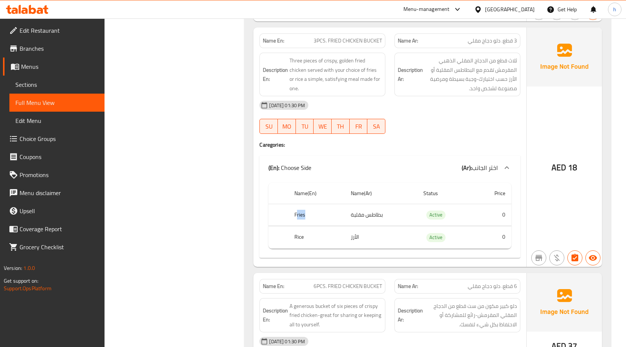
drag, startPoint x: 297, startPoint y: 216, endPoint x: 322, endPoint y: 216, distance: 24.8
click at [322, 216] on th "Fries" at bounding box center [316, 215] width 56 height 22
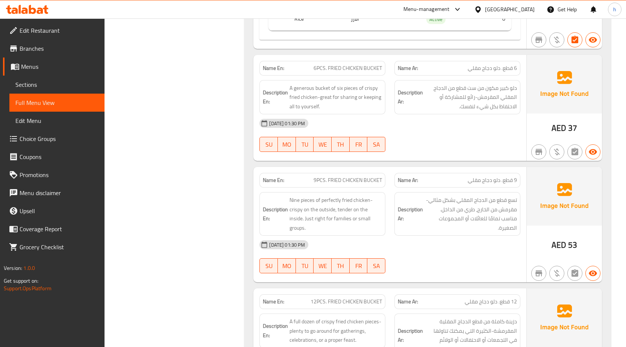
scroll to position [1820, 0]
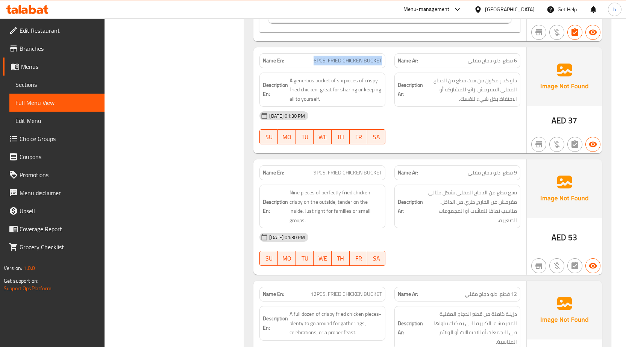
drag, startPoint x: 315, startPoint y: 57, endPoint x: 386, endPoint y: 57, distance: 71.4
click at [386, 57] on div "Name En: 6PCS. FRIED CHICKEN BUCKET" at bounding box center [322, 61] width 135 height 24
click at [338, 59] on span "6PCS. FRIED CHICKEN BUCKET" at bounding box center [348, 61] width 68 height 8
drag, startPoint x: 364, startPoint y: 60, endPoint x: 384, endPoint y: 59, distance: 19.9
click at [384, 59] on div "Name En: 6PCS. FRIED CHICKEN BUCKET" at bounding box center [322, 60] width 126 height 15
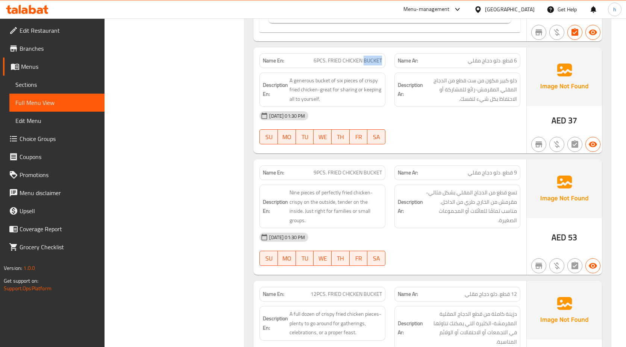
copy span "BUCKET"
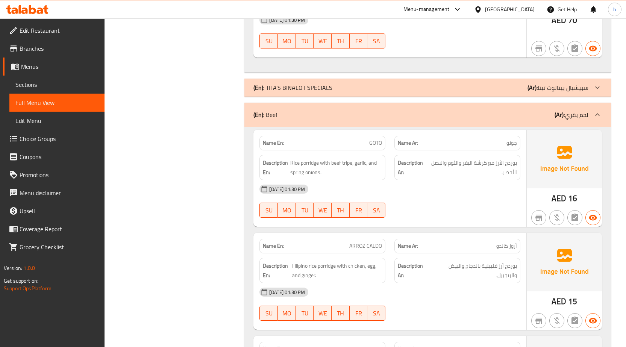
scroll to position [2171, 0]
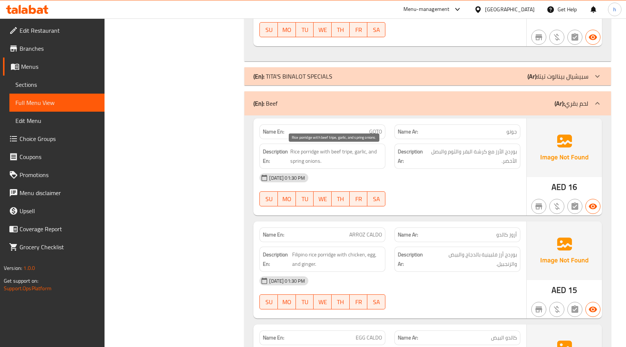
click at [305, 152] on span "Rice porridge with beef tripe, garlic, and spring onions." at bounding box center [336, 156] width 92 height 18
drag, startPoint x: 325, startPoint y: 149, endPoint x: 350, endPoint y: 150, distance: 25.6
click at [350, 150] on span "Rice porridge with beef tripe, garlic, and spring onions." at bounding box center [336, 156] width 92 height 18
drag, startPoint x: 360, startPoint y: 153, endPoint x: 366, endPoint y: 153, distance: 6.0
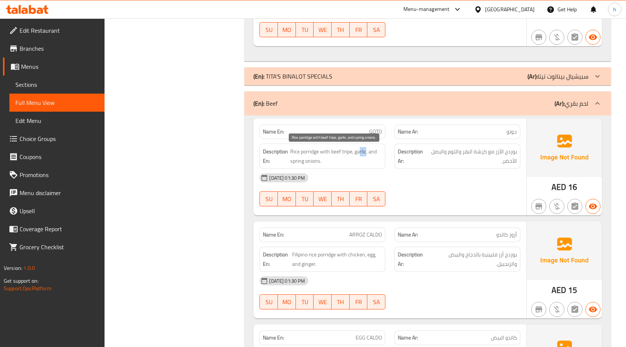
click at [366, 153] on span "Rice porridge with beef tripe, garlic, and spring onions." at bounding box center [336, 156] width 92 height 18
drag, startPoint x: 292, startPoint y: 162, endPoint x: 315, endPoint y: 162, distance: 23.7
click at [315, 162] on span "Rice porridge with beef tripe, garlic, and spring onions." at bounding box center [336, 156] width 92 height 18
click at [306, 161] on span "Rice porridge with beef tripe, garlic, and spring onions." at bounding box center [336, 156] width 92 height 18
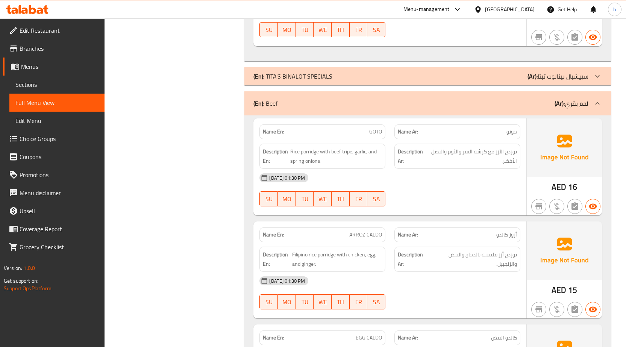
click at [289, 162] on h6 "Description En: Rice porridge with beef tripe, garlic, and spring onions." at bounding box center [322, 156] width 119 height 18
click at [293, 162] on span "Rice porridge with beef tripe, garlic, and spring onions." at bounding box center [336, 156] width 92 height 18
copy span "spring"
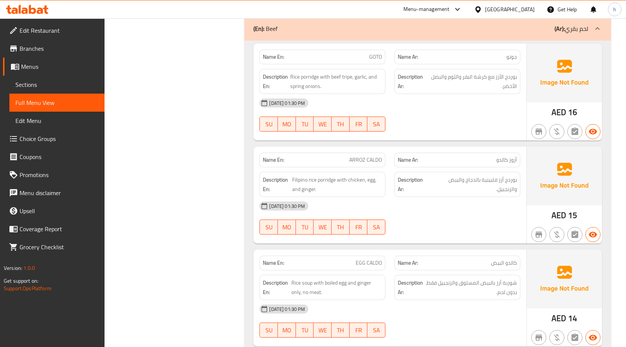
scroll to position [2246, 0]
drag, startPoint x: 360, startPoint y: 157, endPoint x: 385, endPoint y: 157, distance: 25.6
click at [385, 157] on div "Name En: ARROZ CALDO" at bounding box center [322, 159] width 126 height 15
drag, startPoint x: 346, startPoint y: 178, endPoint x: 371, endPoint y: 192, distance: 27.9
click at [371, 192] on span "Filipino rice porridge with chicken, egg, and ginger." at bounding box center [337, 184] width 90 height 18
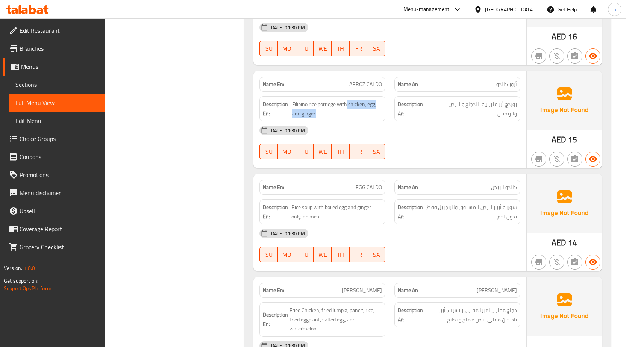
scroll to position [2359, 0]
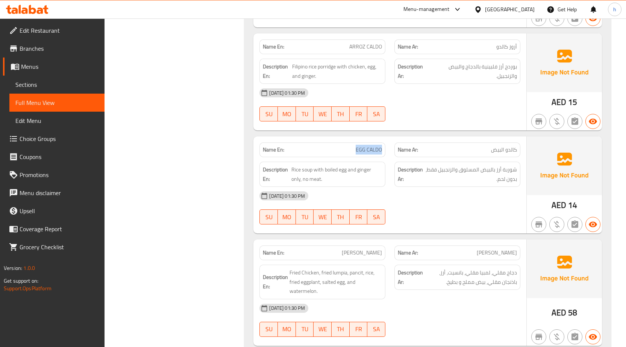
drag, startPoint x: 347, startPoint y: 148, endPoint x: 389, endPoint y: 150, distance: 42.2
click at [389, 150] on div "Name En: EGG CALDO" at bounding box center [322, 150] width 135 height 24
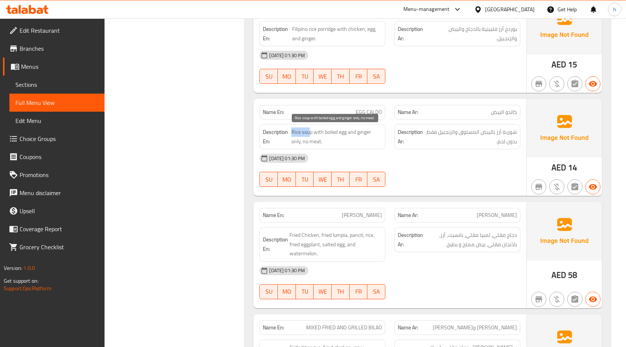
drag, startPoint x: 311, startPoint y: 133, endPoint x: 292, endPoint y: 134, distance: 18.5
click at [292, 134] on span "Rice soup with boiled egg and ginger only, no meat." at bounding box center [336, 136] width 91 height 18
drag, startPoint x: 320, startPoint y: 135, endPoint x: 348, endPoint y: 132, distance: 28.3
click at [348, 132] on span "Rice soup with boiled egg and ginger only, no meat." at bounding box center [336, 136] width 91 height 18
drag, startPoint x: 354, startPoint y: 131, endPoint x: 369, endPoint y: 145, distance: 19.9
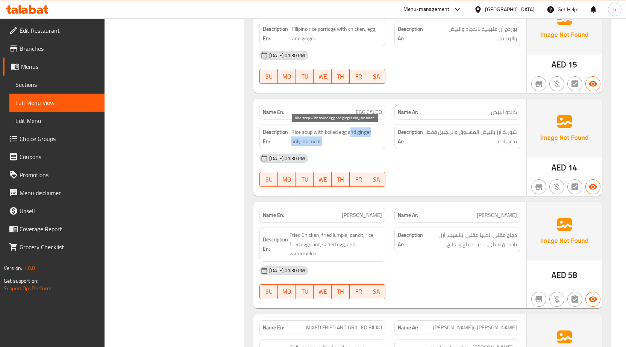
click at [369, 145] on span "Rice soup with boiled egg and ginger only, no meat." at bounding box center [336, 136] width 91 height 18
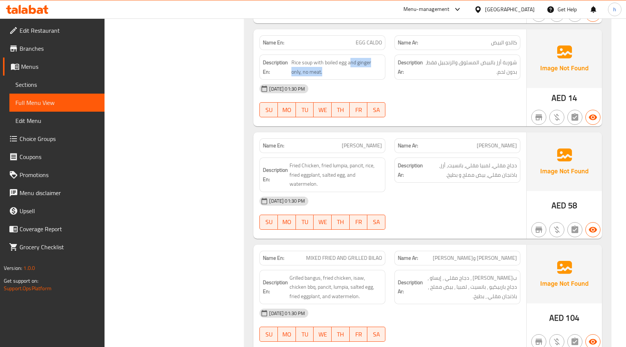
scroll to position [2471, 0]
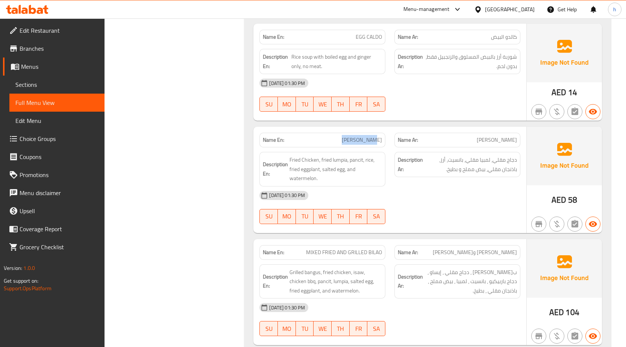
drag, startPoint x: 349, startPoint y: 138, endPoint x: 388, endPoint y: 140, distance: 39.1
click at [388, 140] on div "Name En: [PERSON_NAME]" at bounding box center [322, 140] width 135 height 24
drag, startPoint x: 293, startPoint y: 158, endPoint x: 314, endPoint y: 154, distance: 21.5
click at [314, 154] on div "Description En: Fried Chicken, fried lumpia, pancit, rice, fried eggplant, salt…" at bounding box center [322, 169] width 126 height 35
drag, startPoint x: 322, startPoint y: 156, endPoint x: 345, endPoint y: 152, distance: 22.9
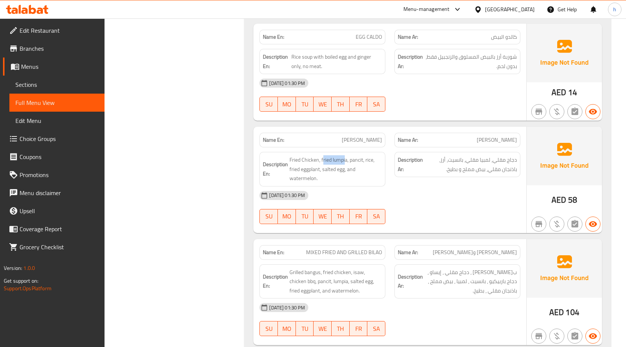
click at [345, 152] on div "Description En: Fried Chicken, fried lumpia, pancit, rice, fried eggplant, salt…" at bounding box center [322, 169] width 126 height 35
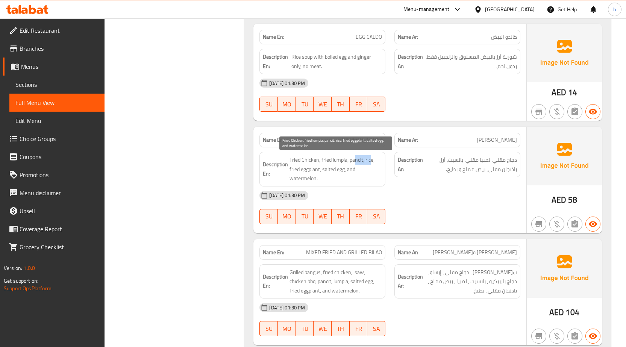
drag, startPoint x: 355, startPoint y: 159, endPoint x: 372, endPoint y: 156, distance: 16.7
click at [372, 156] on span "Fried Chicken, fried lumpia, pancit, rice, fried eggplant, salted egg, and wate…" at bounding box center [336, 169] width 93 height 28
drag, startPoint x: 293, startPoint y: 170, endPoint x: 315, endPoint y: 164, distance: 22.1
click at [315, 164] on span "Fried Chicken, fried lumpia, pancit, rice, fried eggplant, salted egg, and wate…" at bounding box center [336, 169] width 93 height 28
drag, startPoint x: 332, startPoint y: 169, endPoint x: 338, endPoint y: 169, distance: 5.7
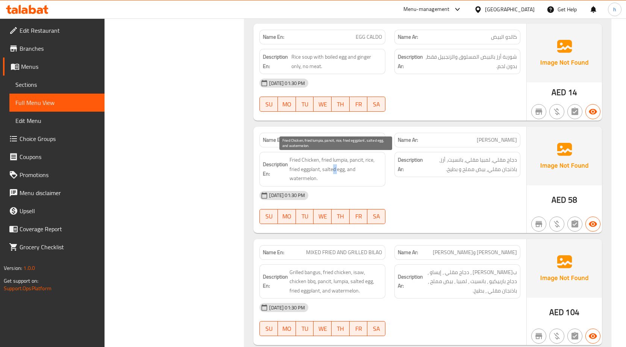
click at [338, 169] on span "Fried Chicken, fried lumpia, pancit, rice, fried eggplant, salted egg, and wate…" at bounding box center [336, 169] width 93 height 28
drag, startPoint x: 348, startPoint y: 171, endPoint x: 354, endPoint y: 180, distance: 10.2
click at [354, 180] on span "Fried Chicken, fried lumpia, pancit, rice, fried eggplant, salted egg, and wate…" at bounding box center [336, 169] width 93 height 28
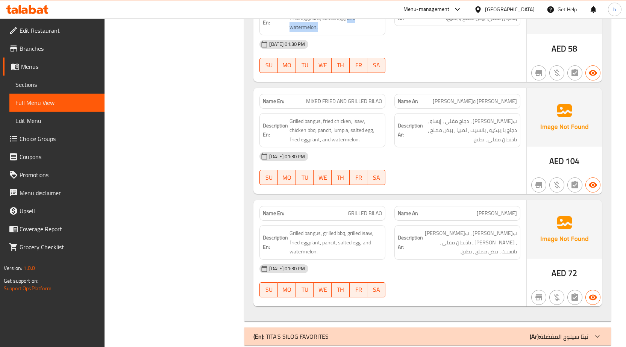
scroll to position [2622, 0]
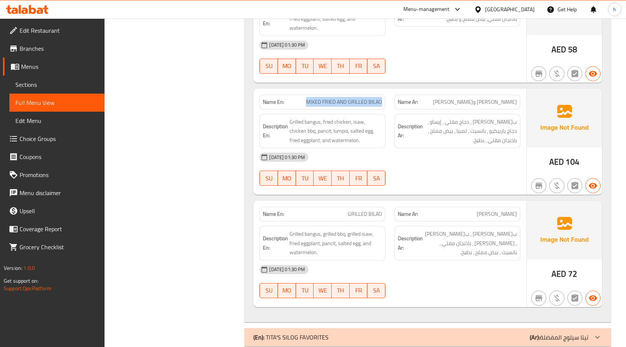
drag, startPoint x: 305, startPoint y: 100, endPoint x: 382, endPoint y: 107, distance: 77.0
click at [382, 107] on div "Name En: MIXED FRIED AND GRILLED BILAO" at bounding box center [322, 102] width 126 height 15
click at [322, 136] on span "Grilled bangus, fried chicken, isaw, chicken bbq, pancit, lumpia, salted egg, f…" at bounding box center [336, 131] width 93 height 28
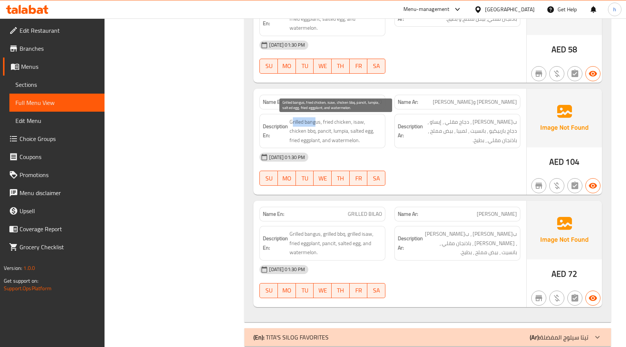
drag, startPoint x: 293, startPoint y: 123, endPoint x: 317, endPoint y: 121, distance: 23.7
click at [317, 121] on span "Grilled bangus, fried chicken, isaw, chicken bbq, pancit, lumpia, salted egg, f…" at bounding box center [336, 131] width 93 height 28
drag, startPoint x: 331, startPoint y: 120, endPoint x: 343, endPoint y: 121, distance: 12.1
click at [343, 121] on span "Grilled bangus, fried chicken, isaw, chicken bbq, pancit, lumpia, salted egg, f…" at bounding box center [336, 131] width 93 height 28
drag, startPoint x: 358, startPoint y: 124, endPoint x: 364, endPoint y: 124, distance: 5.3
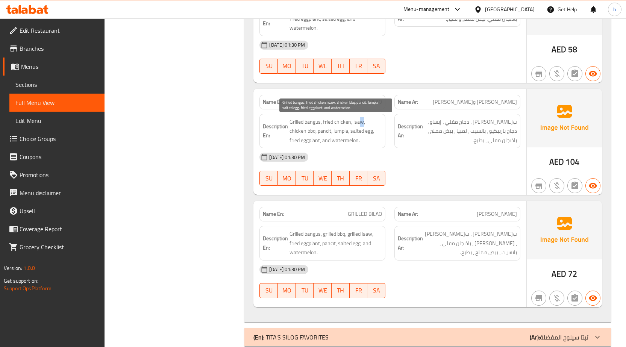
click at [364, 124] on span "Grilled bangus, fried chicken, isaw, chicken bbq, pancit, lumpia, salted egg, f…" at bounding box center [336, 131] width 93 height 28
drag, startPoint x: 296, startPoint y: 131, endPoint x: 313, endPoint y: 129, distance: 16.7
click at [313, 129] on span "Grilled bangus, fried chicken, isaw, chicken bbq, pancit, lumpia, salted egg, f…" at bounding box center [336, 131] width 93 height 28
click at [330, 130] on span "Grilled bangus, fried chicken, isaw, chicken bbq, pancit, lumpia, salted egg, f…" at bounding box center [336, 131] width 93 height 28
click at [341, 130] on span "Grilled bangus, fried chicken, isaw, chicken bbq, pancit, lumpia, salted egg, f…" at bounding box center [336, 131] width 93 height 28
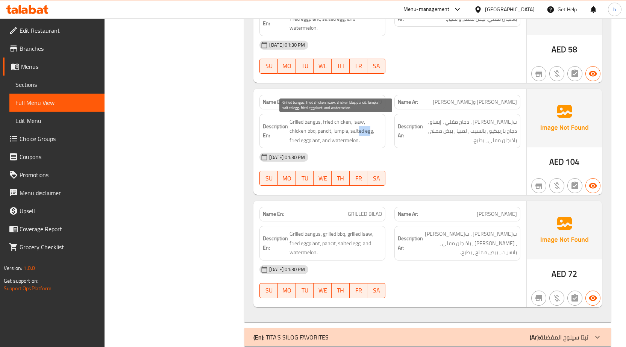
drag, startPoint x: 358, startPoint y: 132, endPoint x: 372, endPoint y: 133, distance: 13.2
click at [372, 133] on span "Grilled bangus, fried chicken, isaw, chicken bbq, pancit, lumpia, salted egg, f…" at bounding box center [336, 131] width 93 height 28
drag, startPoint x: 296, startPoint y: 141, endPoint x: 308, endPoint y: 141, distance: 11.7
click at [308, 141] on span "Grilled bangus, fried chicken, isaw, chicken bbq, pancit, lumpia, salted egg, f…" at bounding box center [336, 131] width 93 height 28
drag, startPoint x: 322, startPoint y: 142, endPoint x: 336, endPoint y: 151, distance: 16.4
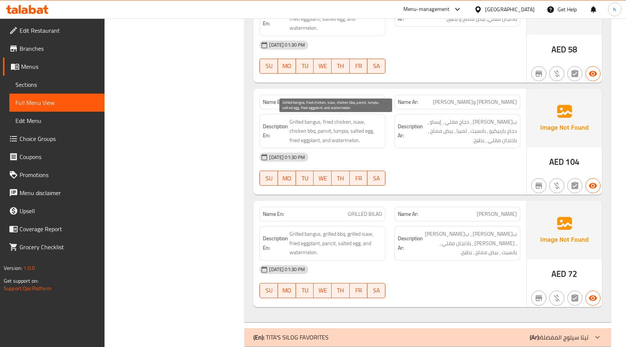
click at [323, 142] on span "Grilled bangus, fried chicken, isaw, chicken bbq, pancit, lumpia, salted egg, f…" at bounding box center [336, 131] width 93 height 28
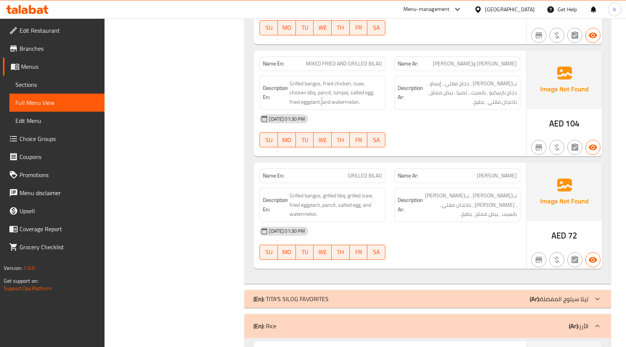
scroll to position [2697, 0]
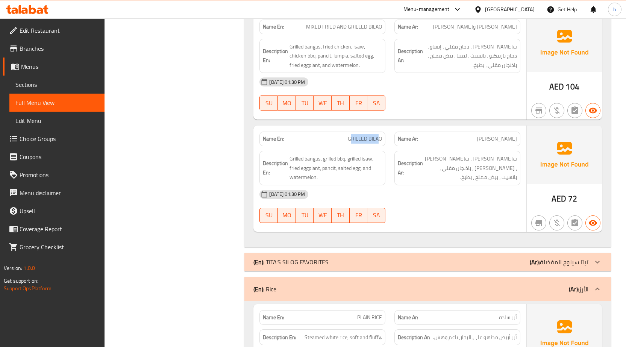
drag, startPoint x: 352, startPoint y: 140, endPoint x: 380, endPoint y: 142, distance: 28.3
click at [380, 142] on span "GRILLED BILAO" at bounding box center [365, 139] width 34 height 8
drag, startPoint x: 296, startPoint y: 159, endPoint x: 317, endPoint y: 157, distance: 21.6
click at [317, 157] on span "Grilled bangus, grilled bbq, grilled isaw, fried eggplant, pancit, salted egg, …" at bounding box center [336, 168] width 93 height 28
drag, startPoint x: 331, startPoint y: 156, endPoint x: 341, endPoint y: 157, distance: 10.2
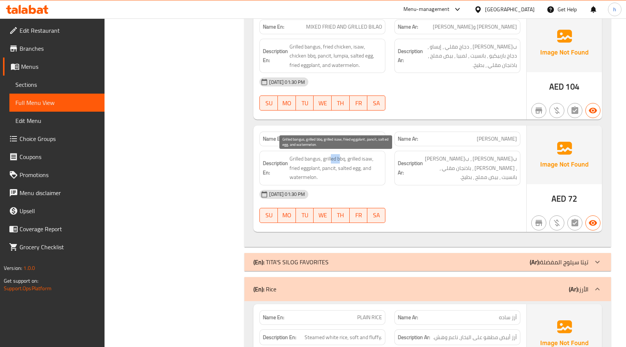
click at [341, 157] on span "Grilled bangus, grilled bbq, grilled isaw, fried eggplant, pancit, salted egg, …" at bounding box center [336, 168] width 93 height 28
drag, startPoint x: 354, startPoint y: 161, endPoint x: 371, endPoint y: 157, distance: 17.4
click at [371, 157] on span "Grilled bangus, grilled bbq, grilled isaw, fried eggplant, pancit, salted egg, …" at bounding box center [336, 168] width 93 height 28
drag, startPoint x: 299, startPoint y: 165, endPoint x: 319, endPoint y: 167, distance: 20.0
click at [319, 167] on span "Grilled bangus, grilled bbq, grilled isaw, fried eggplant, pancit, salted egg, …" at bounding box center [336, 168] width 93 height 28
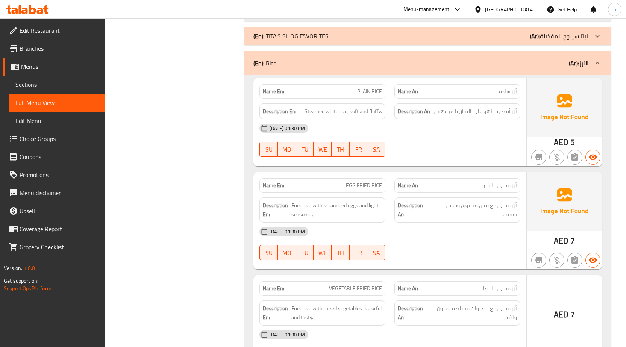
scroll to position [2923, 0]
drag, startPoint x: 360, startPoint y: 89, endPoint x: 382, endPoint y: 94, distance: 22.9
click at [382, 93] on div "Name En: PLAIN RICE" at bounding box center [322, 92] width 126 height 15
drag, startPoint x: 308, startPoint y: 111, endPoint x: 344, endPoint y: 111, distance: 36.1
click at [344, 111] on span "Steamed white rice, soft and fluffy." at bounding box center [343, 111] width 77 height 9
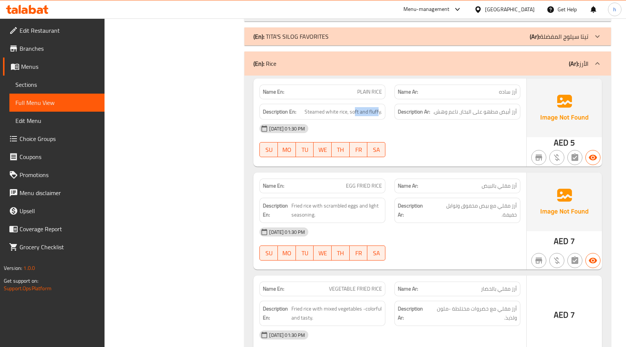
drag, startPoint x: 356, startPoint y: 112, endPoint x: 380, endPoint y: 117, distance: 24.2
click at [380, 117] on div "Description En: Steamed white rice, soft and fluffy." at bounding box center [322, 112] width 126 height 16
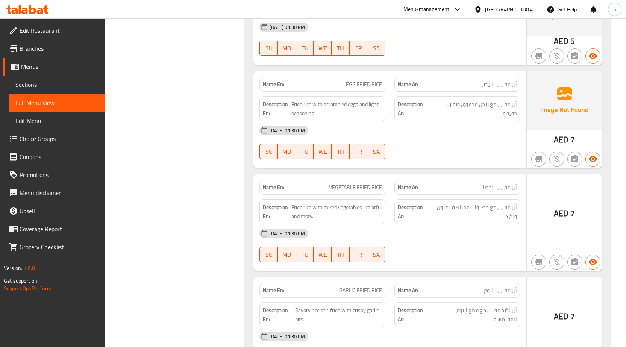
scroll to position [3035, 0]
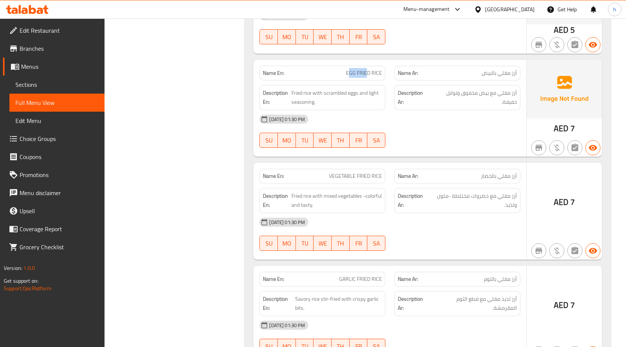
drag, startPoint x: 350, startPoint y: 72, endPoint x: 368, endPoint y: 75, distance: 17.5
click at [368, 75] on span "EGG FRIED RICE" at bounding box center [364, 73] width 36 height 8
drag, startPoint x: 297, startPoint y: 91, endPoint x: 342, endPoint y: 95, distance: 44.5
click at [342, 95] on span "Fried rice with scrambled eggs and light seasoning." at bounding box center [336, 97] width 91 height 18
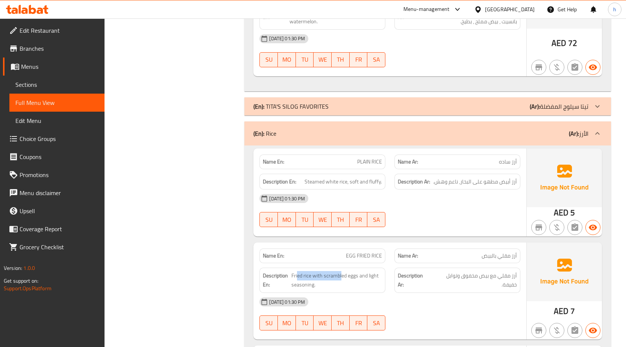
scroll to position [2923, 0]
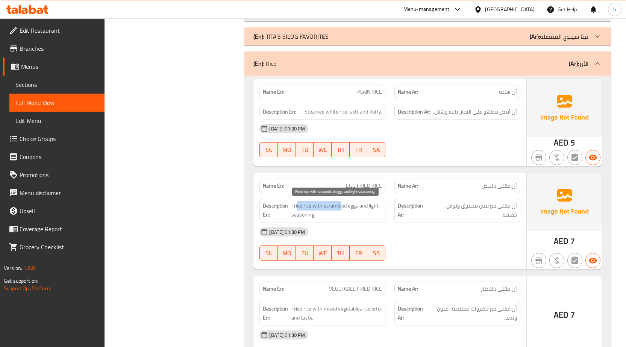
click at [303, 205] on span "Fried rice with scrambled eggs and light seasoning." at bounding box center [336, 210] width 91 height 18
drag, startPoint x: 323, startPoint y: 206, endPoint x: 358, endPoint y: 201, distance: 34.9
click at [358, 201] on span "Fried rice with scrambled eggs and light seasoning." at bounding box center [336, 210] width 91 height 18
drag, startPoint x: 359, startPoint y: 206, endPoint x: 379, endPoint y: 211, distance: 20.3
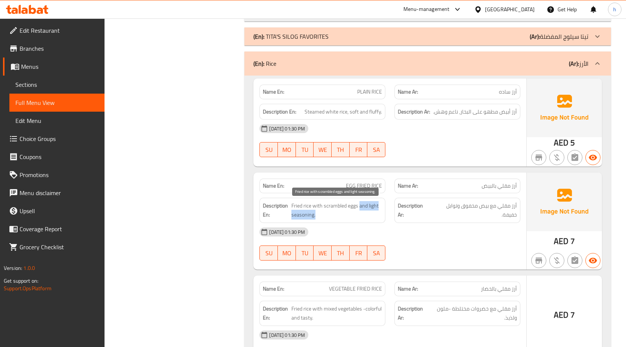
click at [379, 211] on span "Fried rice with scrambled eggs and light seasoning." at bounding box center [336, 210] width 91 height 18
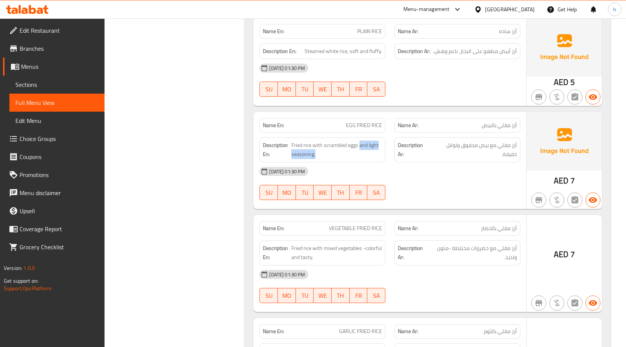
scroll to position [2998, 0]
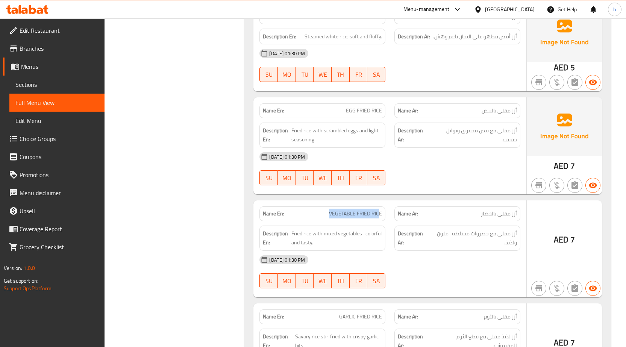
drag, startPoint x: 322, startPoint y: 209, endPoint x: 378, endPoint y: 208, distance: 56.4
click at [378, 208] on div "Name En: VEGETABLE FRIED RICE" at bounding box center [322, 213] width 126 height 15
drag, startPoint x: 300, startPoint y: 233, endPoint x: 324, endPoint y: 231, distance: 24.2
click at [316, 232] on span "Fried rice with mixed vegetables -colorful and tasty." at bounding box center [336, 238] width 91 height 18
drag, startPoint x: 330, startPoint y: 231, endPoint x: 356, endPoint y: 230, distance: 26.7
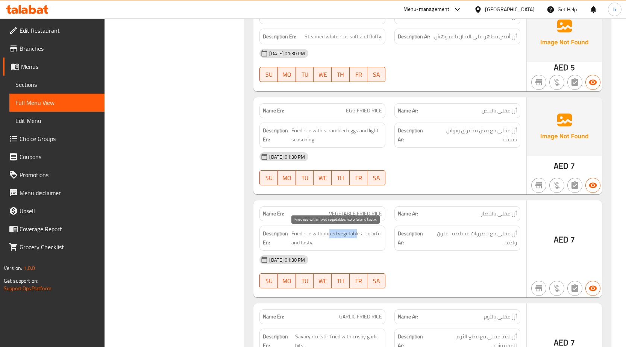
click at [356, 230] on span "Fried rice with mixed vegetables -colorful and tasty." at bounding box center [336, 238] width 91 height 18
drag, startPoint x: 368, startPoint y: 233, endPoint x: 381, endPoint y: 243, distance: 16.7
click at [381, 243] on span "Fried rice with mixed vegetables -colorful and tasty." at bounding box center [336, 238] width 91 height 18
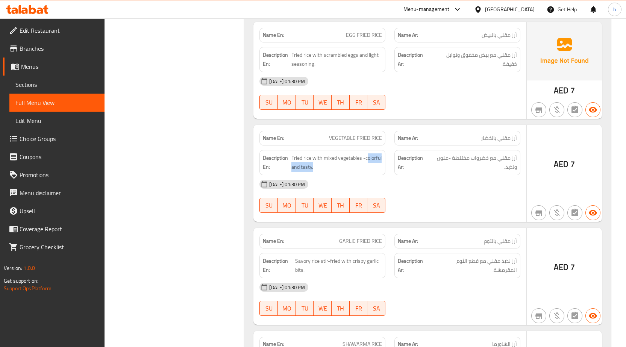
scroll to position [3111, 0]
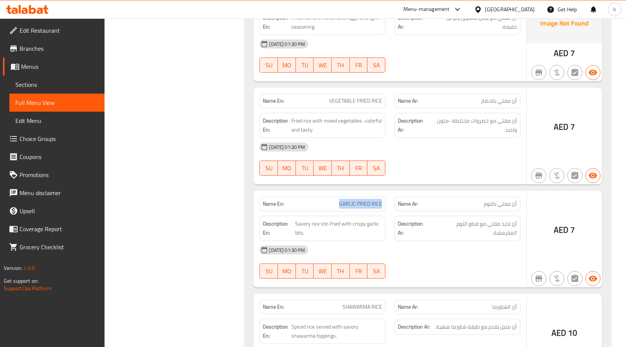
drag, startPoint x: 332, startPoint y: 204, endPoint x: 385, endPoint y: 206, distance: 52.7
click at [385, 206] on div "Name En: [PERSON_NAME]" at bounding box center [322, 204] width 126 height 15
drag, startPoint x: 294, startPoint y: 225, endPoint x: 322, endPoint y: 223, distance: 28.7
click at [322, 223] on h6 "Description En: Savory rice stir-fried with crispy garlic bits." at bounding box center [322, 228] width 119 height 18
click at [323, 221] on span "Savory rice stir-fried with crispy garlic bits." at bounding box center [338, 228] width 87 height 18
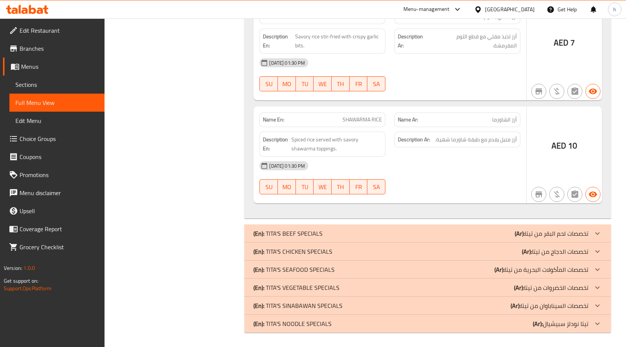
scroll to position [3299, 0]
drag, startPoint x: 342, startPoint y: 119, endPoint x: 391, endPoint y: 118, distance: 48.9
click at [391, 118] on div "Name En: SHAWARMA RICE Name Ar: أرز الشاورما" at bounding box center [390, 119] width 270 height 24
click at [350, 148] on span "Spiced rice served with savory shawarma toppings." at bounding box center [336, 143] width 91 height 18
drag, startPoint x: 290, startPoint y: 138, endPoint x: 325, endPoint y: 137, distance: 35.7
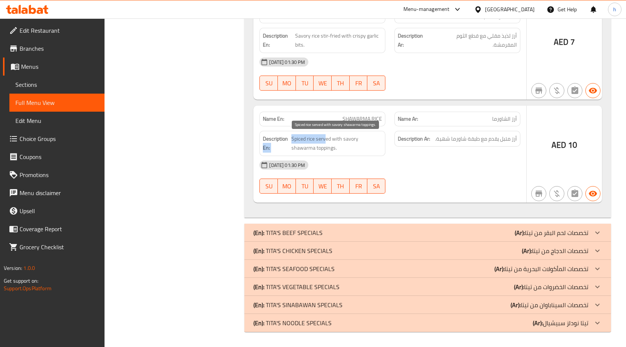
click at [325, 137] on h6 "Description En: Spiced rice served with savory shawarma toppings." at bounding box center [322, 143] width 119 height 18
click at [316, 139] on span "Spiced rice served with savory shawarma toppings." at bounding box center [336, 143] width 91 height 18
drag, startPoint x: 315, startPoint y: 139, endPoint x: 306, endPoint y: 138, distance: 9.1
click at [306, 138] on span "Spiced rice served with savory shawarma toppings." at bounding box center [336, 143] width 91 height 18
click at [311, 137] on span "Spiced rice served with savory shawarma toppings." at bounding box center [336, 143] width 91 height 18
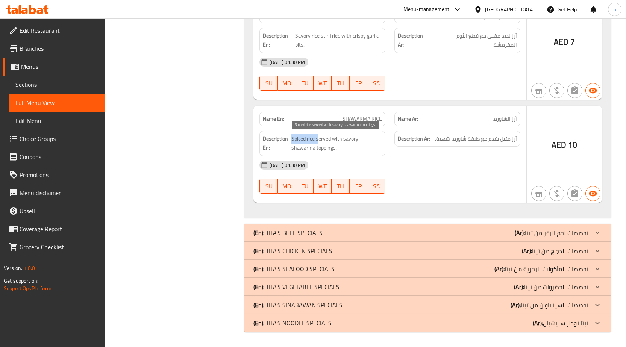
drag, startPoint x: 318, startPoint y: 140, endPoint x: 291, endPoint y: 137, distance: 26.4
click at [291, 137] on span "Spiced rice served with savory shawarma toppings." at bounding box center [336, 143] width 91 height 18
drag, startPoint x: 322, startPoint y: 135, endPoint x: 357, endPoint y: 134, distance: 35.4
click at [357, 134] on span "Spiced rice served with savory shawarma toppings." at bounding box center [336, 143] width 91 height 18
click at [329, 138] on span "Spiced rice served with savory shawarma toppings." at bounding box center [336, 143] width 91 height 18
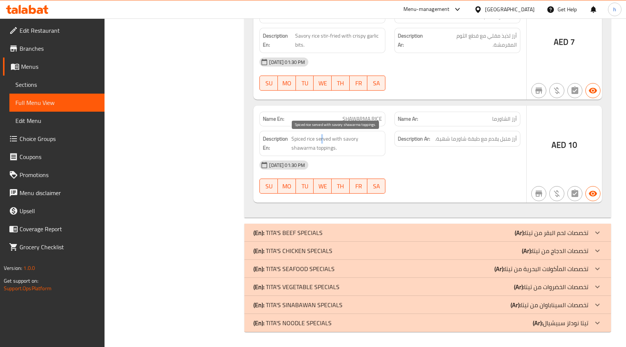
click at [322, 138] on span "Spiced rice served with savory shawarma toppings." at bounding box center [336, 143] width 91 height 18
drag, startPoint x: 318, startPoint y: 138, endPoint x: 334, endPoint y: 136, distance: 15.9
click at [334, 136] on span "Spiced rice served with savory shawarma toppings." at bounding box center [336, 143] width 91 height 18
click at [353, 140] on span "Spiced rice served with savory shawarma toppings." at bounding box center [336, 143] width 91 height 18
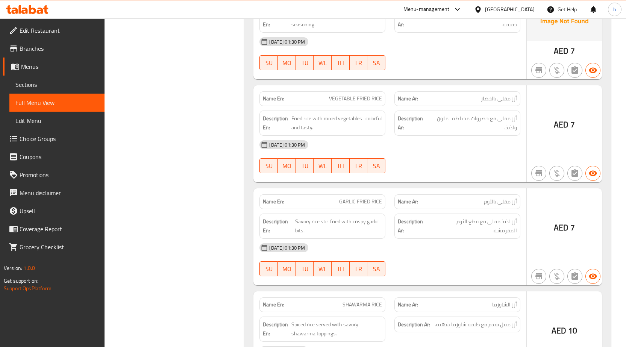
scroll to position [3111, 0]
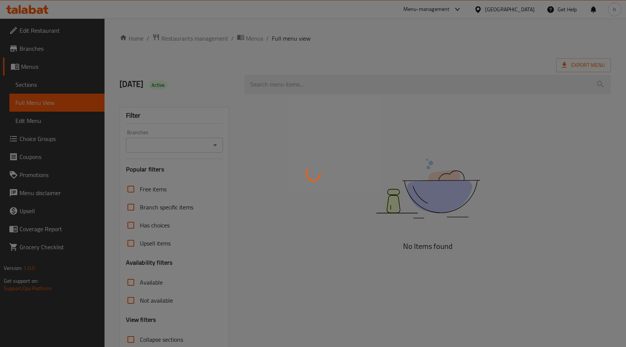
scroll to position [27, 0]
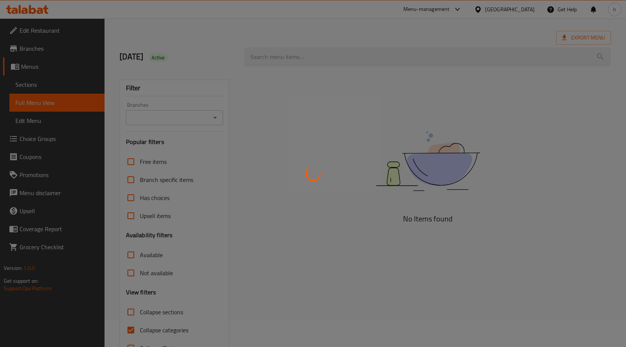
click at [130, 309] on div at bounding box center [313, 173] width 626 height 347
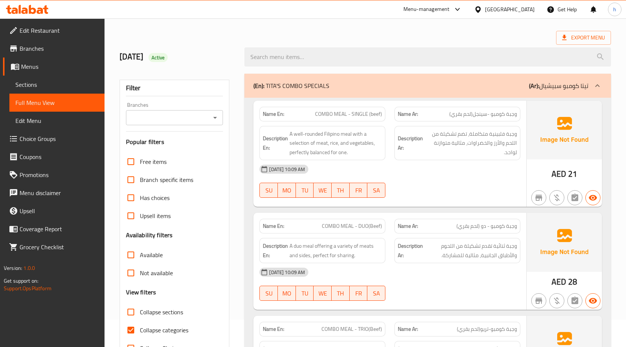
scroll to position [53, 0]
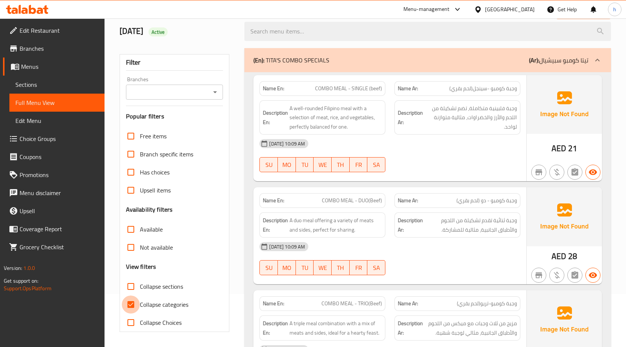
click at [132, 306] on input "Collapse categories" at bounding box center [131, 305] width 18 height 18
checkbox input "false"
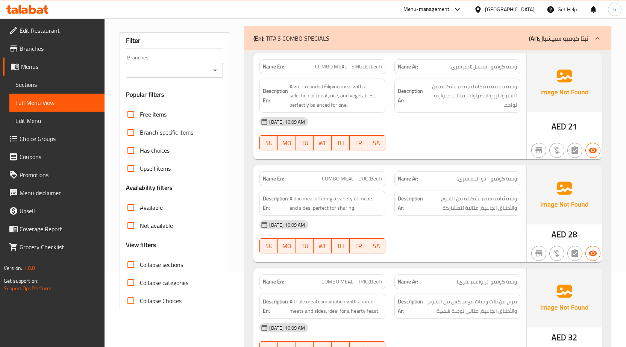
scroll to position [75, 0]
click at [130, 267] on input "Collapse sections" at bounding box center [131, 264] width 18 height 18
checkbox input "true"
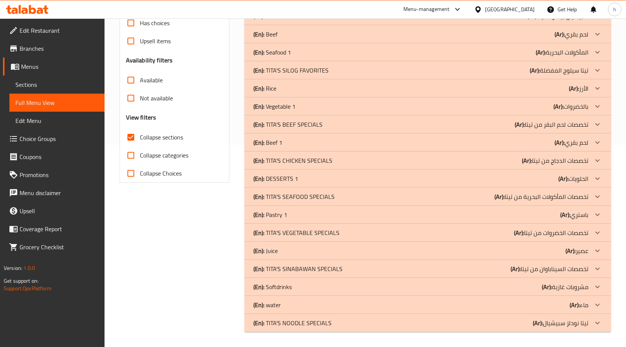
scroll to position [127, 0]
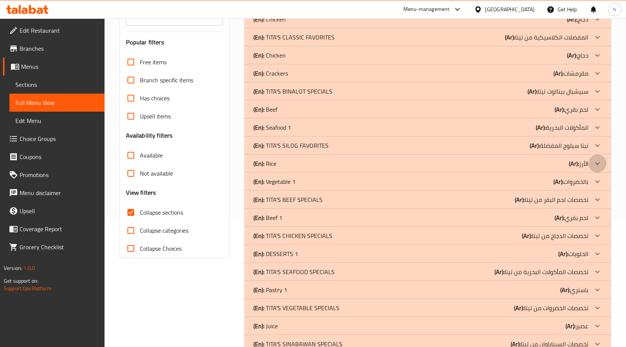
click at [599, 159] on icon at bounding box center [597, 163] width 9 height 9
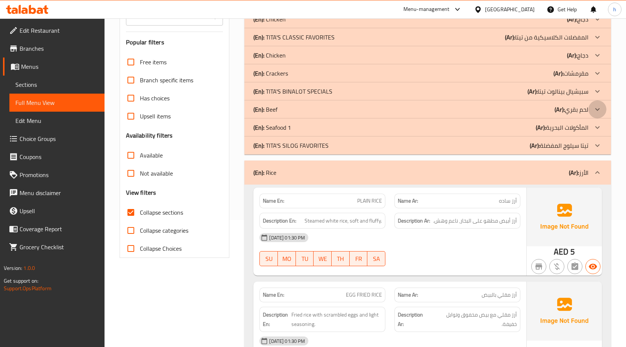
click at [597, 111] on icon at bounding box center [597, 109] width 9 height 9
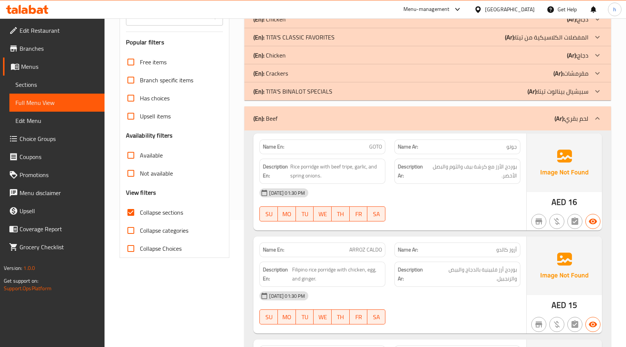
click at [597, 57] on icon at bounding box center [597, 55] width 9 height 9
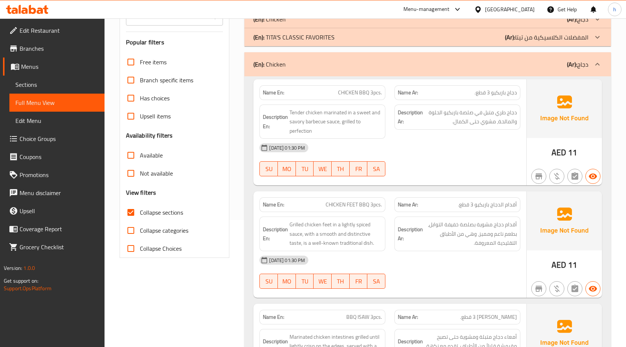
scroll to position [52, 0]
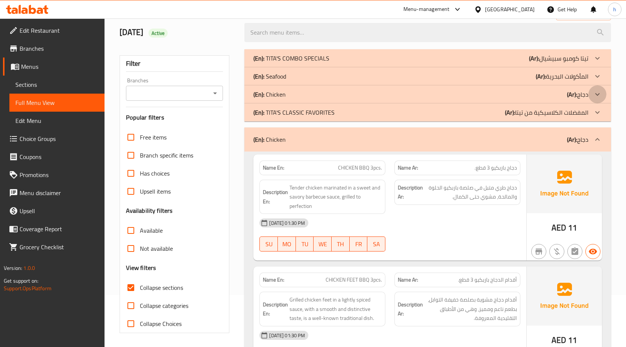
click at [598, 94] on icon at bounding box center [597, 94] width 9 height 9
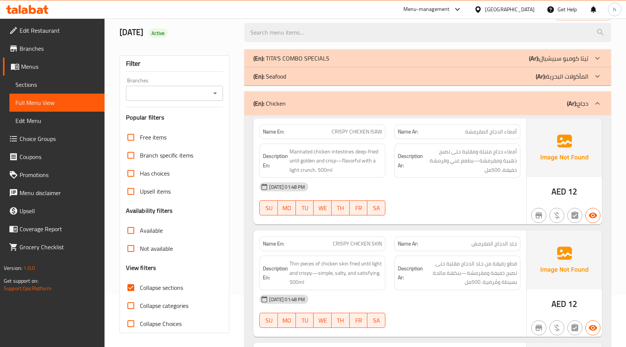
click at [598, 100] on icon at bounding box center [597, 103] width 9 height 9
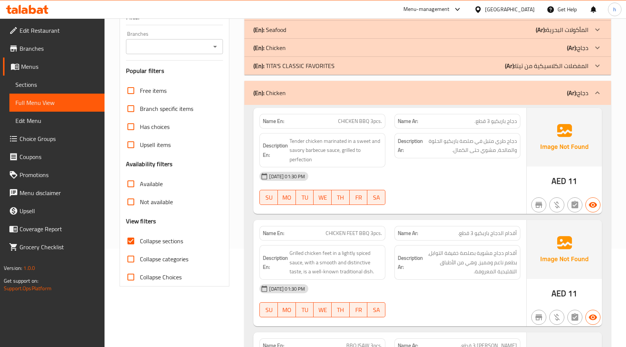
scroll to position [89, 0]
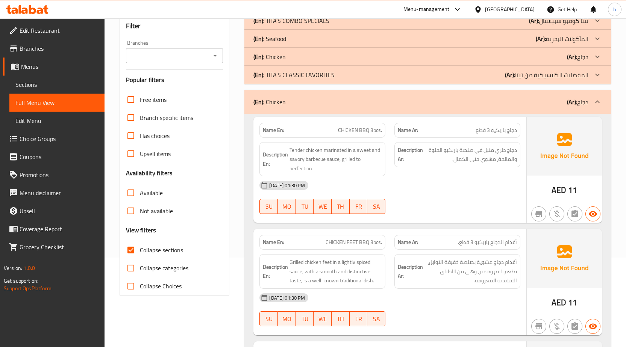
click at [600, 101] on icon at bounding box center [597, 101] width 9 height 9
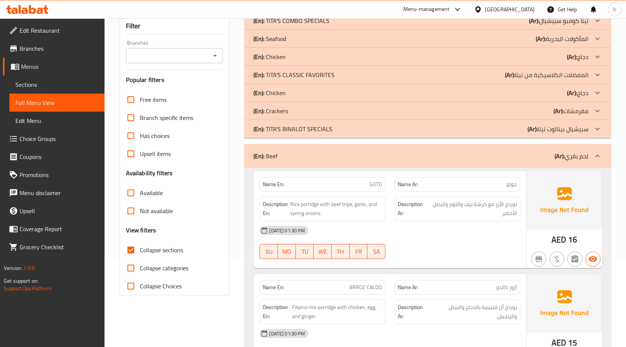
click at [599, 59] on icon at bounding box center [597, 56] width 9 height 9
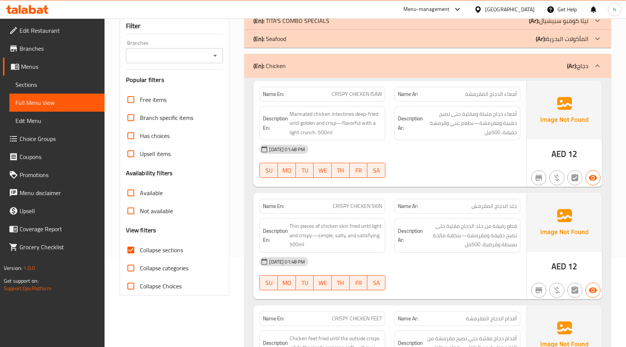
click at [601, 65] on icon at bounding box center [597, 65] width 9 height 9
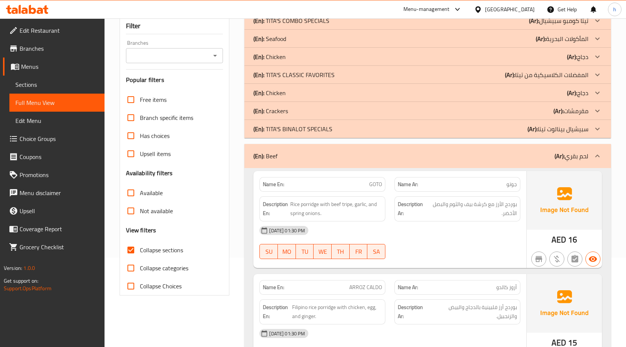
click at [600, 91] on icon at bounding box center [597, 92] width 9 height 9
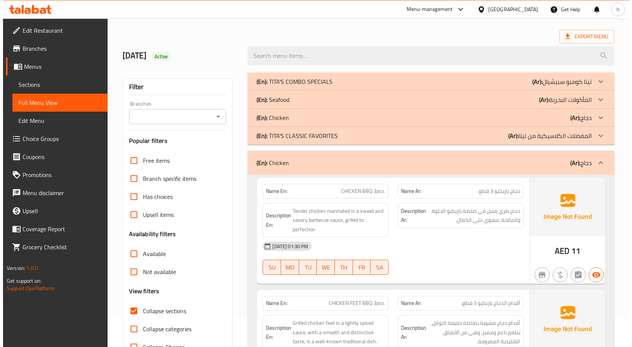
scroll to position [0, 0]
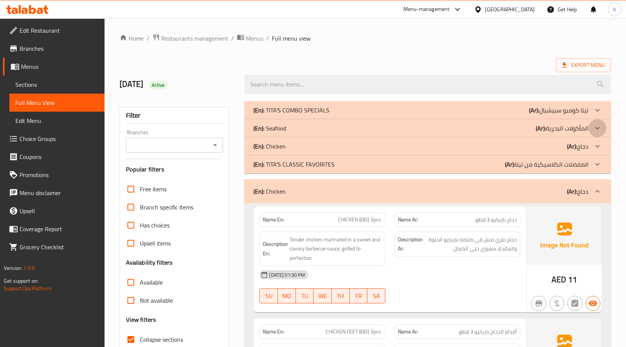
click at [596, 124] on icon at bounding box center [597, 128] width 9 height 9
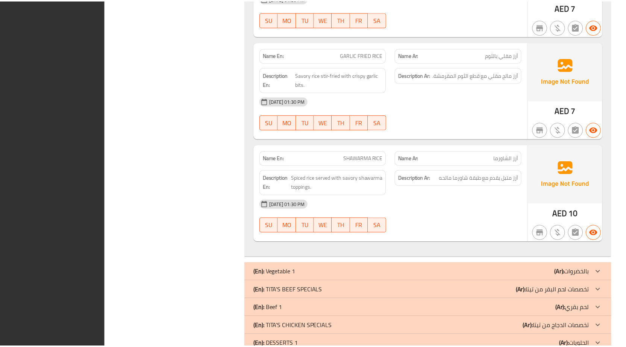
scroll to position [3424, 0]
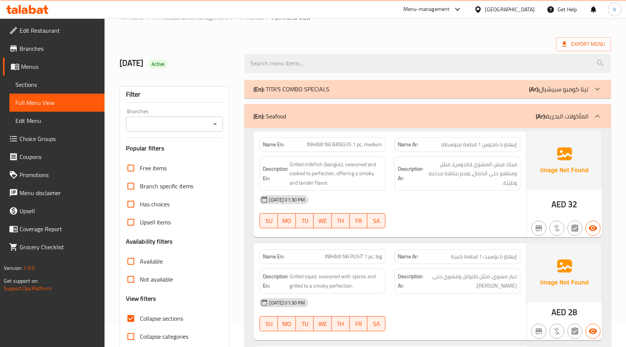
scroll to position [0, 0]
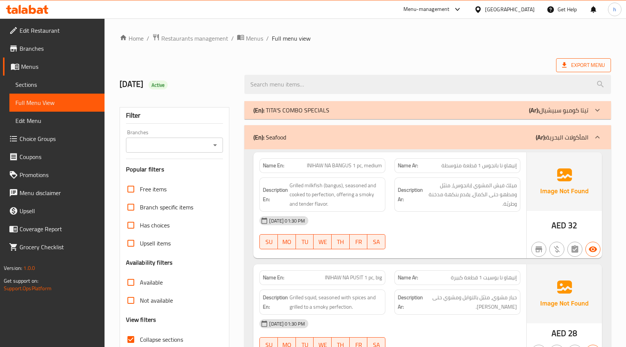
click at [567, 63] on icon at bounding box center [565, 65] width 8 height 8
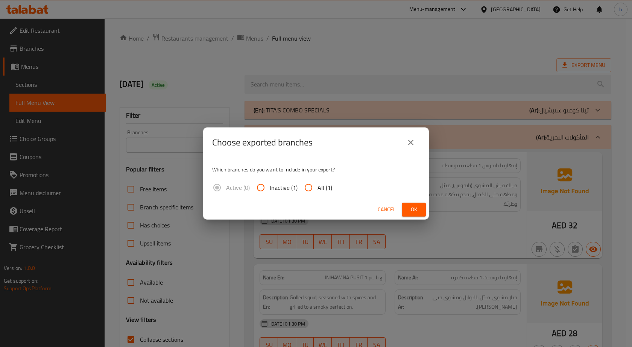
click at [309, 185] on input "All (1)" at bounding box center [308, 188] width 18 height 18
radio input "true"
click at [393, 206] on span "Cancel" at bounding box center [387, 209] width 18 height 9
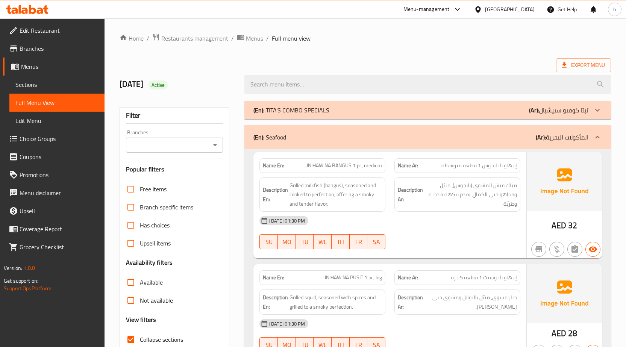
click at [581, 63] on span "Export Menu" at bounding box center [583, 65] width 43 height 9
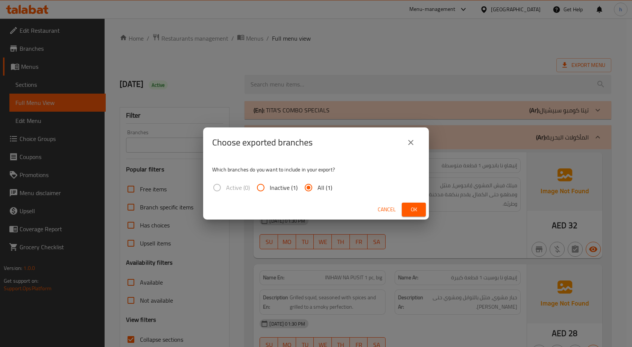
click at [410, 206] on span "Ok" at bounding box center [414, 209] width 12 height 9
